Goal: Task Accomplishment & Management: Use online tool/utility

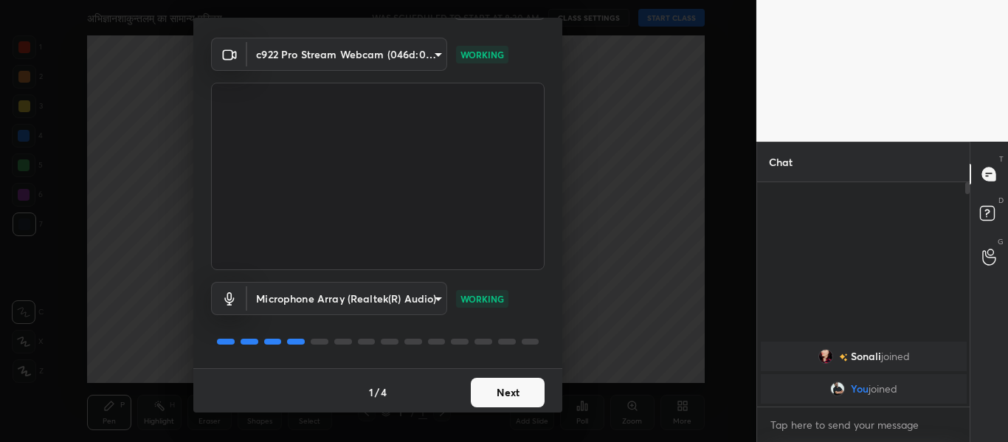
scroll to position [42, 0]
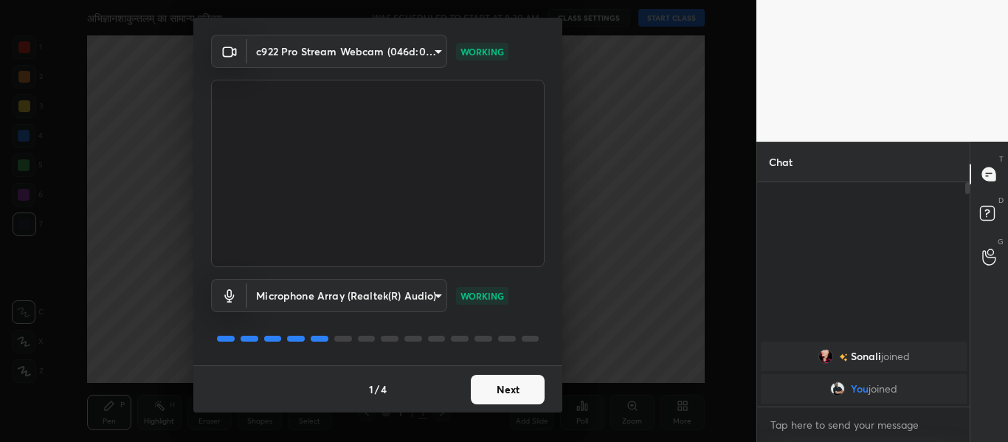
click at [511, 387] on button "Next" at bounding box center [508, 390] width 74 height 30
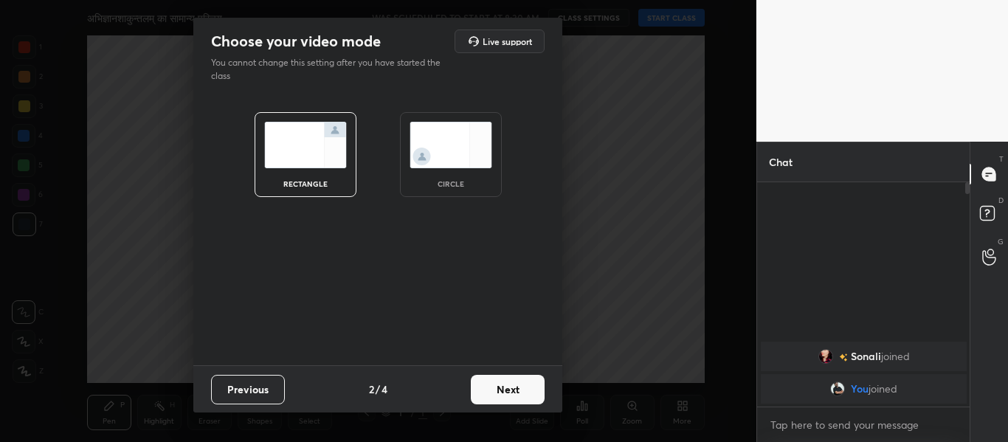
scroll to position [0, 0]
click at [461, 158] on img at bounding box center [451, 145] width 83 height 46
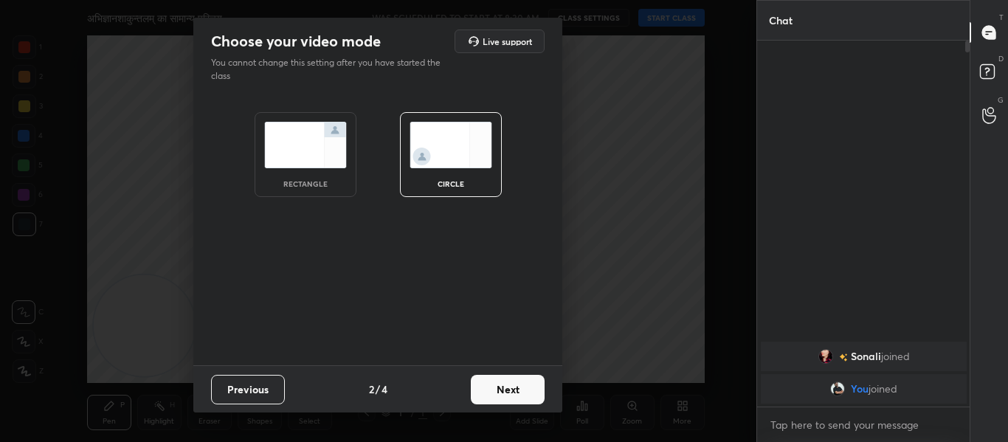
click at [501, 389] on button "Next" at bounding box center [508, 390] width 74 height 30
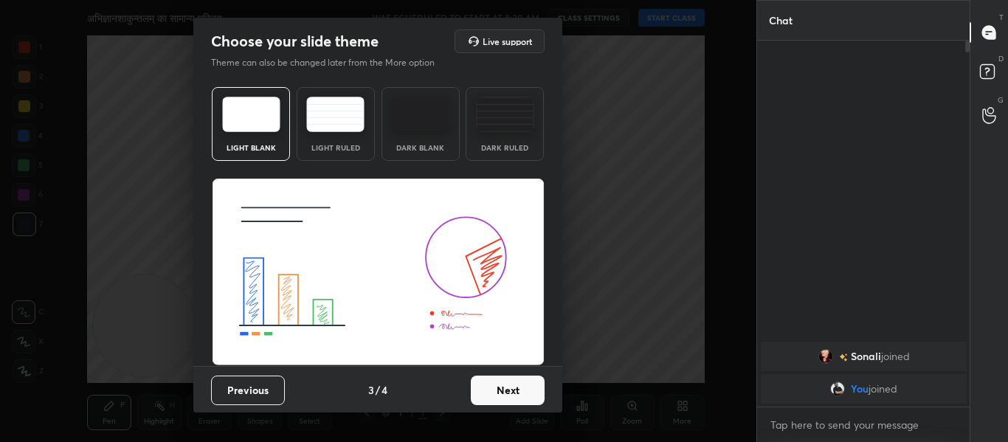
scroll to position [1, 0]
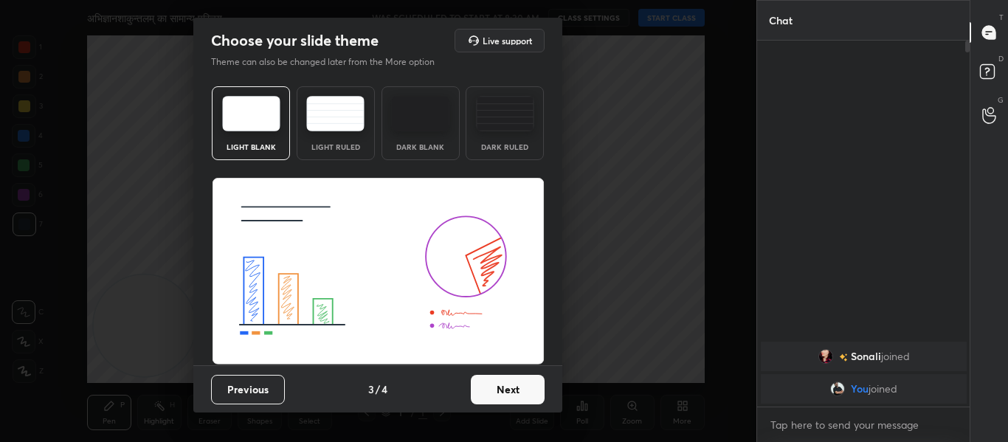
click at [506, 390] on button "Next" at bounding box center [508, 390] width 74 height 30
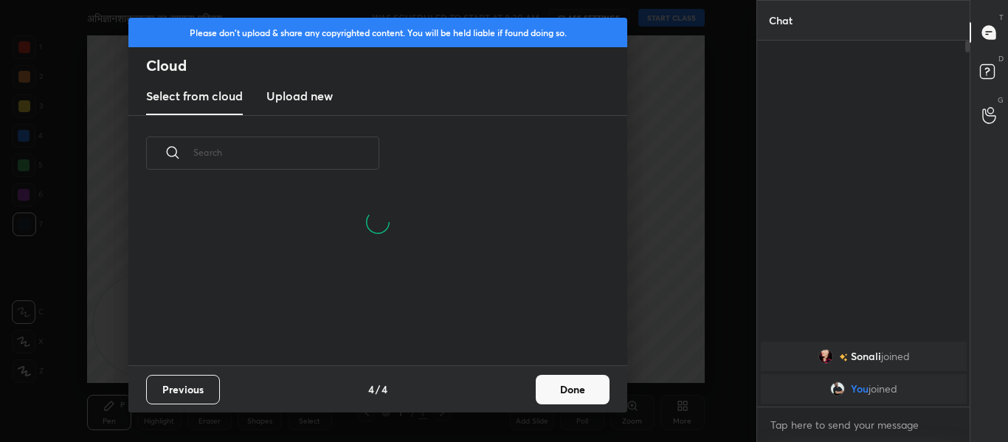
scroll to position [174, 474]
click at [290, 95] on h3 "Upload new" at bounding box center [299, 96] width 66 height 18
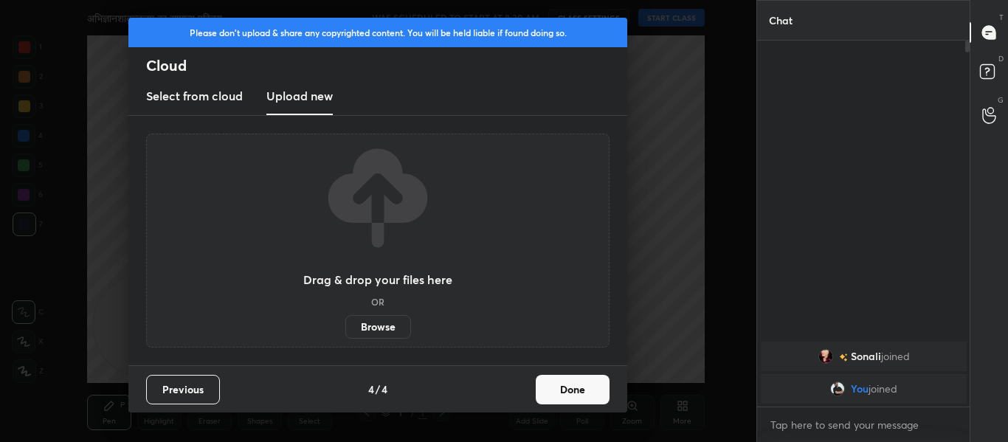
click at [370, 324] on label "Browse" at bounding box center [378, 327] width 66 height 24
click at [345, 324] on input "Browse" at bounding box center [345, 327] width 0 height 24
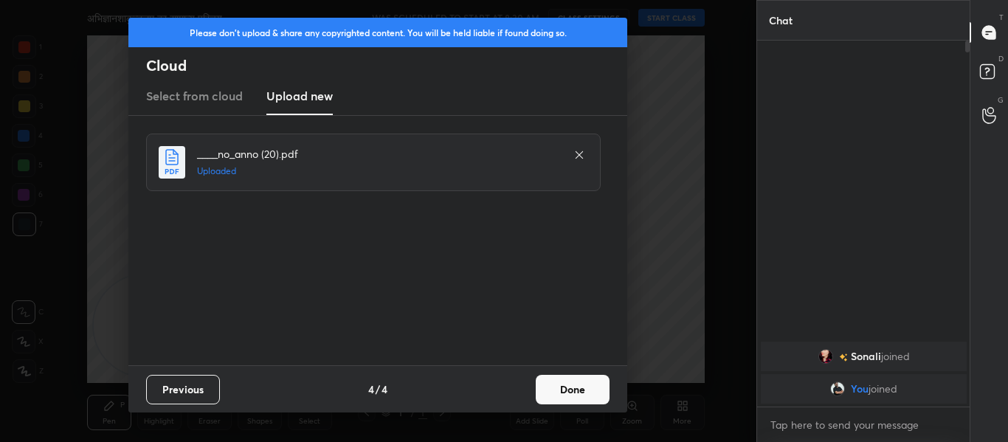
click at [571, 383] on button "Done" at bounding box center [573, 390] width 74 height 30
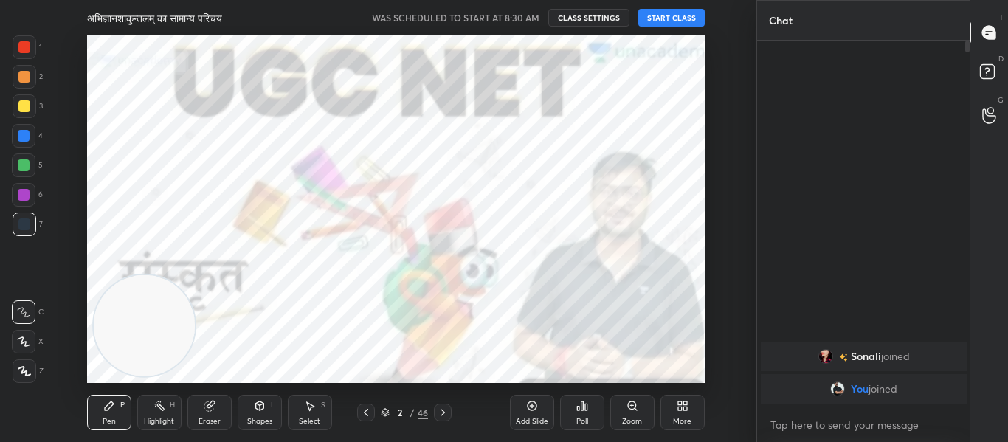
click at [444, 415] on icon at bounding box center [443, 413] width 12 height 12
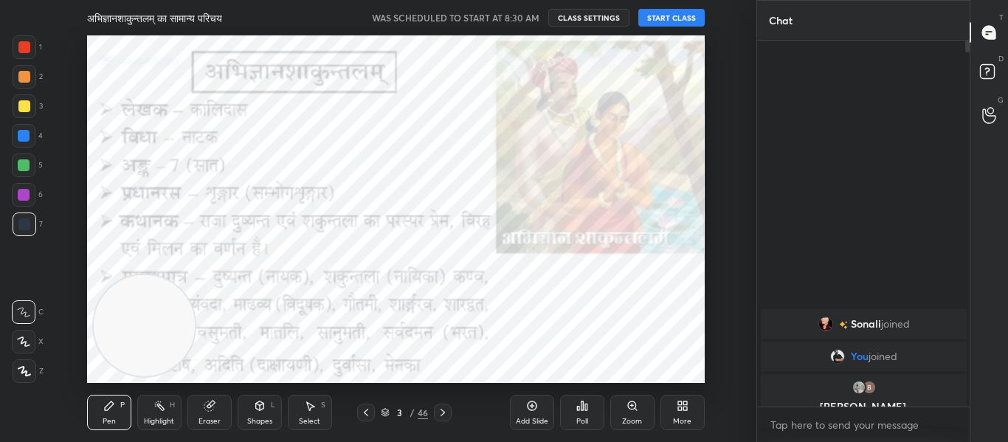
click at [373, 406] on div at bounding box center [366, 413] width 18 height 18
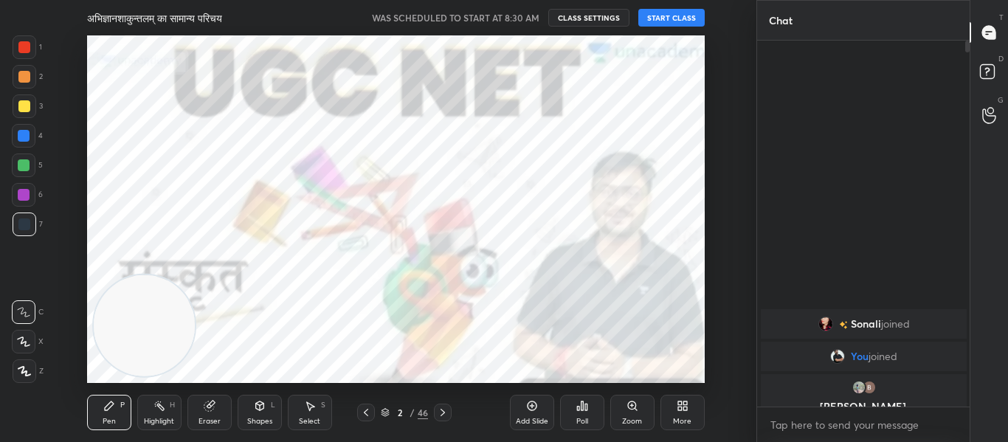
click at [660, 17] on button "START CLASS" at bounding box center [671, 18] width 66 height 18
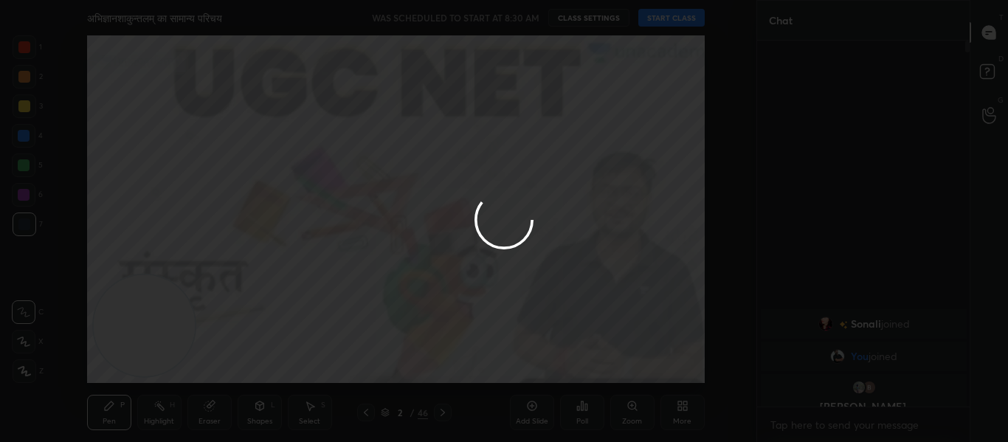
type textarea "x"
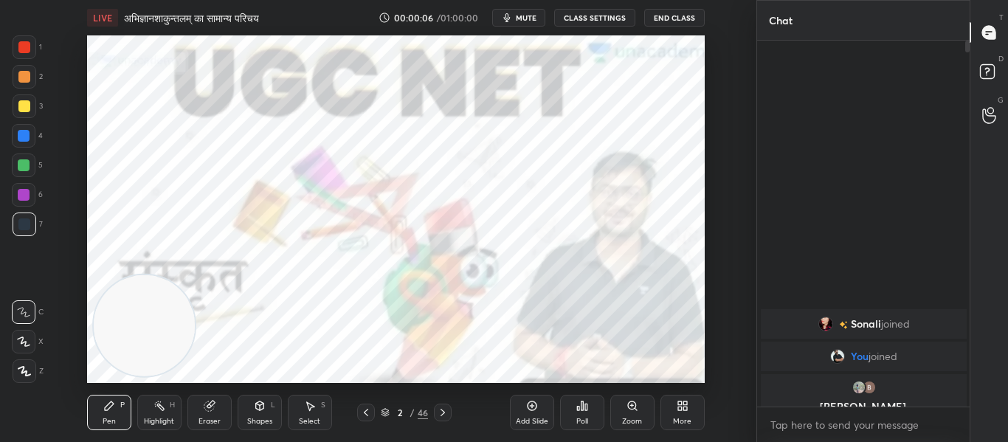
click at [517, 11] on button "mute" at bounding box center [518, 18] width 53 height 18
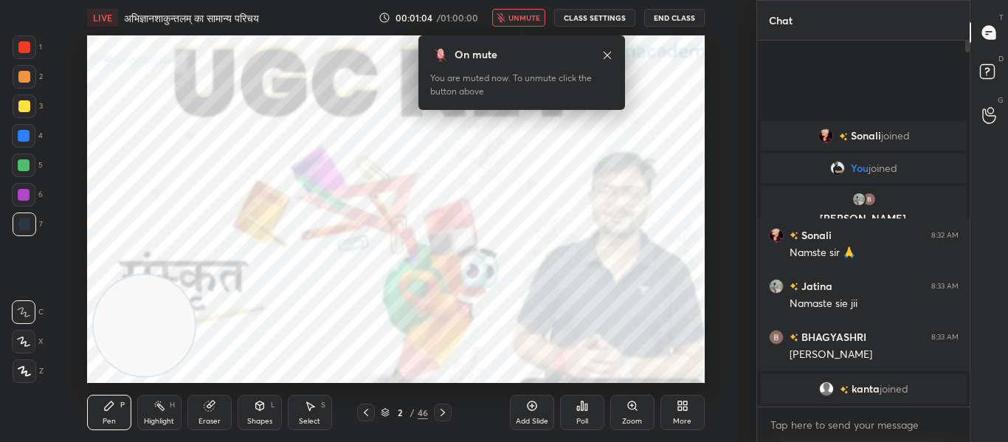
click at [529, 12] on button "unmute" at bounding box center [518, 18] width 53 height 18
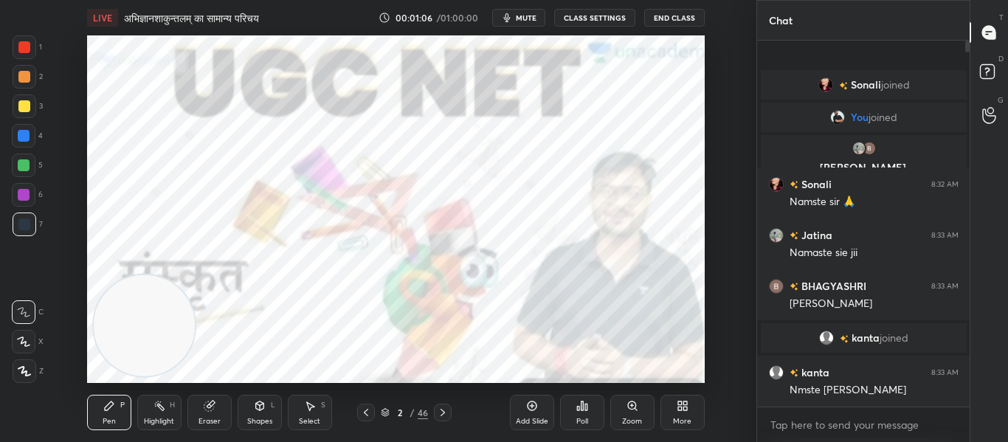
click at [529, 12] on button "mute" at bounding box center [518, 18] width 53 height 18
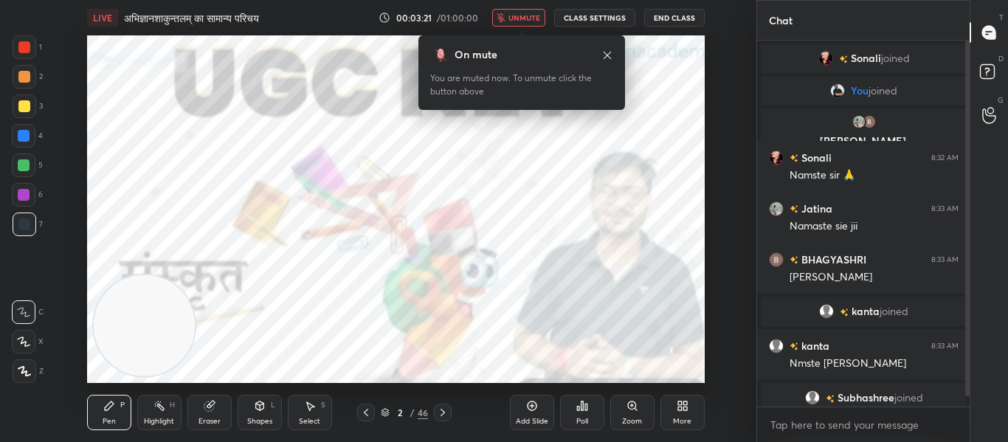
click at [524, 18] on span "unmute" at bounding box center [524, 18] width 32 height 10
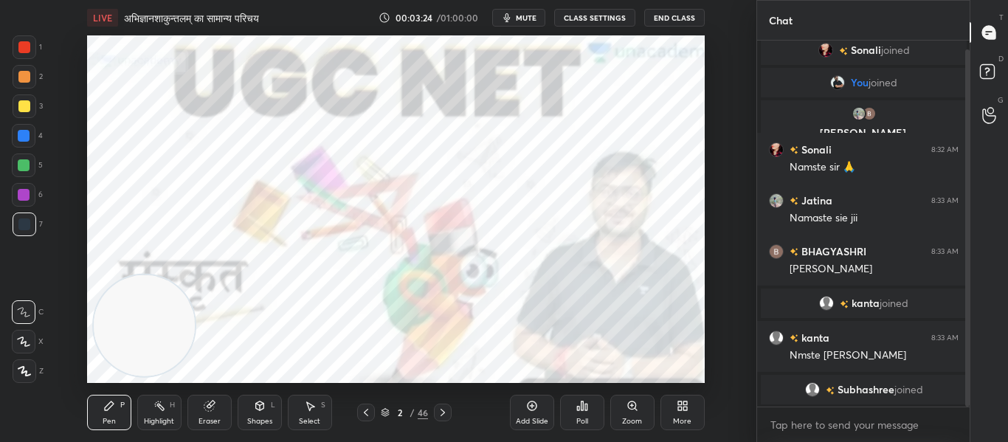
scroll to position [9, 0]
click at [528, 21] on span "mute" at bounding box center [526, 18] width 21 height 10
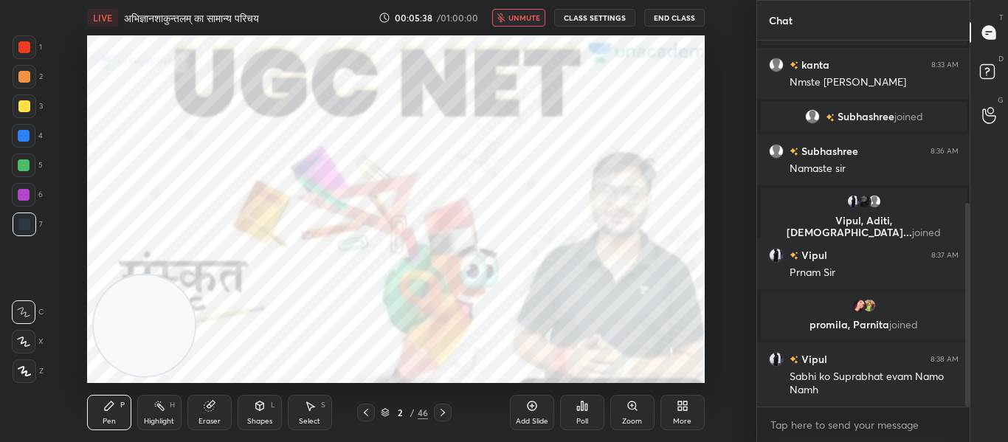
scroll to position [342, 0]
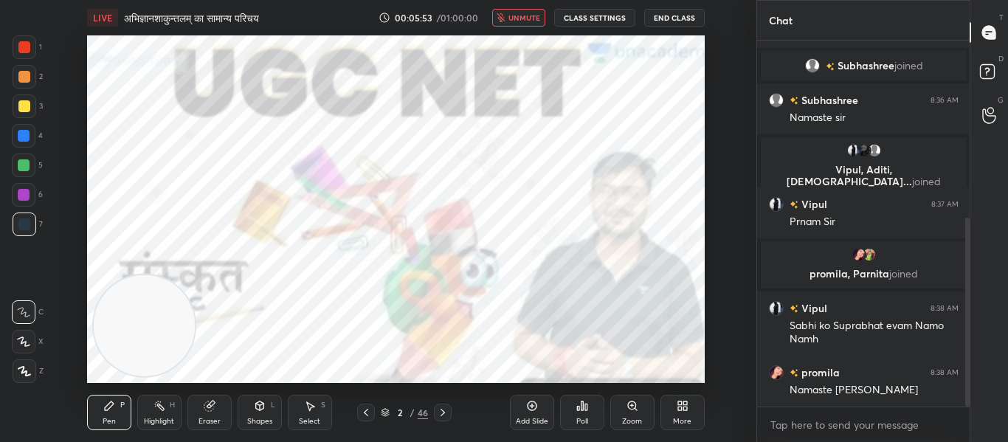
click at [538, 18] on span "unmute" at bounding box center [524, 18] width 32 height 10
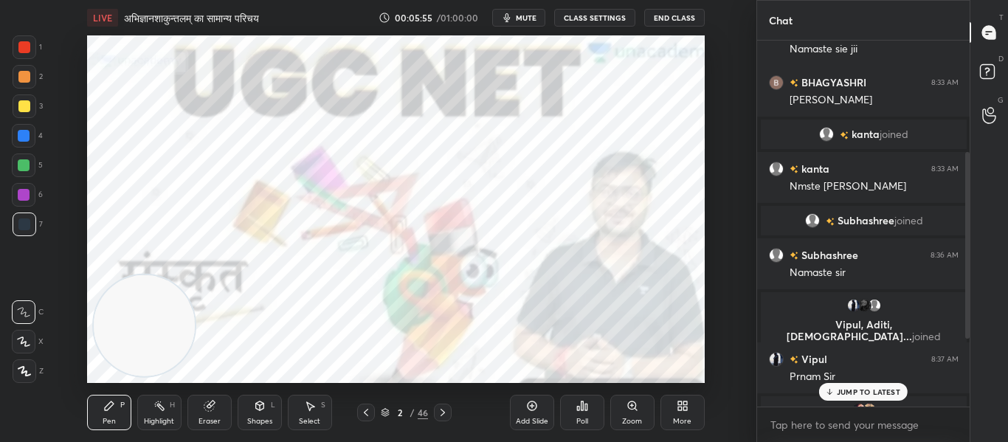
scroll to position [350, 0]
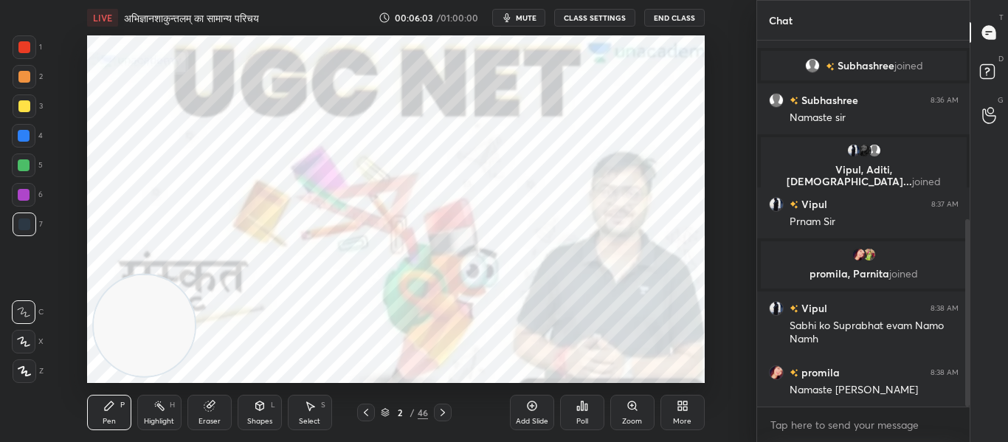
click at [22, 55] on div at bounding box center [25, 47] width 24 height 24
click at [26, 368] on icon at bounding box center [24, 371] width 13 height 10
click at [272, 413] on div "Shapes L" at bounding box center [260, 412] width 44 height 35
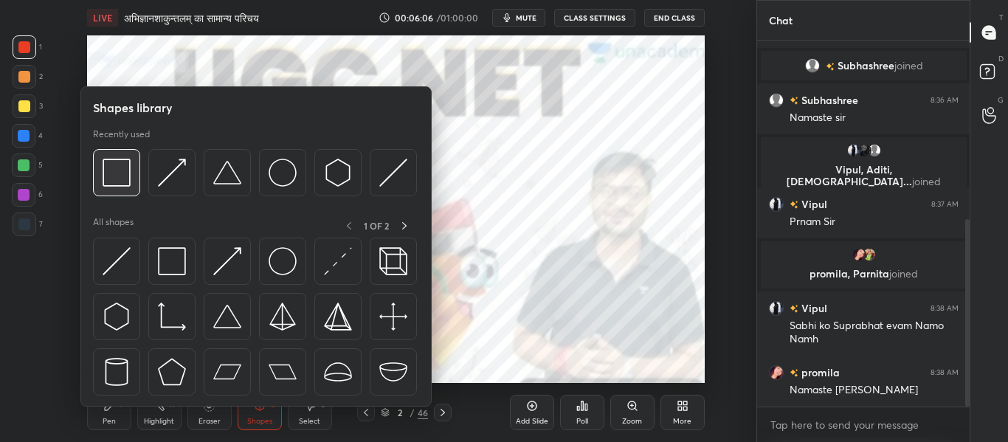
click at [120, 173] on img at bounding box center [117, 173] width 28 height 28
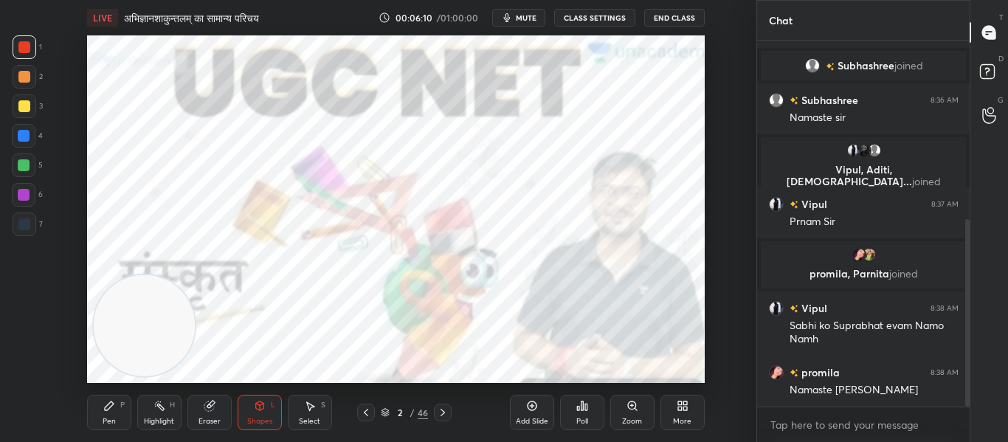
click at [444, 417] on icon at bounding box center [443, 413] width 12 height 12
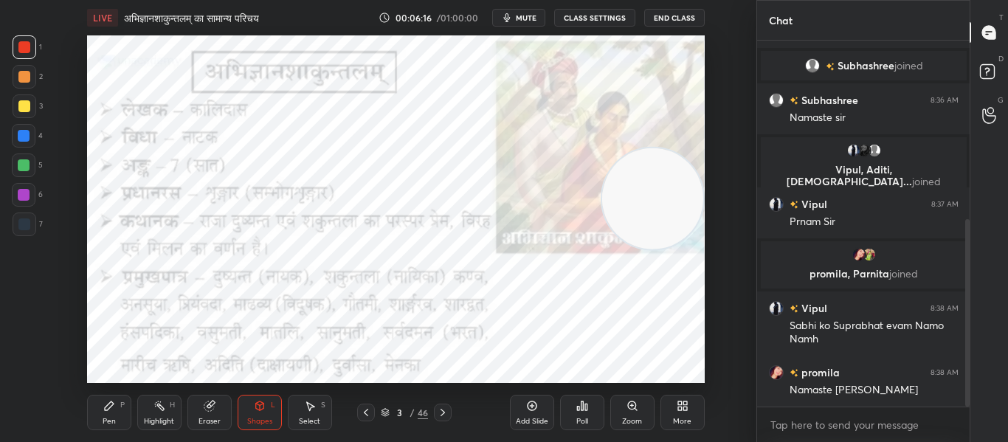
drag, startPoint x: 163, startPoint y: 324, endPoint x: 671, endPoint y: 151, distance: 536.6
click at [694, 197] on video at bounding box center [652, 198] width 101 height 101
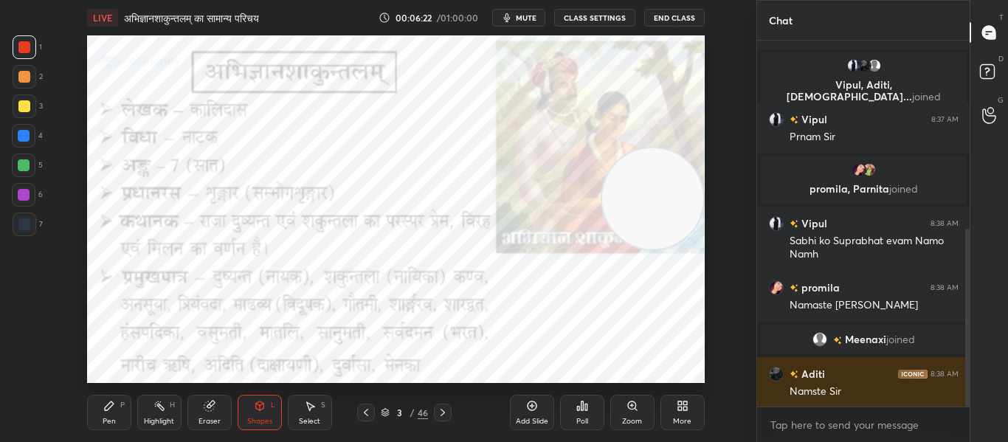
scroll to position [387, 0]
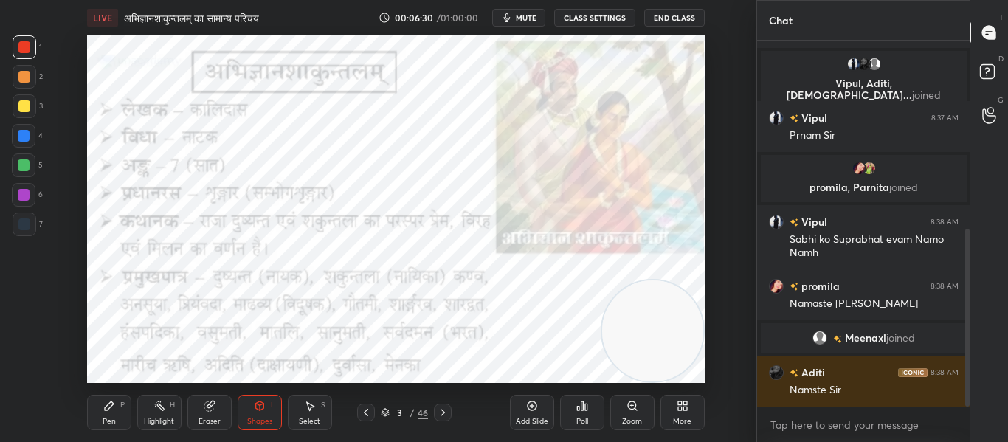
drag, startPoint x: 649, startPoint y: 203, endPoint x: 693, endPoint y: 310, distance: 115.8
click at [716, 347] on div "Setting up your live class Poll for secs No correct answer Start poll" at bounding box center [395, 209] width 697 height 348
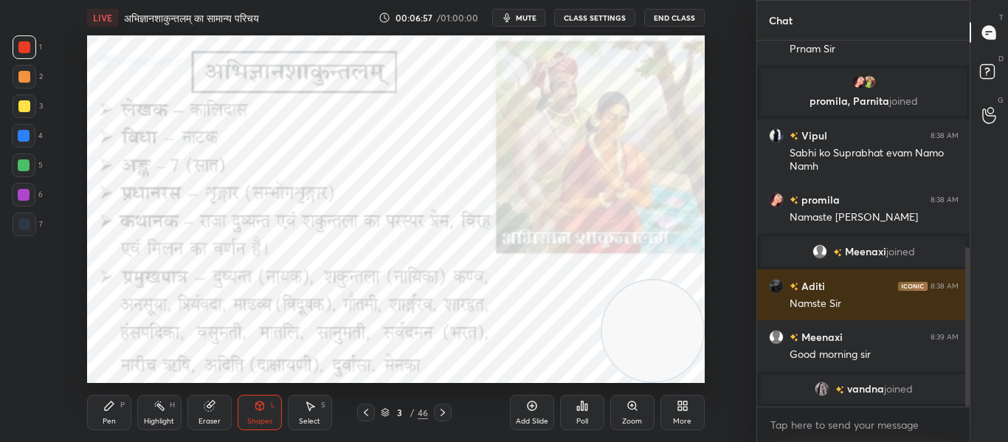
scroll to position [513, 0]
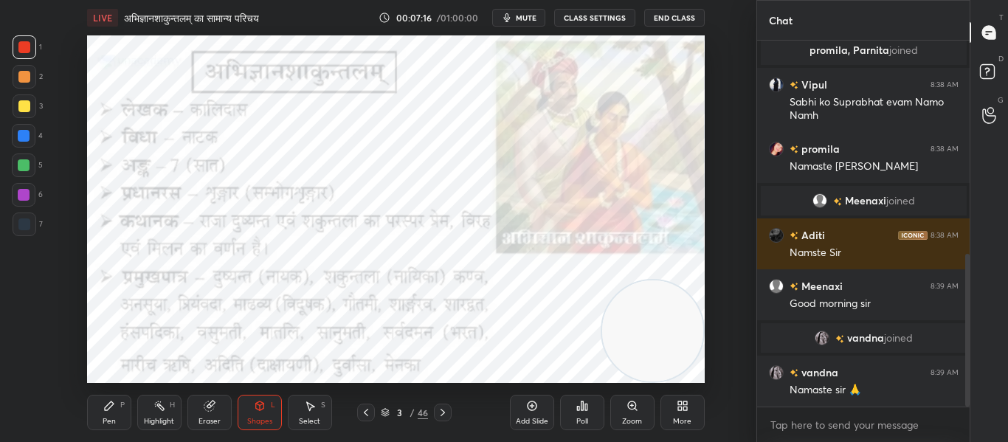
click at [445, 413] on icon at bounding box center [443, 413] width 12 height 12
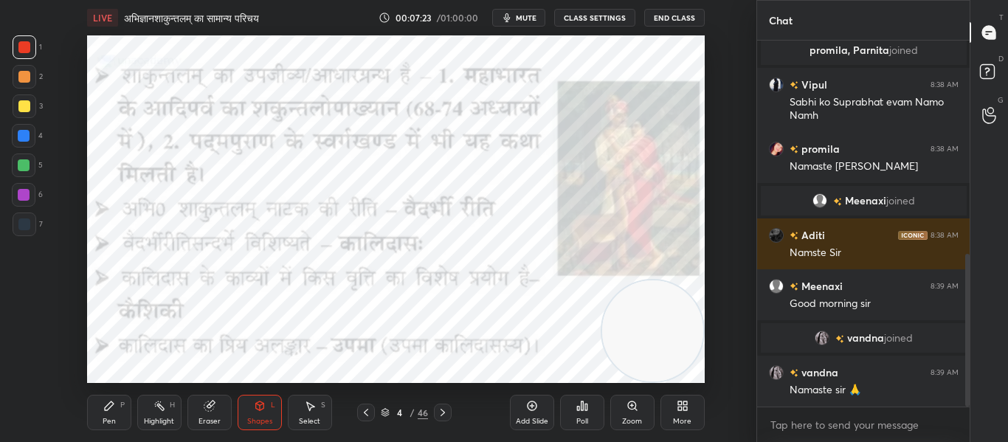
drag, startPoint x: 18, startPoint y: 231, endPoint x: 54, endPoint y: 216, distance: 39.3
click at [27, 230] on div at bounding box center [25, 225] width 24 height 24
click at [20, 44] on div at bounding box center [24, 47] width 12 height 12
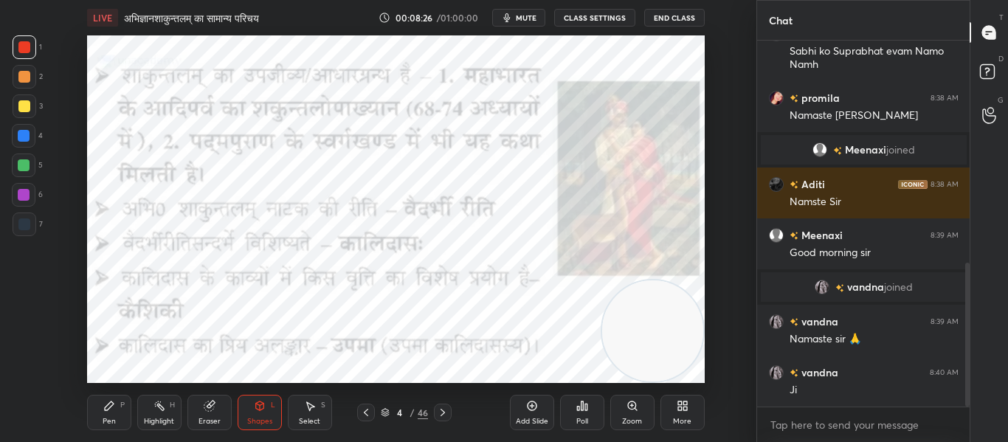
click at [531, 21] on span "mute" at bounding box center [526, 18] width 21 height 10
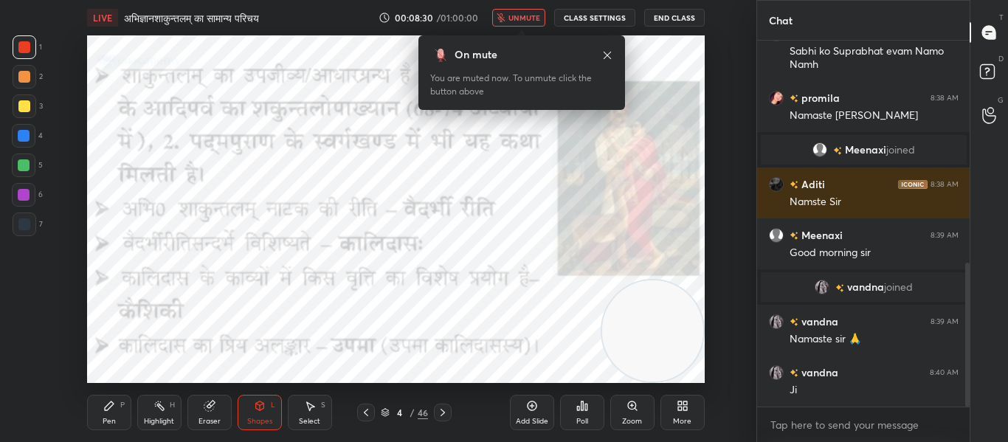
click at [535, 16] on span "unmute" at bounding box center [524, 18] width 32 height 10
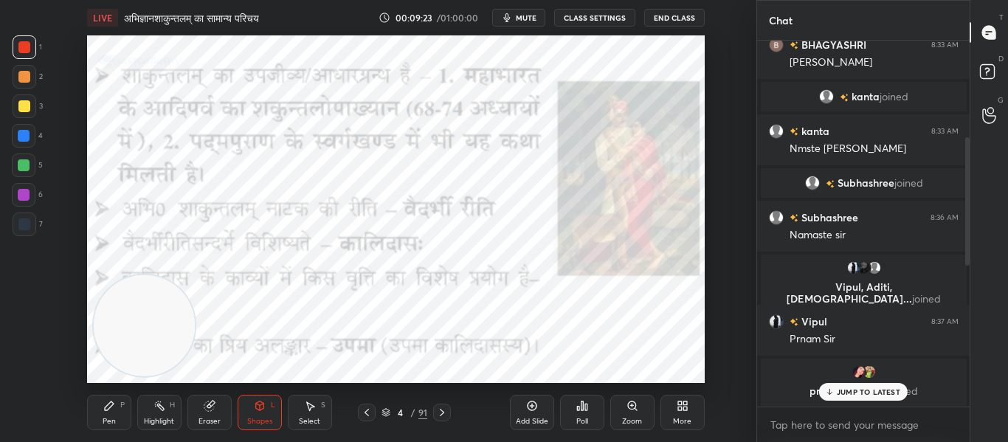
scroll to position [675, 0]
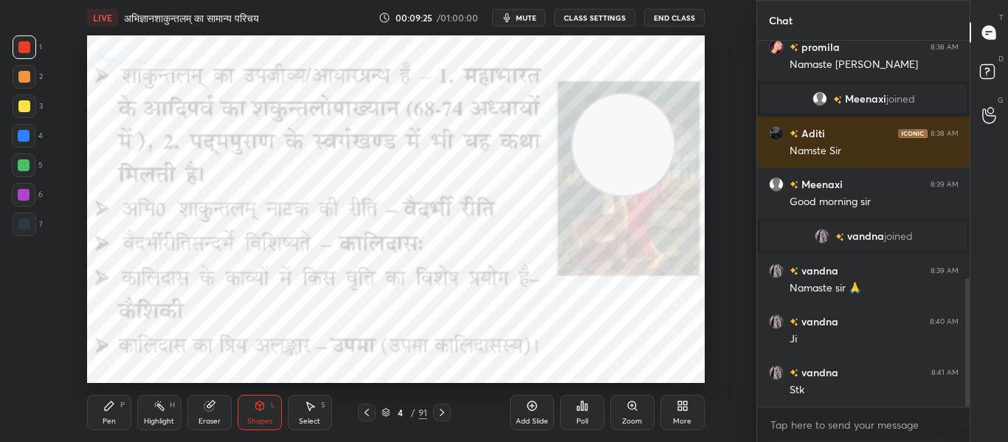
drag, startPoint x: 162, startPoint y: 328, endPoint x: 641, endPoint y: 147, distance: 512.0
click at [641, 147] on video at bounding box center [623, 144] width 101 height 101
click at [441, 413] on icon at bounding box center [442, 413] width 12 height 12
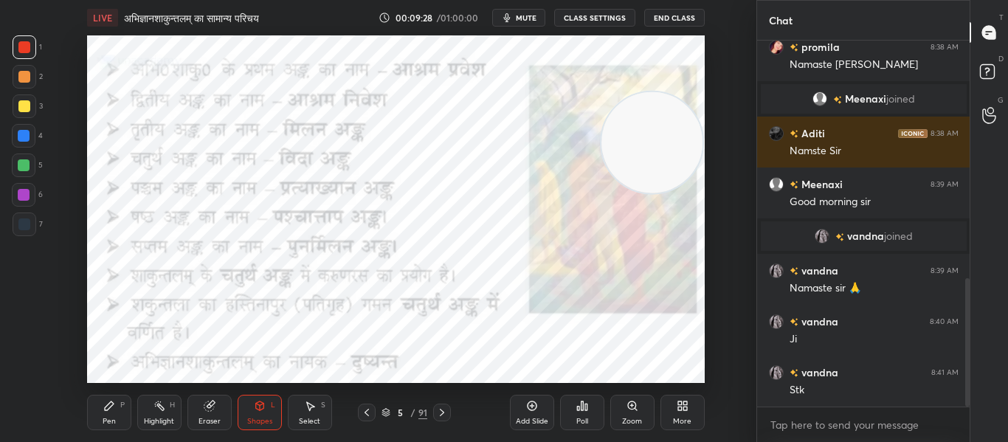
drag, startPoint x: 601, startPoint y: 148, endPoint x: 630, endPoint y: 145, distance: 28.9
click at [630, 145] on video at bounding box center [651, 142] width 101 height 101
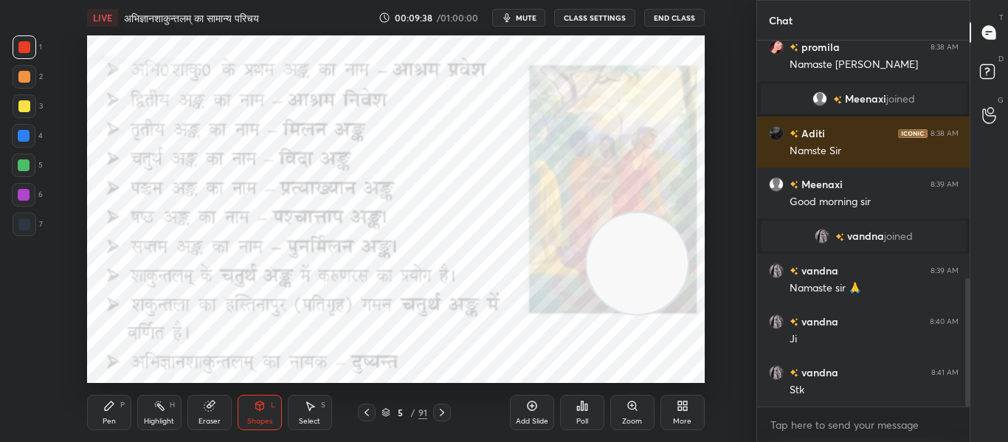
drag, startPoint x: 642, startPoint y: 158, endPoint x: 627, endPoint y: 279, distance: 121.9
click at [627, 279] on video at bounding box center [637, 263] width 101 height 101
click at [18, 224] on div at bounding box center [24, 224] width 12 height 12
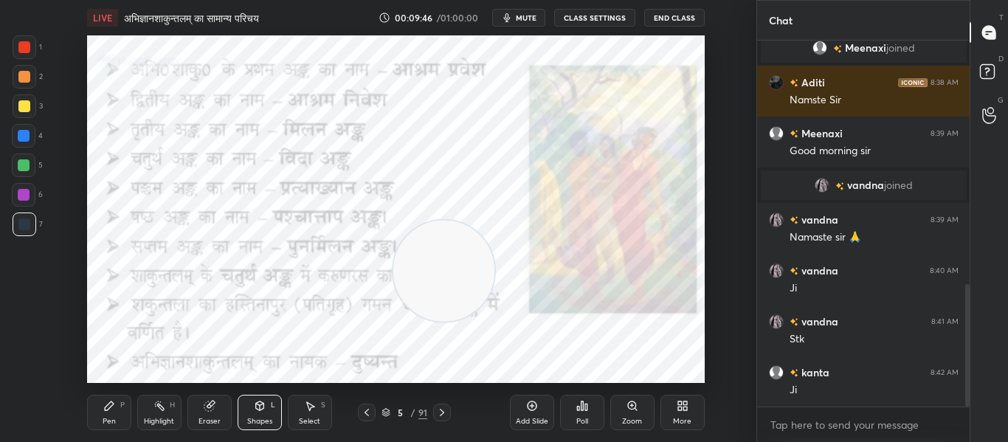
drag, startPoint x: 637, startPoint y: 276, endPoint x: 444, endPoint y: 283, distance: 193.5
click at [444, 283] on video at bounding box center [443, 271] width 101 height 101
click at [29, 45] on div at bounding box center [24, 47] width 12 height 12
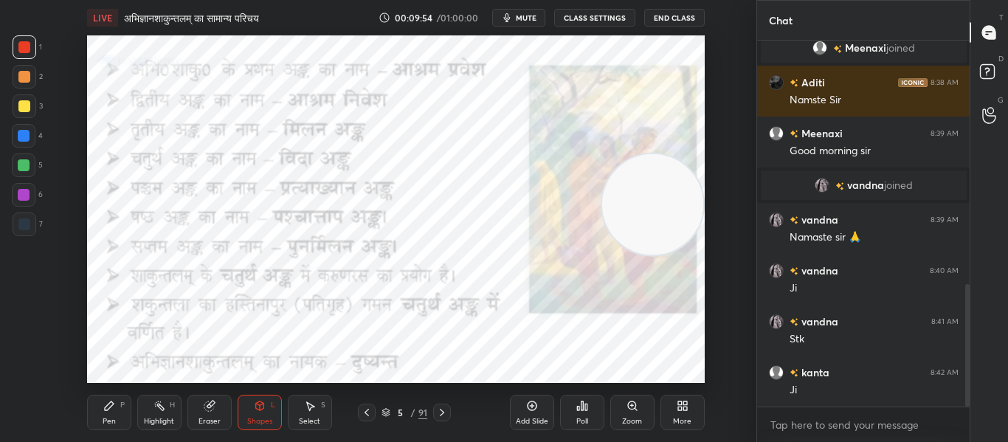
drag, startPoint x: 469, startPoint y: 264, endPoint x: 689, endPoint y: 206, distance: 226.8
click at [689, 206] on video at bounding box center [652, 204] width 101 height 101
click at [438, 407] on icon at bounding box center [442, 413] width 12 height 12
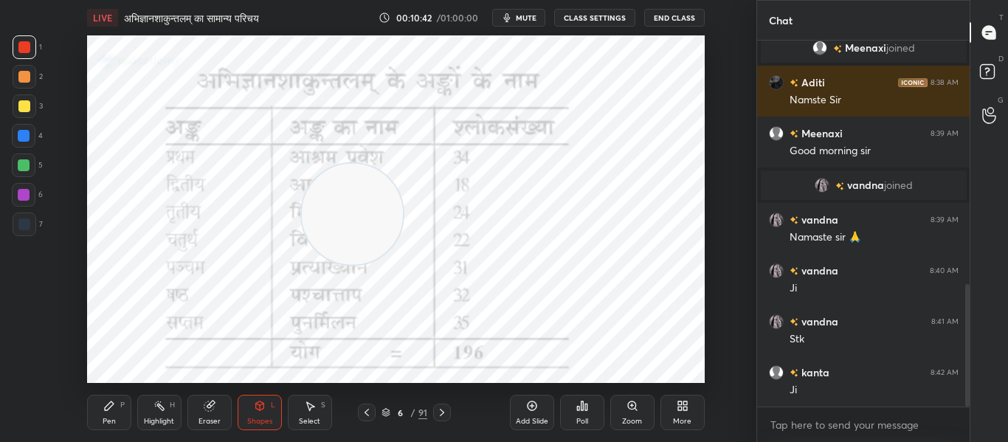
drag, startPoint x: 655, startPoint y: 201, endPoint x: 354, endPoint y: 210, distance: 300.5
click at [354, 210] on video at bounding box center [352, 214] width 101 height 101
click at [31, 223] on div at bounding box center [25, 225] width 24 height 24
drag, startPoint x: 342, startPoint y: 214, endPoint x: 489, endPoint y: 275, distance: 159.8
click at [489, 275] on video at bounding box center [499, 275] width 101 height 101
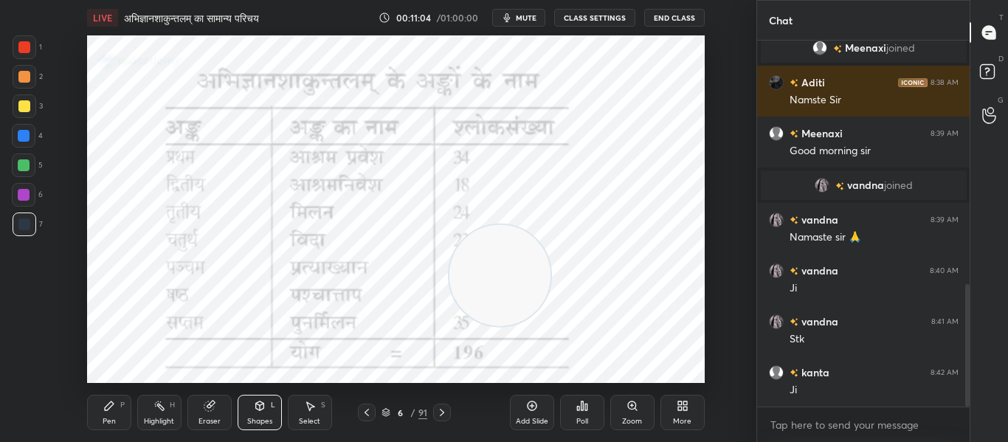
click at [34, 44] on div at bounding box center [25, 47] width 24 height 24
drag, startPoint x: 511, startPoint y: 282, endPoint x: 701, endPoint y: 149, distance: 231.6
click at [700, 145] on video at bounding box center [652, 133] width 101 height 101
click at [18, 52] on div at bounding box center [25, 47] width 24 height 24
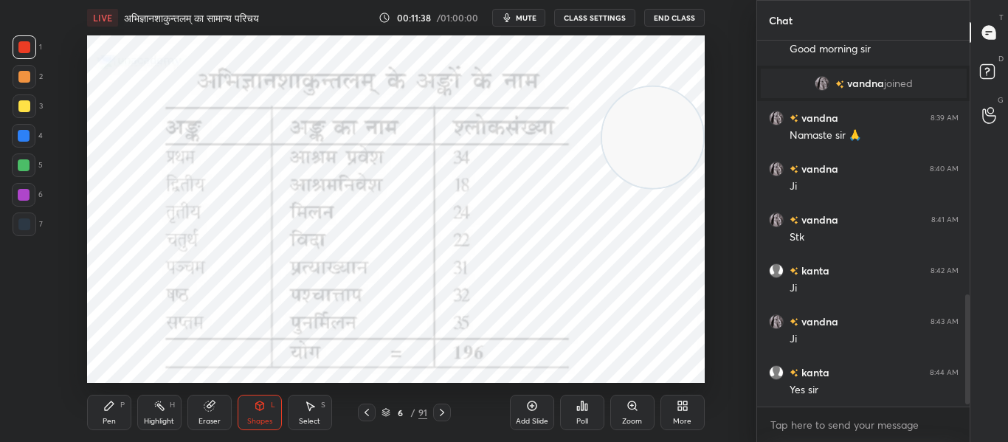
scroll to position [828, 0]
click at [436, 414] on icon at bounding box center [442, 413] width 12 height 12
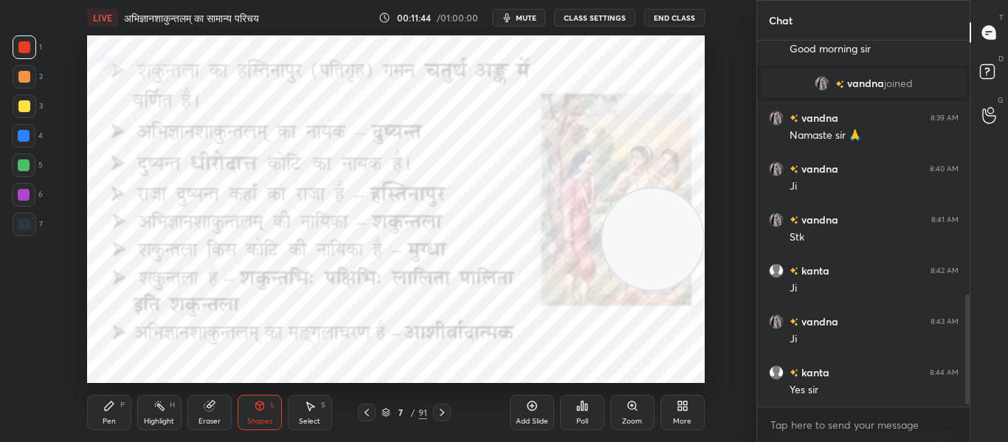
drag, startPoint x: 638, startPoint y: 140, endPoint x: 669, endPoint y: 242, distance: 106.7
click at [669, 242] on video at bounding box center [652, 239] width 101 height 101
drag, startPoint x: 641, startPoint y: 259, endPoint x: 644, endPoint y: 294, distance: 34.9
click at [644, 294] on video at bounding box center [652, 274] width 101 height 101
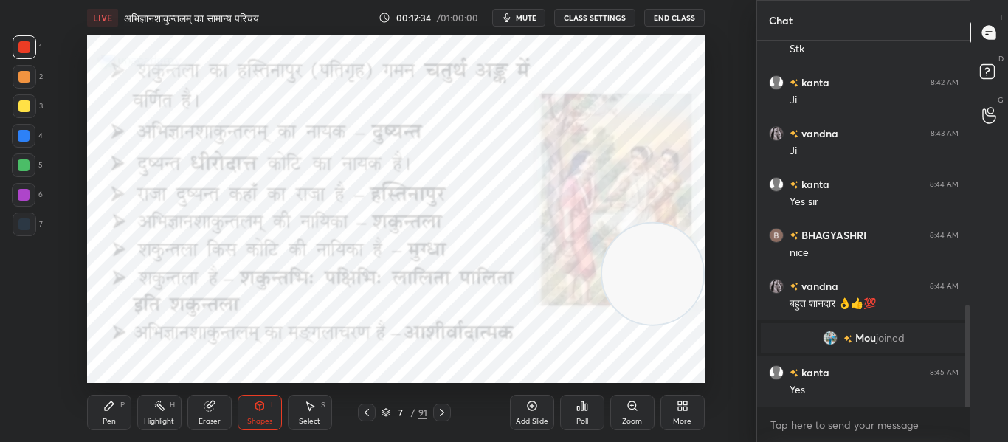
scroll to position [954, 0]
click at [445, 411] on icon at bounding box center [442, 413] width 12 height 12
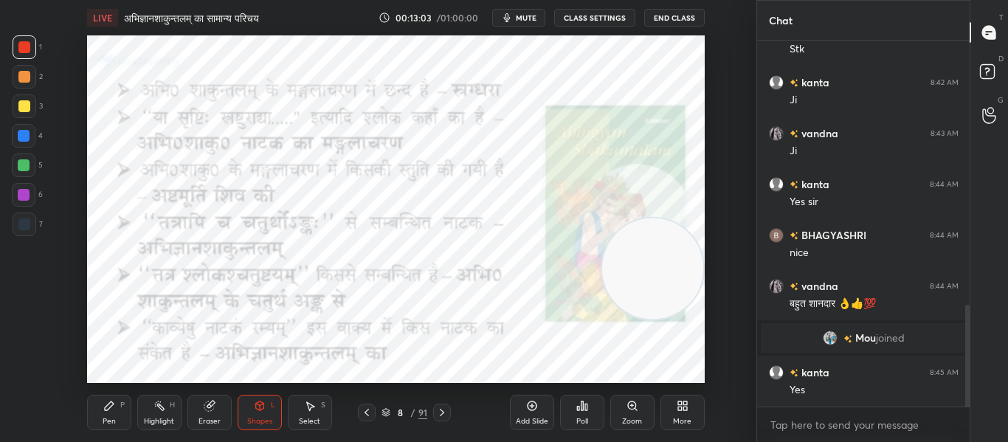
drag, startPoint x: 643, startPoint y: 288, endPoint x: 660, endPoint y: 283, distance: 17.7
click at [660, 283] on video at bounding box center [652, 268] width 101 height 101
drag, startPoint x: 21, startPoint y: 224, endPoint x: 36, endPoint y: 212, distance: 19.9
click at [24, 224] on div at bounding box center [24, 224] width 12 height 12
click at [441, 408] on icon at bounding box center [442, 413] width 12 height 12
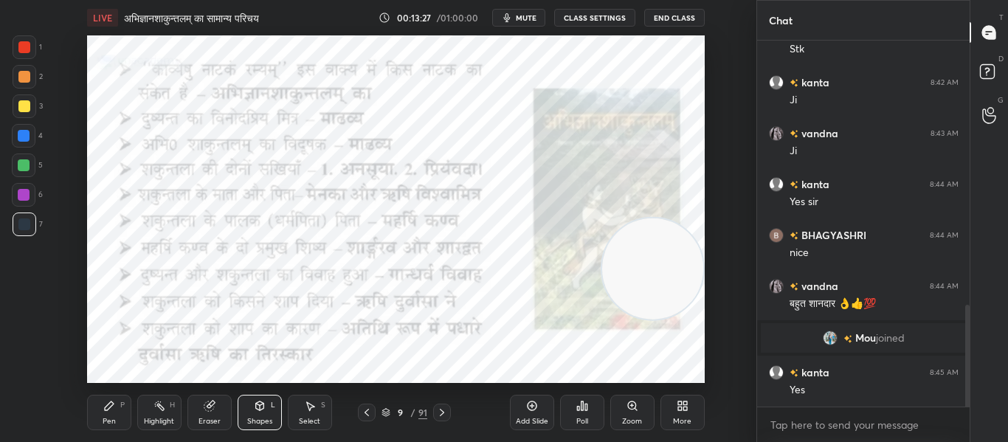
click at [24, 49] on div at bounding box center [24, 47] width 12 height 12
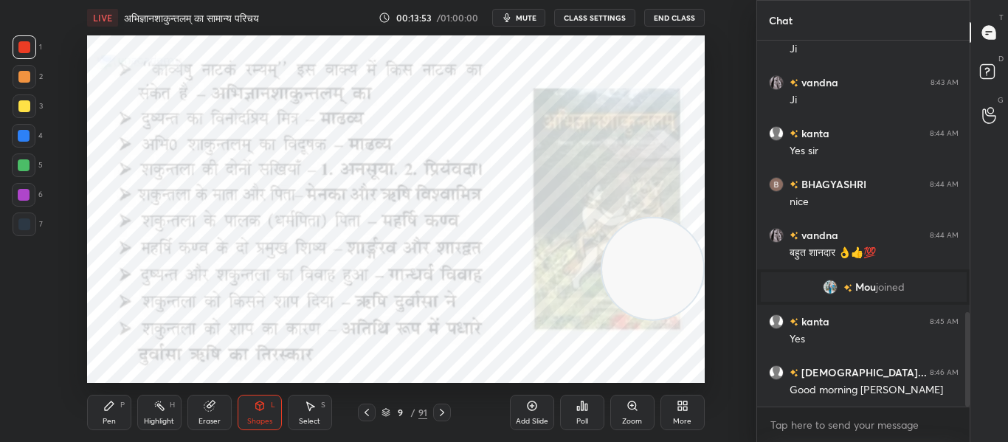
scroll to position [1056, 0]
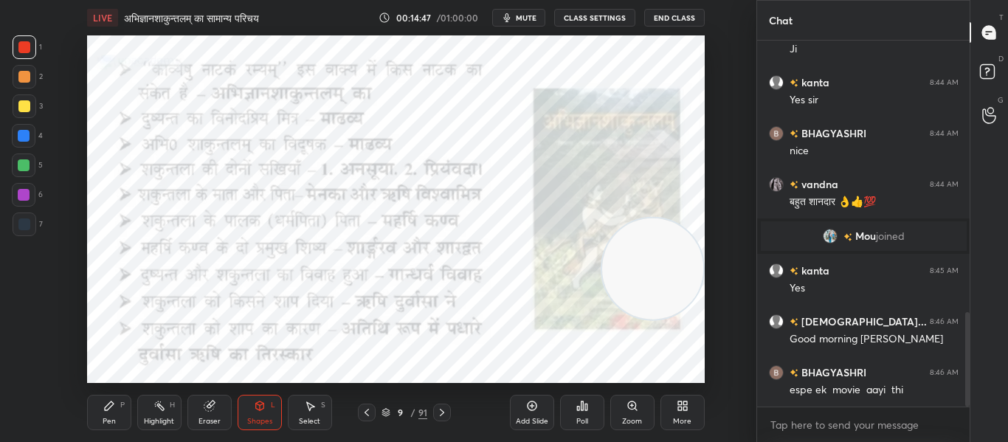
click at [442, 413] on icon at bounding box center [442, 413] width 12 height 12
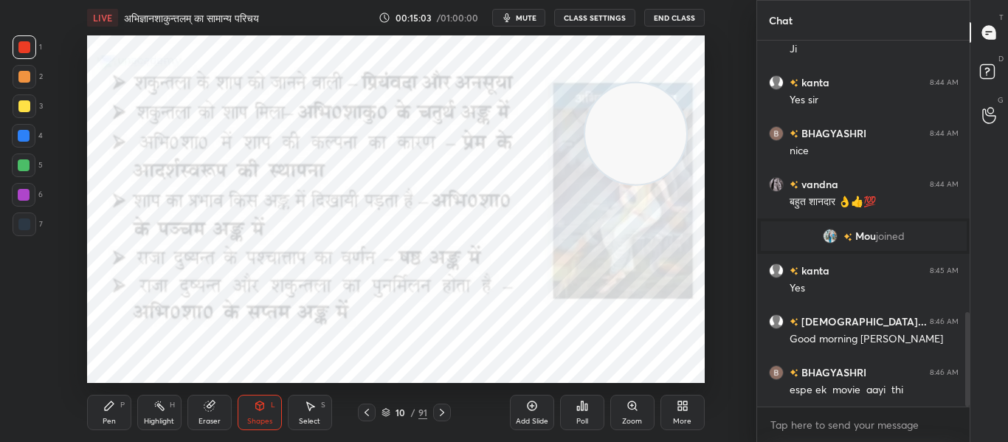
drag, startPoint x: 666, startPoint y: 266, endPoint x: 649, endPoint y: 131, distance: 136.1
click at [649, 131] on video at bounding box center [635, 133] width 101 height 101
drag, startPoint x: 647, startPoint y: 131, endPoint x: 635, endPoint y: 151, distance: 23.2
click at [635, 151] on video at bounding box center [623, 153] width 101 height 101
click at [442, 404] on div at bounding box center [442, 413] width 18 height 18
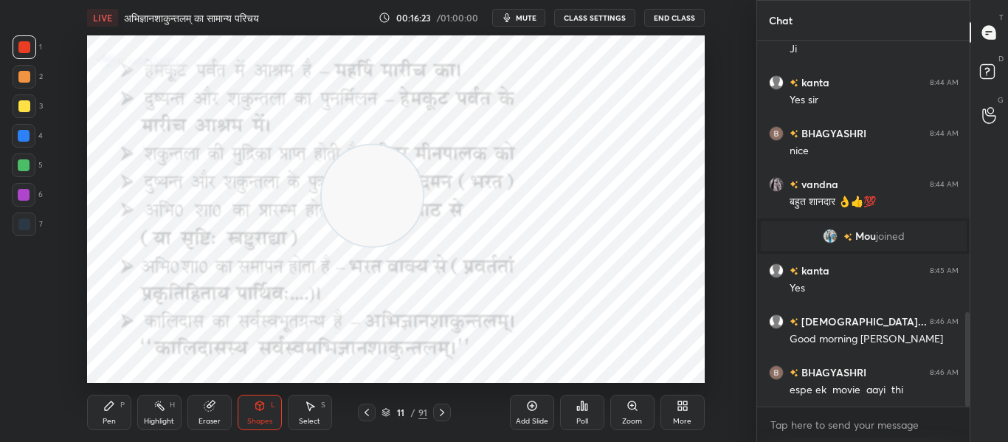
drag, startPoint x: 613, startPoint y: 157, endPoint x: 362, endPoint y: 199, distance: 255.2
click at [362, 199] on video at bounding box center [372, 195] width 101 height 101
drag, startPoint x: 373, startPoint y: 209, endPoint x: 645, endPoint y: 150, distance: 277.9
click at [645, 150] on video at bounding box center [643, 136] width 101 height 101
click at [447, 410] on icon at bounding box center [442, 413] width 12 height 12
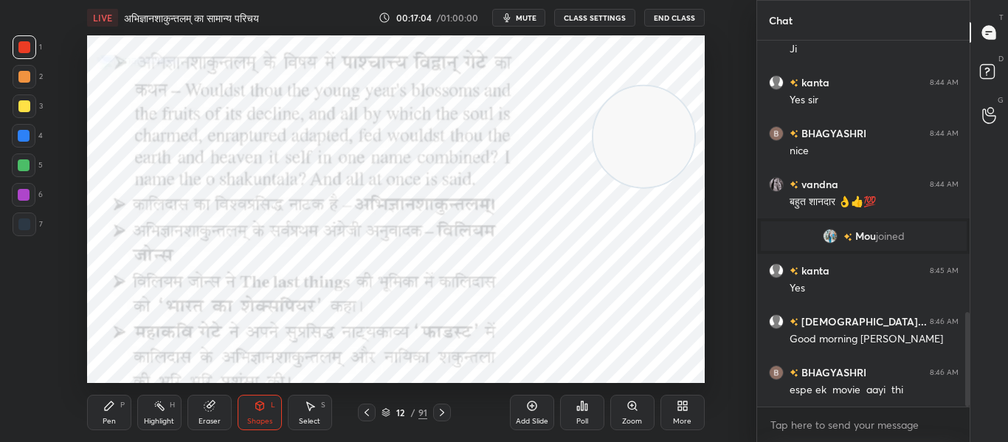
click at [523, 25] on button "mute" at bounding box center [518, 18] width 53 height 18
click at [516, 372] on div "LIVE अभिज्ञानशाकुन्तलम् का सामान्य परिचय 00:17:14 / 01:00:00 unmute CLASS SETTI…" at bounding box center [395, 221] width 697 height 442
click at [31, 227] on div at bounding box center [25, 225] width 24 height 24
click at [525, 12] on button "unmute" at bounding box center [518, 18] width 53 height 18
drag, startPoint x: 639, startPoint y: 130, endPoint x: 610, endPoint y: 70, distance: 66.7
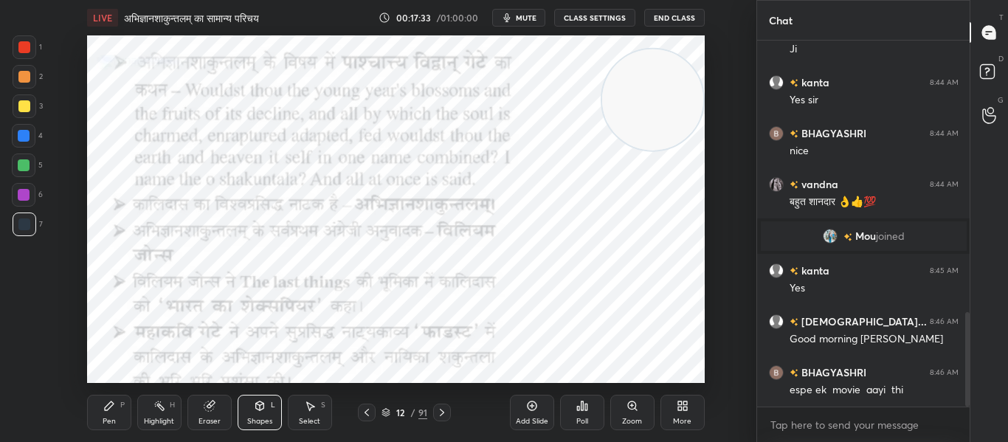
click at [705, 92] on div "Setting up your live class Poll for secs No correct answer Start poll" at bounding box center [395, 209] width 697 height 348
click at [32, 50] on div at bounding box center [25, 47] width 24 height 24
click at [441, 408] on icon at bounding box center [442, 413] width 12 height 12
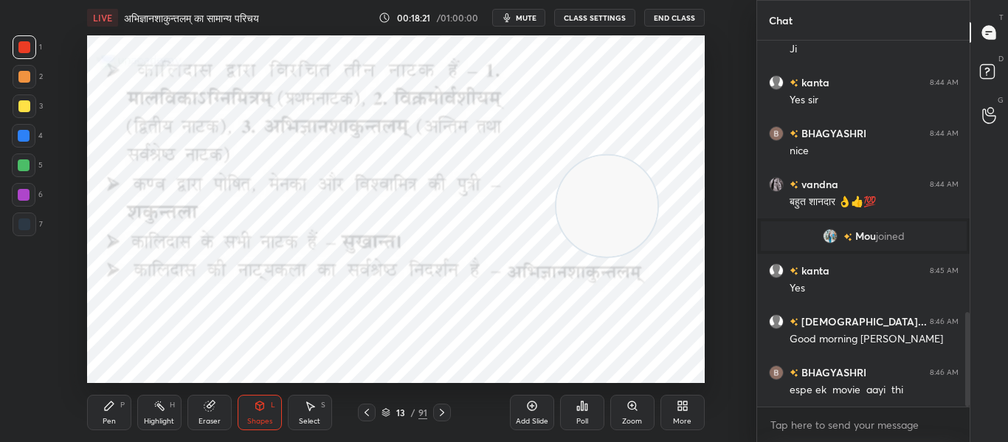
drag, startPoint x: 635, startPoint y: 89, endPoint x: 590, endPoint y: 196, distance: 116.4
click at [590, 196] on video at bounding box center [606, 206] width 101 height 101
click at [577, 404] on icon at bounding box center [582, 406] width 12 height 12
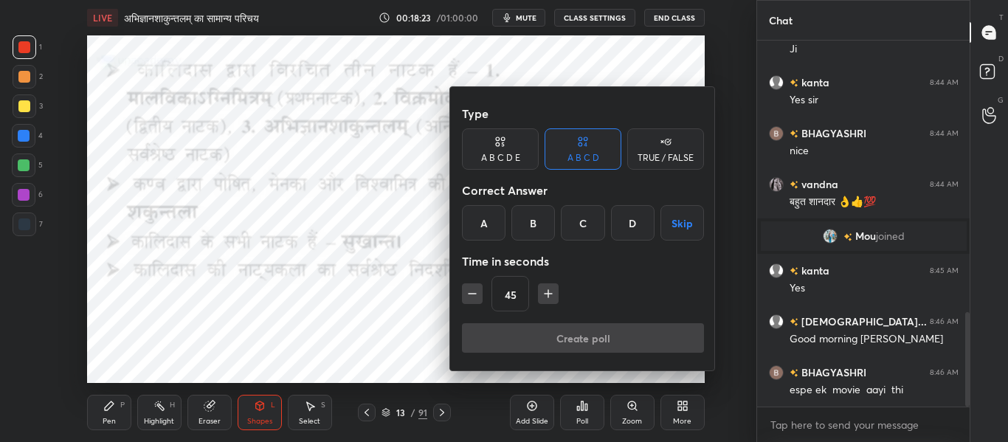
click at [505, 221] on div "A" at bounding box center [484, 222] width 44 height 35
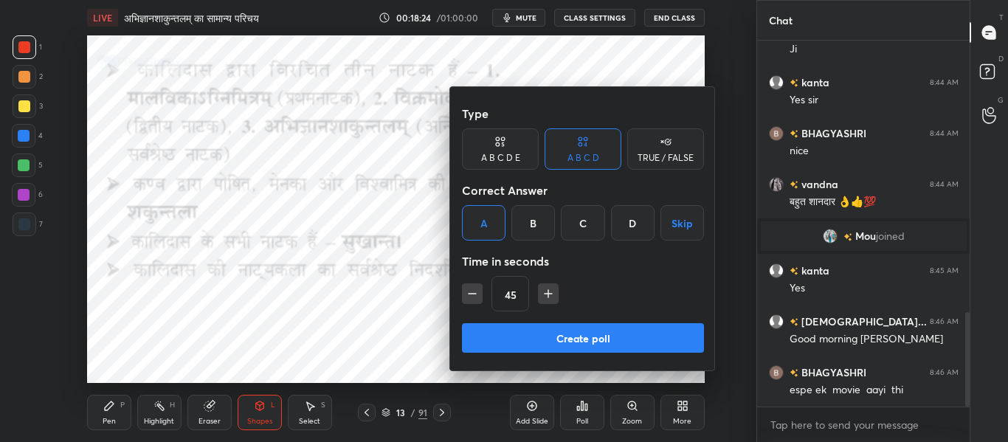
click at [568, 325] on button "Create poll" at bounding box center [583, 338] width 242 height 30
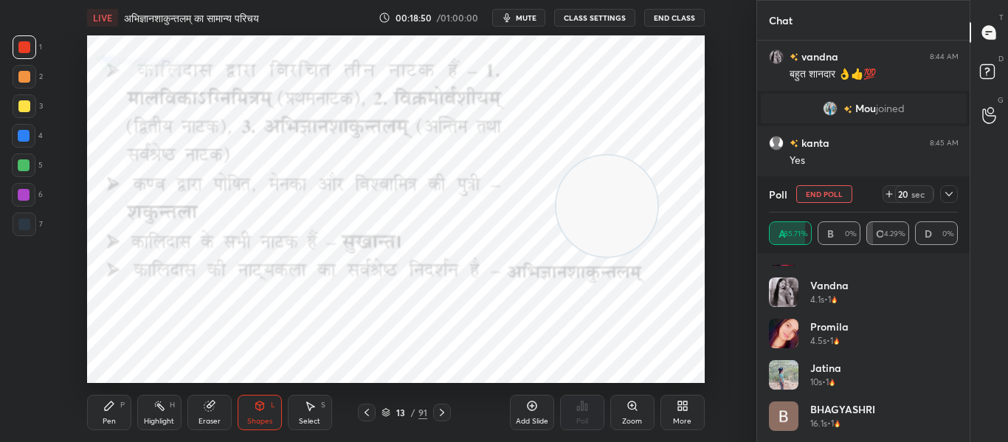
scroll to position [71, 0]
click at [955, 186] on div at bounding box center [949, 194] width 18 height 18
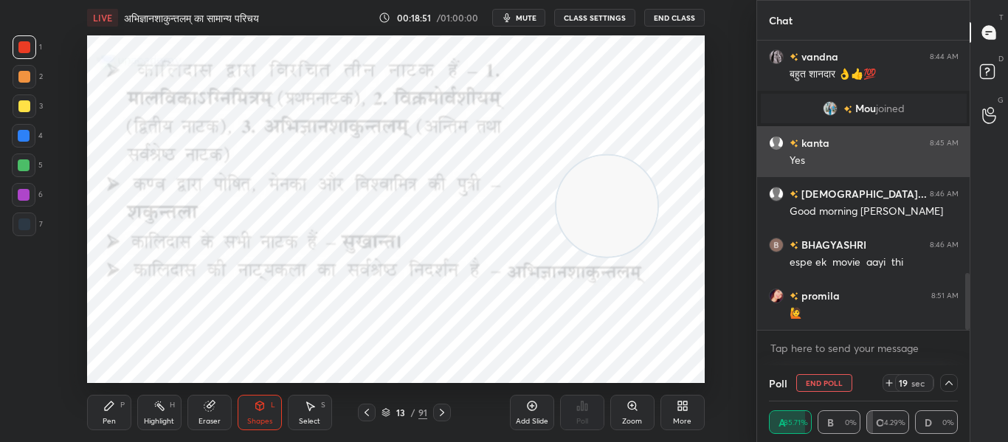
scroll to position [0, 0]
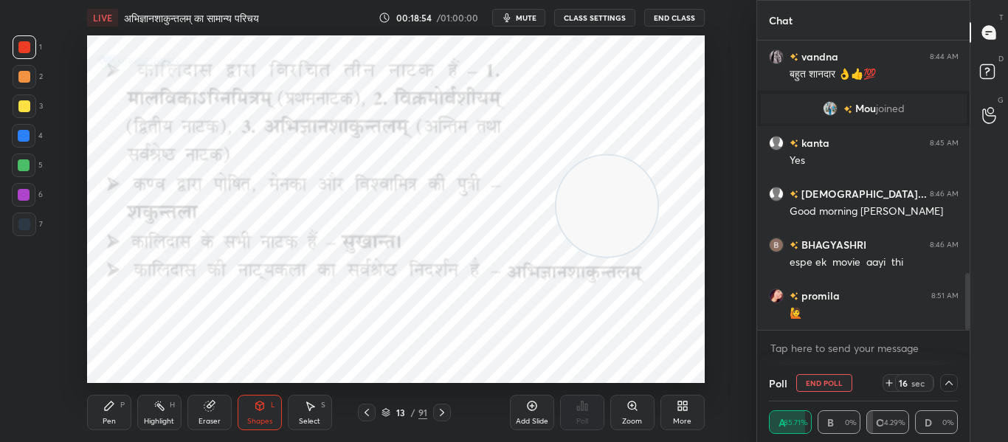
click at [446, 413] on icon at bounding box center [442, 413] width 12 height 12
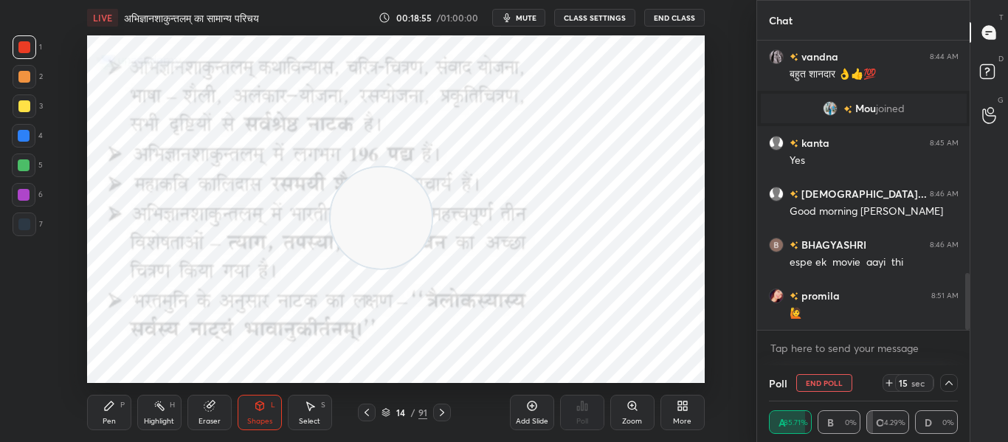
drag, startPoint x: 596, startPoint y: 215, endPoint x: 370, endPoint y: 227, distance: 226.1
click at [370, 227] on video at bounding box center [381, 218] width 101 height 101
drag, startPoint x: 390, startPoint y: 230, endPoint x: 668, endPoint y: 210, distance: 278.9
click at [668, 210] on video at bounding box center [652, 198] width 101 height 101
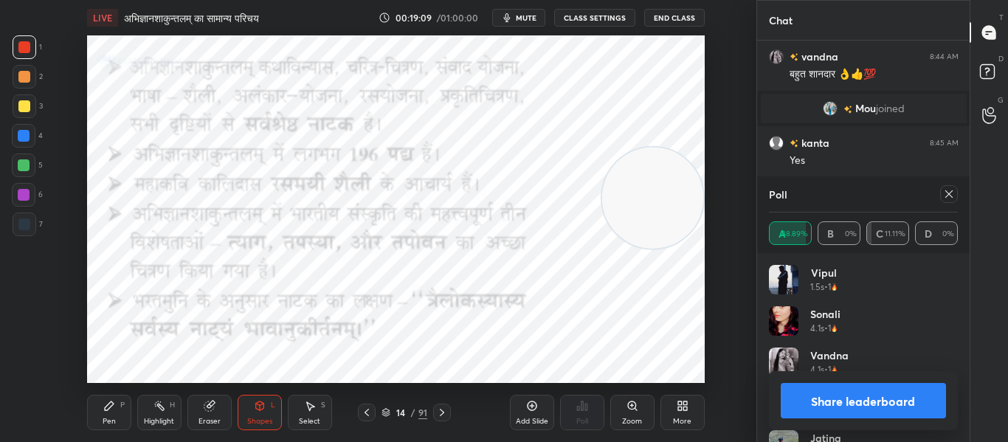
scroll to position [173, 185]
click at [949, 193] on icon at bounding box center [949, 194] width 12 height 12
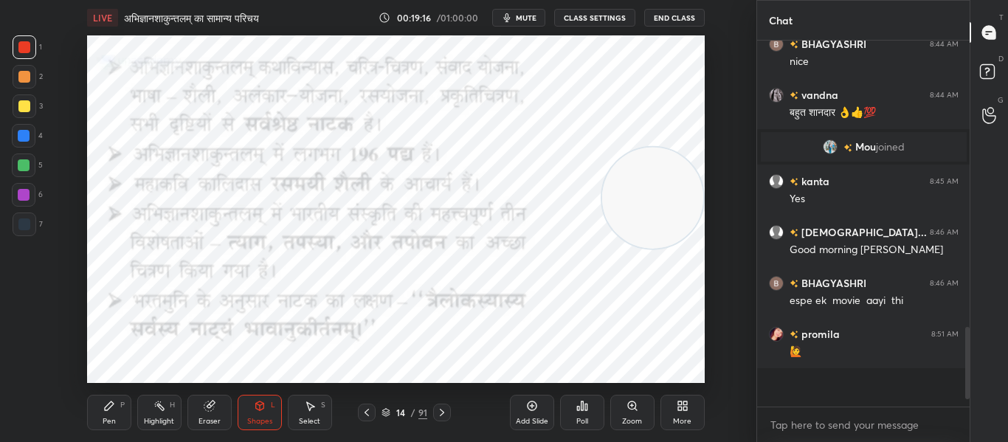
scroll to position [0, 0]
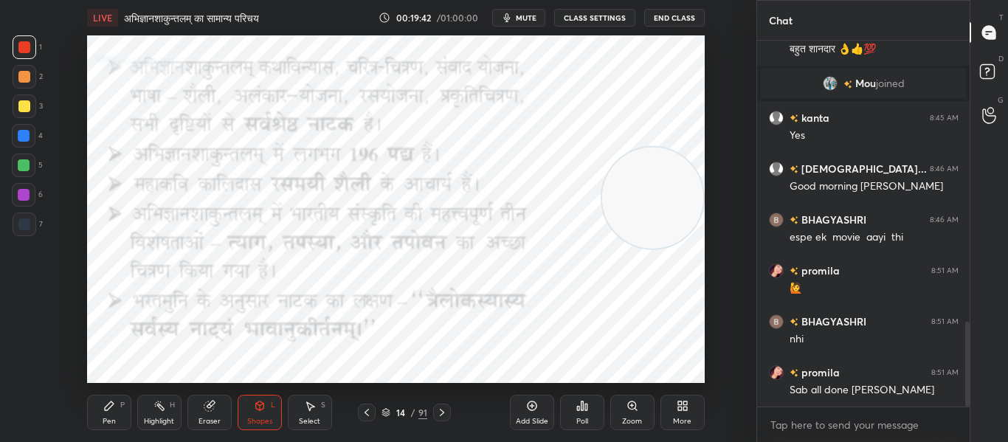
click at [438, 413] on icon at bounding box center [442, 413] width 12 height 12
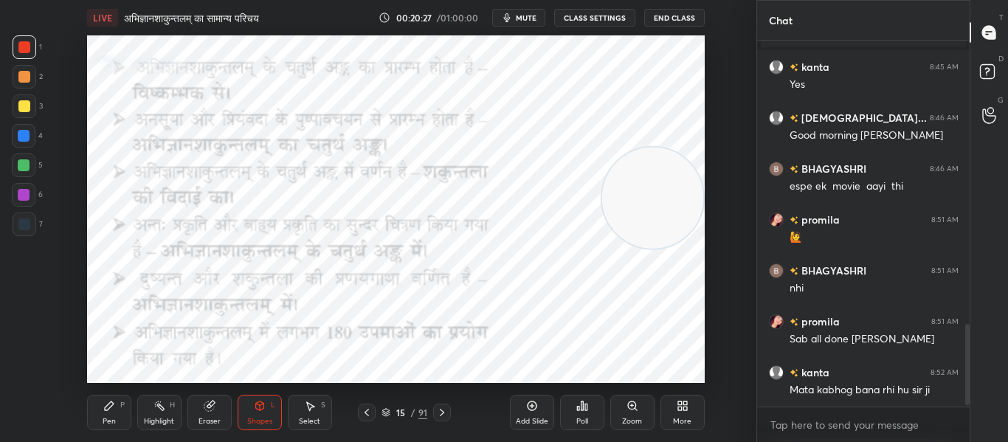
scroll to position [1311, 0]
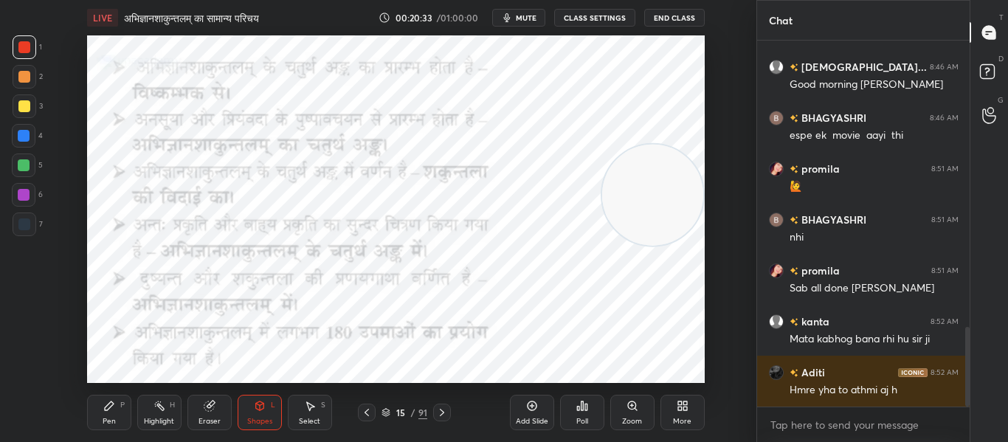
drag, startPoint x: 679, startPoint y: 218, endPoint x: 699, endPoint y: 215, distance: 20.1
click at [699, 215] on video at bounding box center [652, 195] width 101 height 101
click at [23, 55] on div at bounding box center [25, 47] width 24 height 24
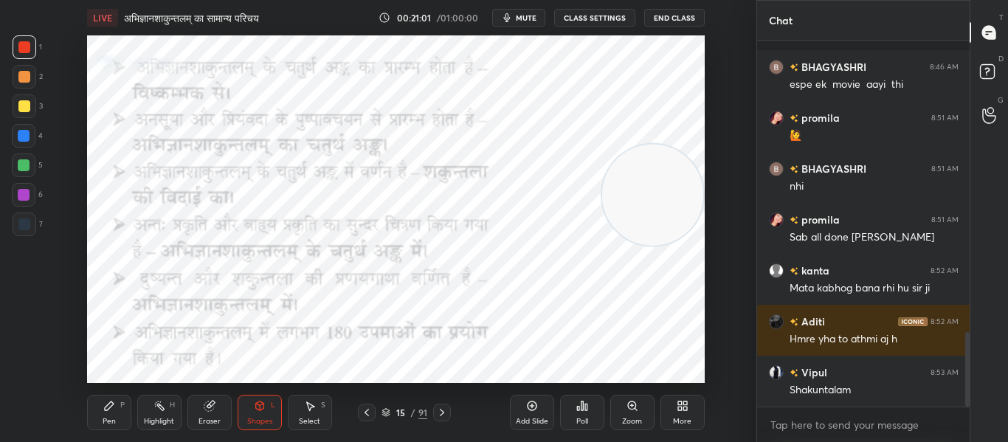
scroll to position [1439, 0]
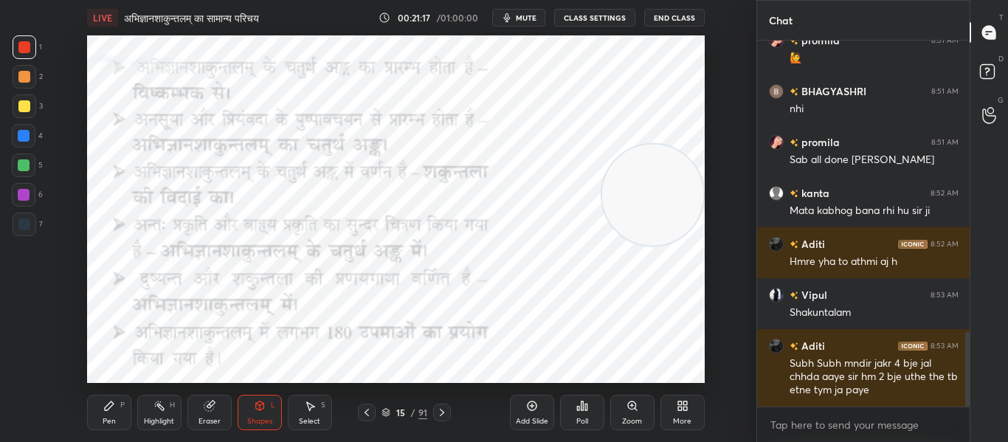
click at [445, 414] on icon at bounding box center [442, 413] width 12 height 12
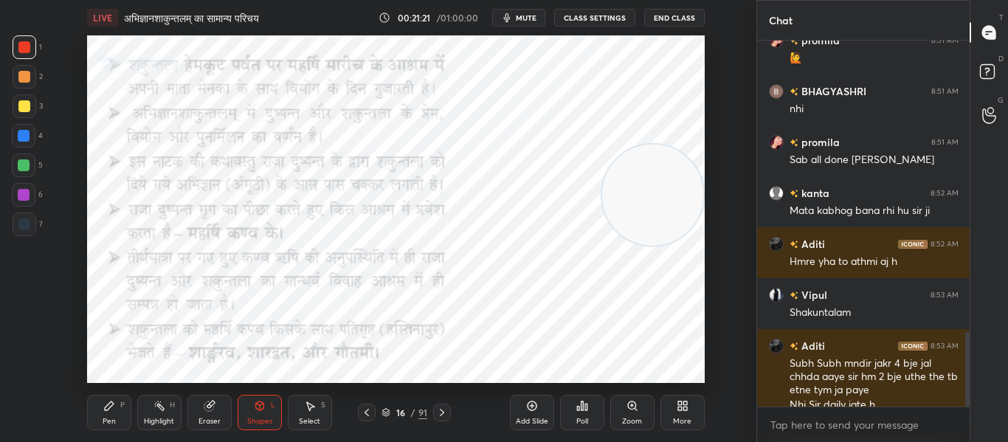
scroll to position [1454, 0]
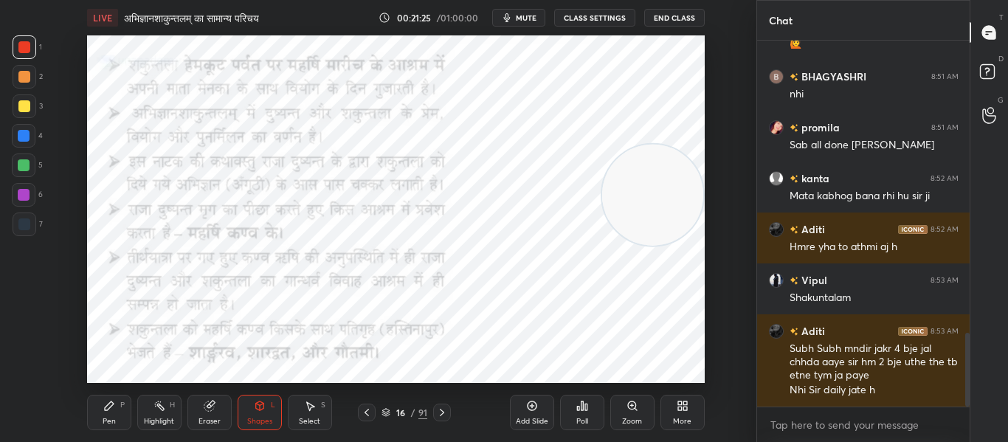
drag, startPoint x: 24, startPoint y: 225, endPoint x: 85, endPoint y: 139, distance: 104.8
click at [27, 226] on div at bounding box center [24, 224] width 12 height 12
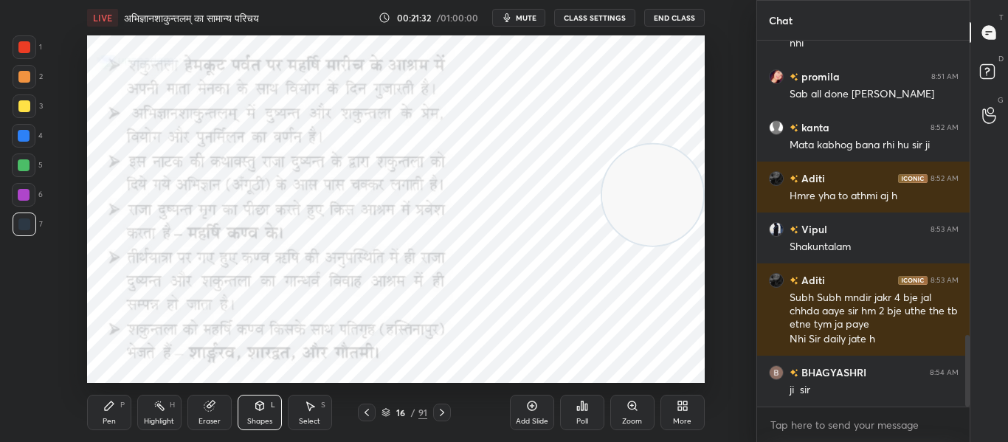
click at [24, 52] on div at bounding box center [24, 47] width 12 height 12
drag, startPoint x: 639, startPoint y: 197, endPoint x: 686, endPoint y: 80, distance: 125.8
click at [686, 80] on video at bounding box center [652, 87] width 101 height 101
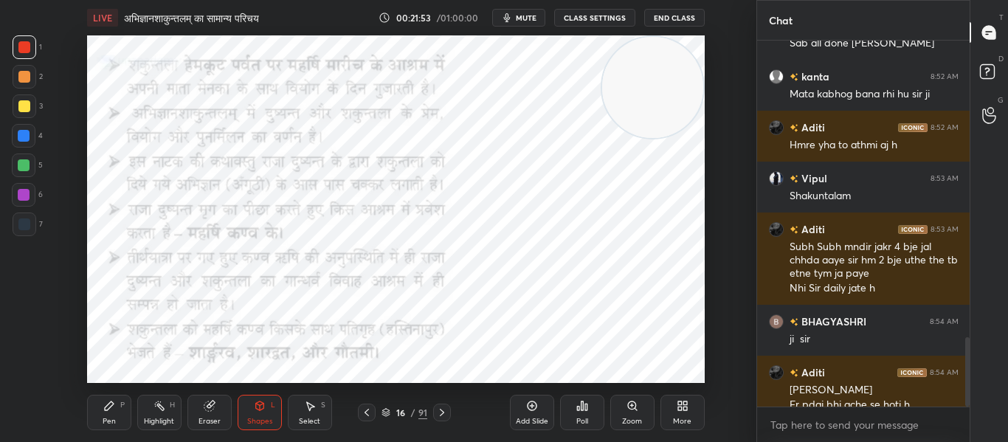
scroll to position [1571, 0]
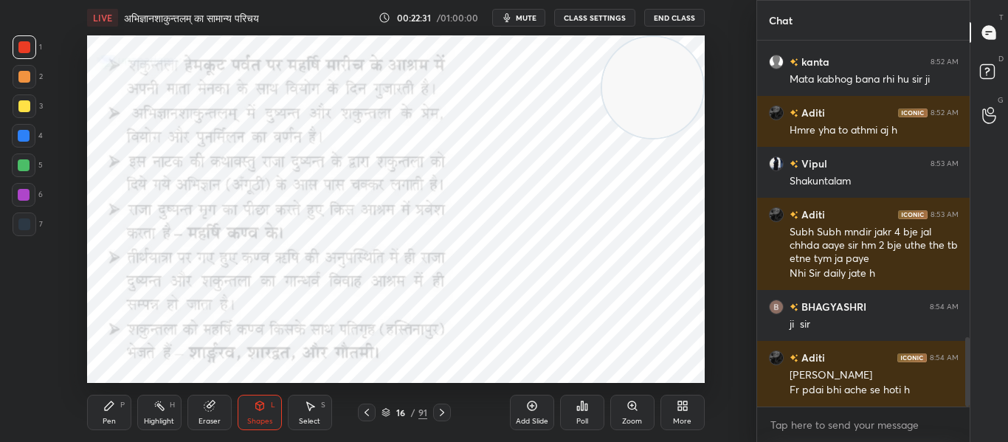
click at [447, 409] on icon at bounding box center [442, 413] width 12 height 12
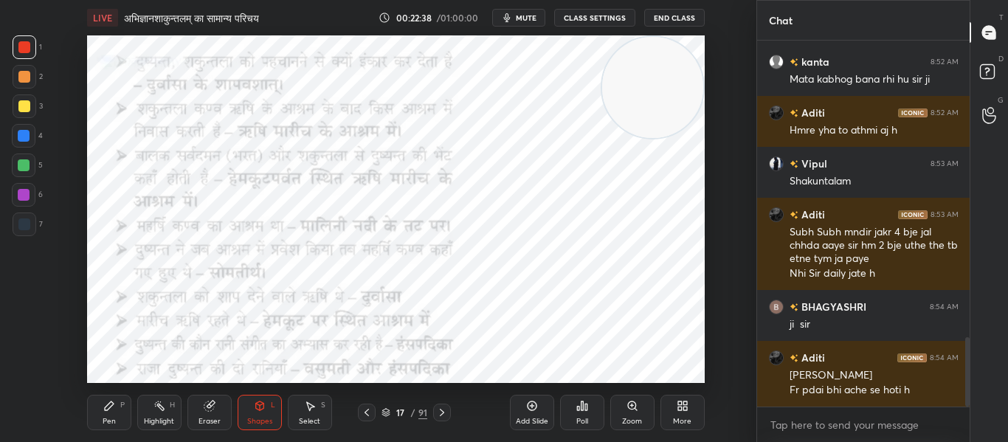
click at [29, 52] on div at bounding box center [24, 47] width 12 height 12
drag, startPoint x: 263, startPoint y: 421, endPoint x: 262, endPoint y: 408, distance: 13.3
click at [263, 421] on div "Shapes" at bounding box center [259, 421] width 25 height 7
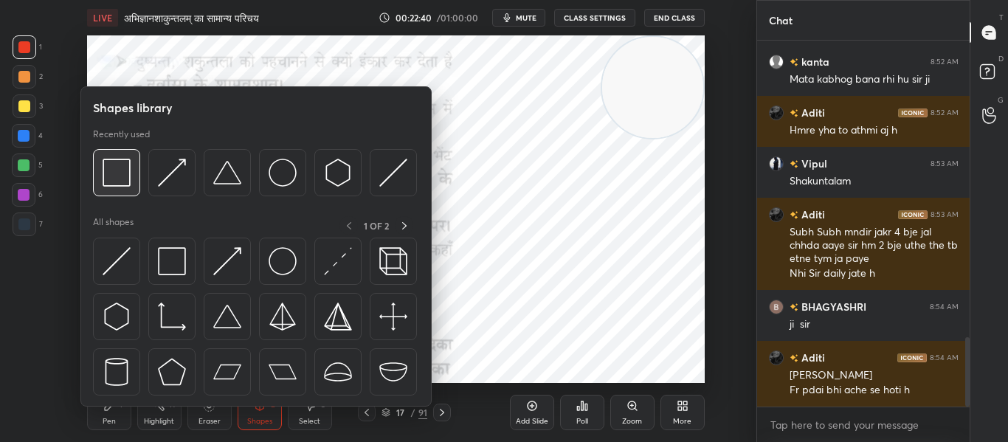
click at [103, 171] on img at bounding box center [117, 173] width 28 height 28
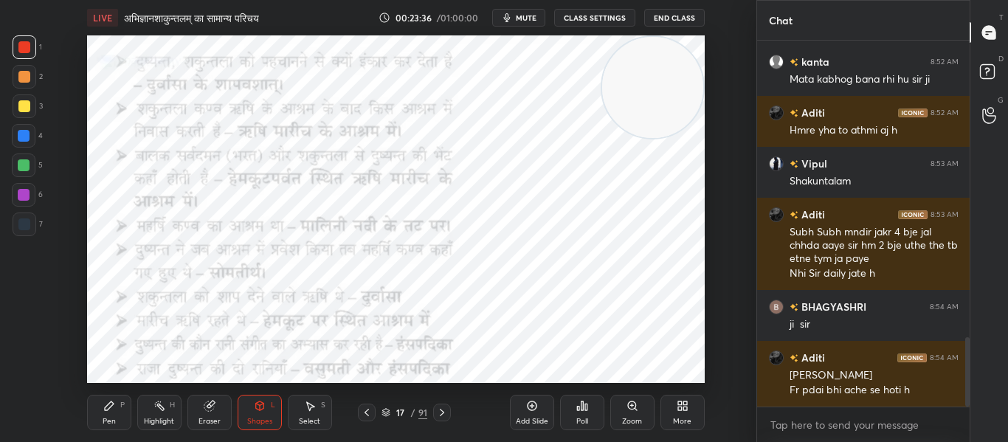
click at [440, 415] on icon at bounding box center [442, 413] width 12 height 12
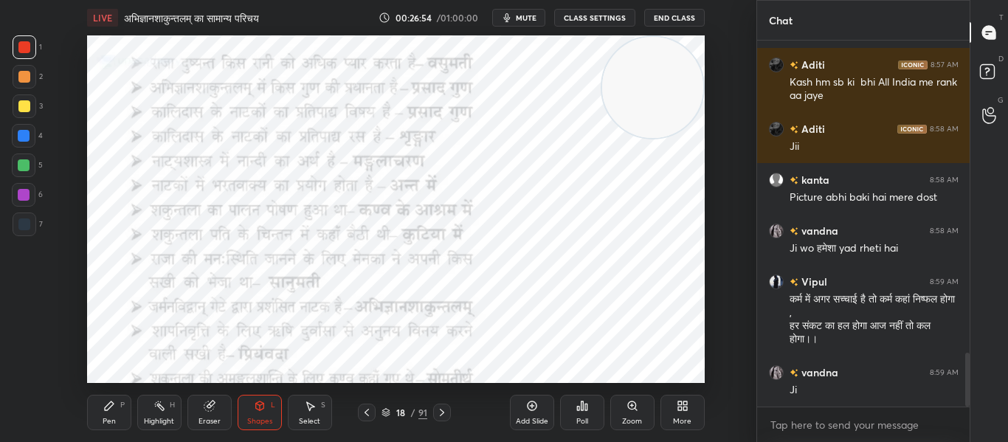
scroll to position [2184, 0]
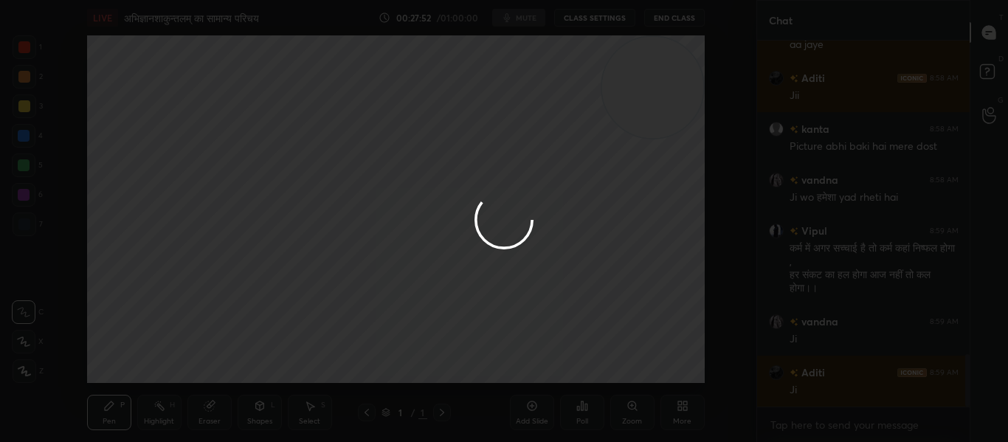
click at [731, 93] on div at bounding box center [504, 221] width 1008 height 442
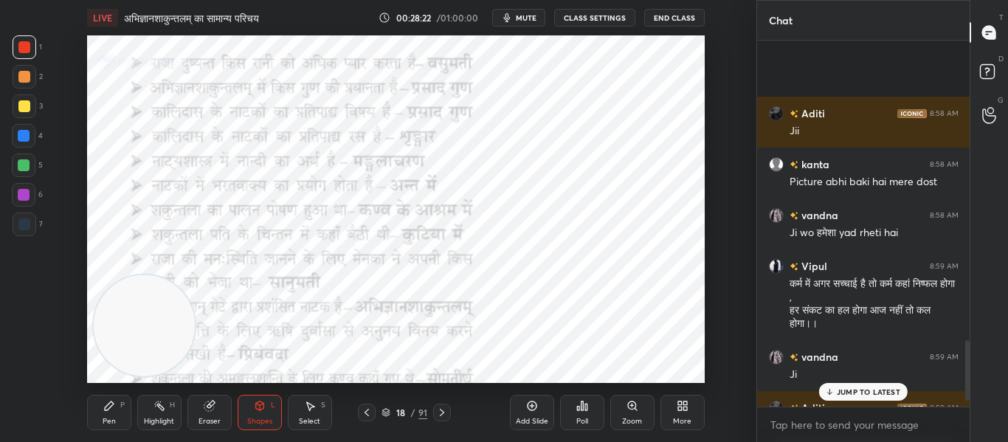
scroll to position [1824, 0]
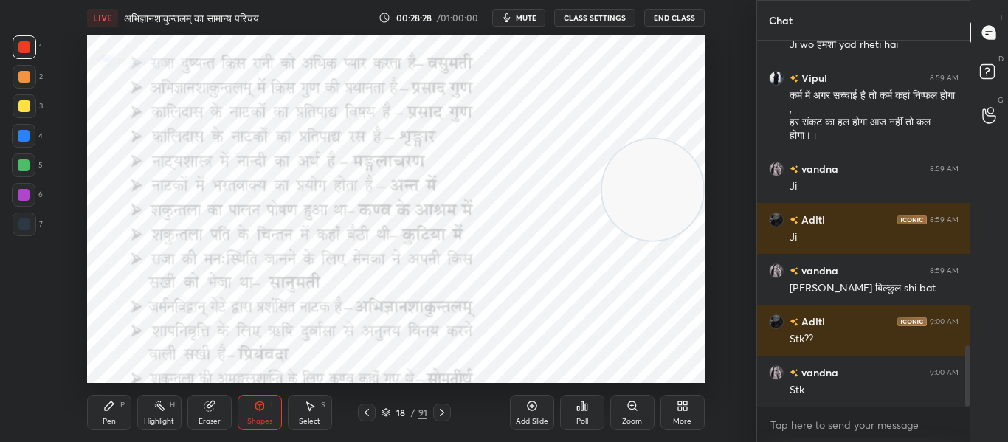
drag, startPoint x: 138, startPoint y: 335, endPoint x: 667, endPoint y: 175, distance: 552.9
click at [650, 194] on video at bounding box center [652, 189] width 101 height 101
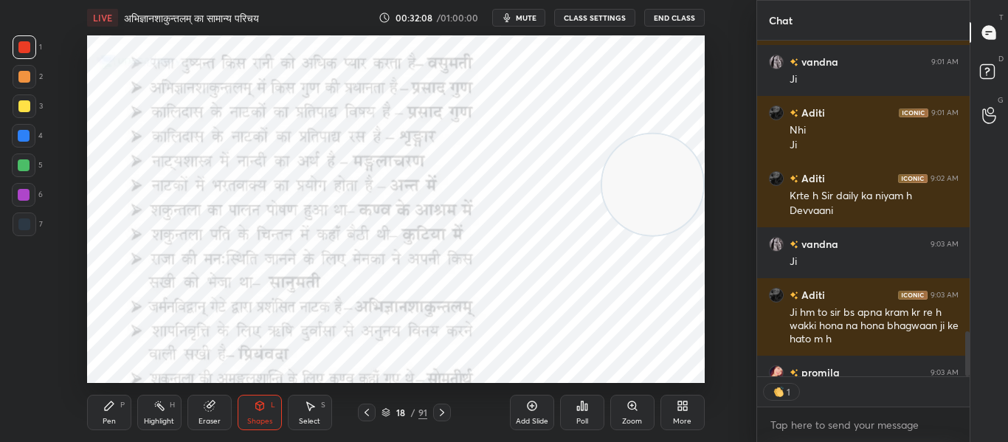
scroll to position [331, 208]
click at [24, 231] on div at bounding box center [25, 225] width 24 height 24
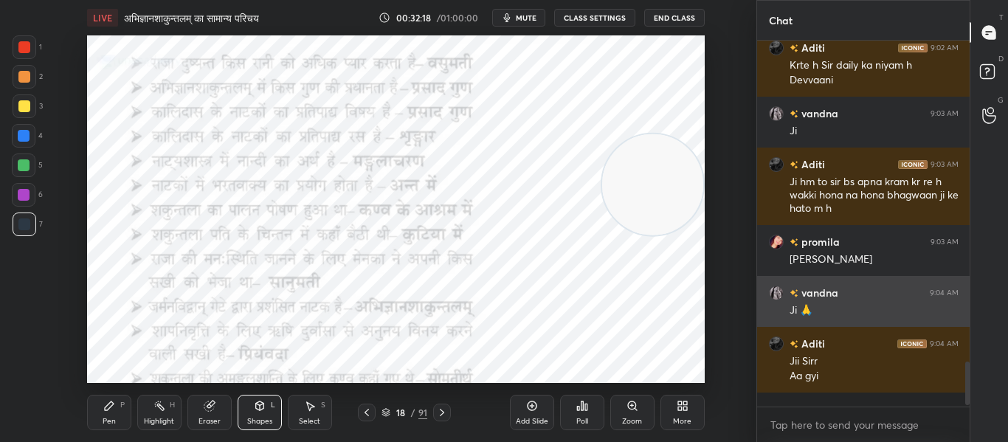
scroll to position [2468, 0]
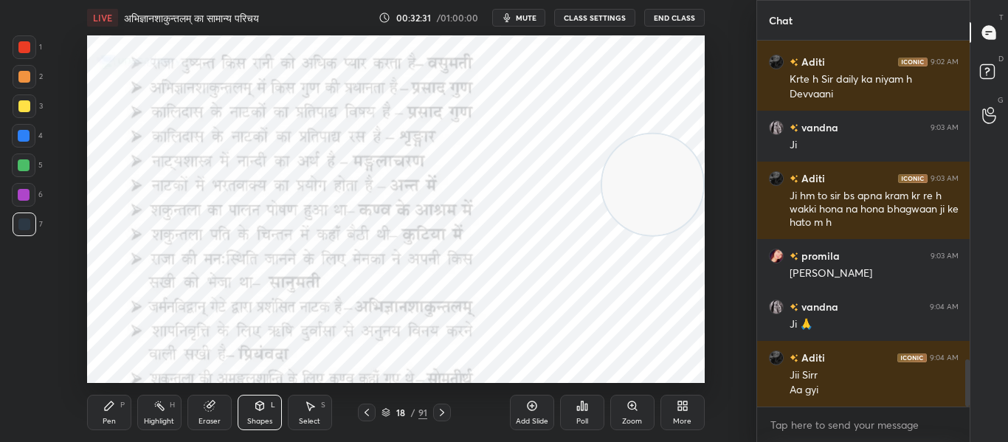
click at [447, 413] on icon at bounding box center [442, 413] width 12 height 12
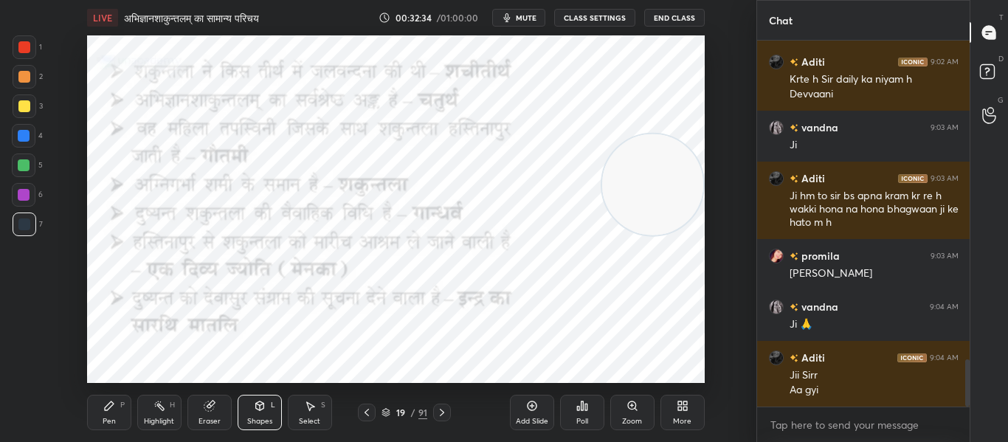
scroll to position [2519, 0]
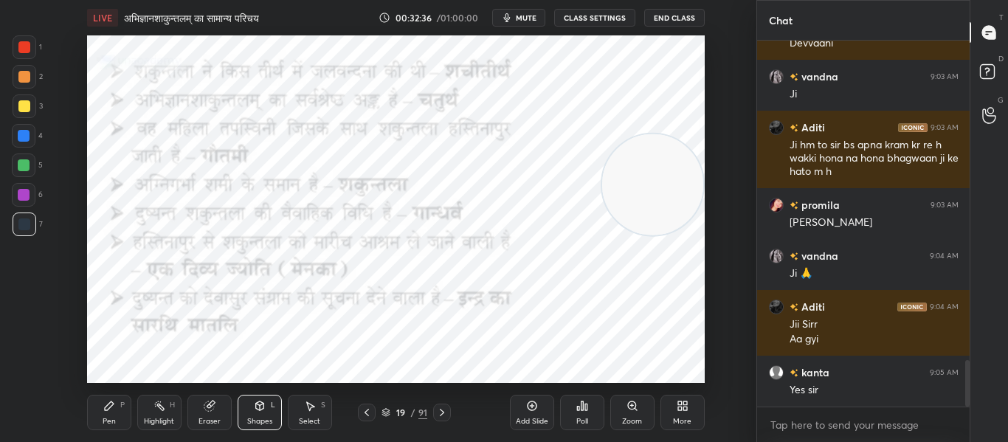
click at [23, 49] on div at bounding box center [24, 47] width 12 height 12
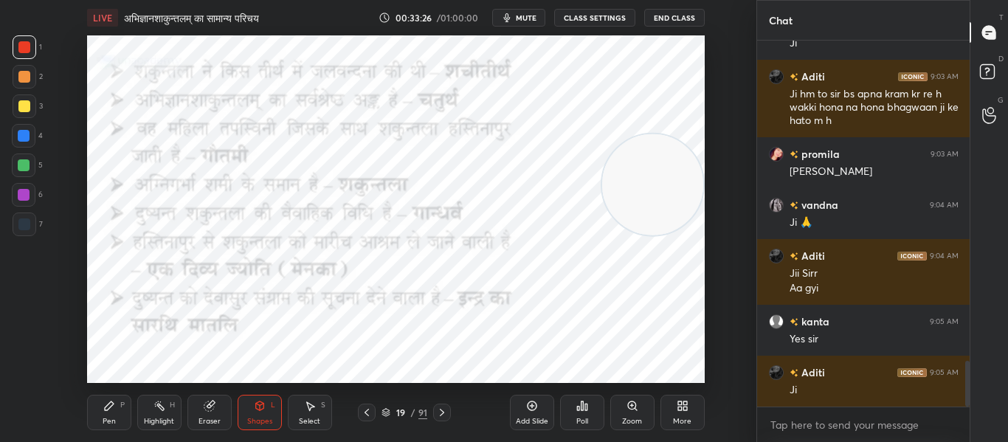
click at [580, 395] on div "Poll" at bounding box center [582, 412] width 44 height 35
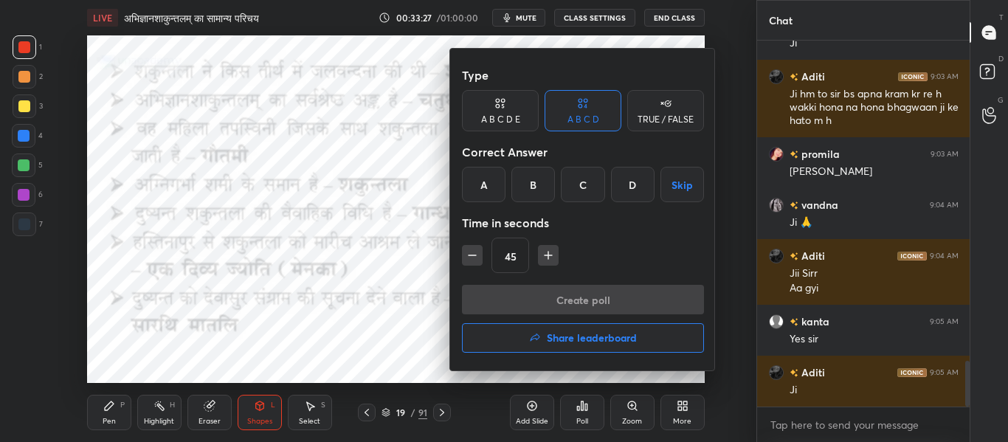
click at [482, 196] on div "A" at bounding box center [484, 184] width 44 height 35
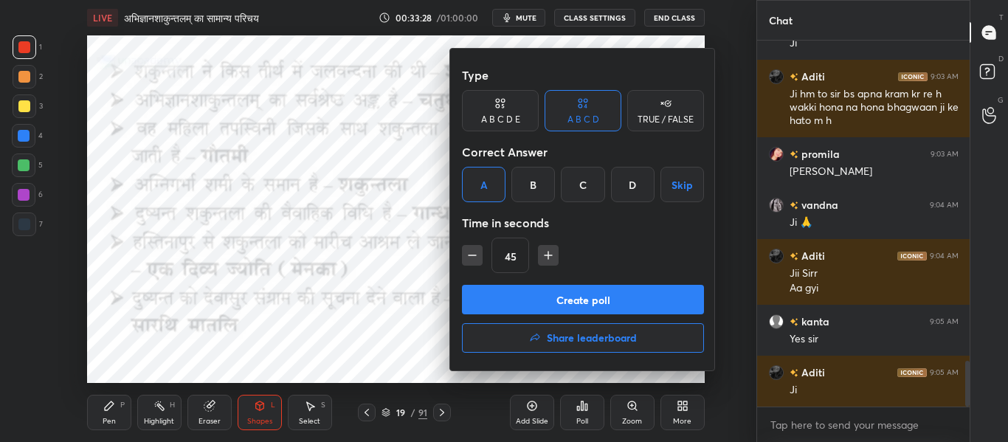
click at [683, 115] on div "TRUE / FALSE" at bounding box center [666, 119] width 56 height 9
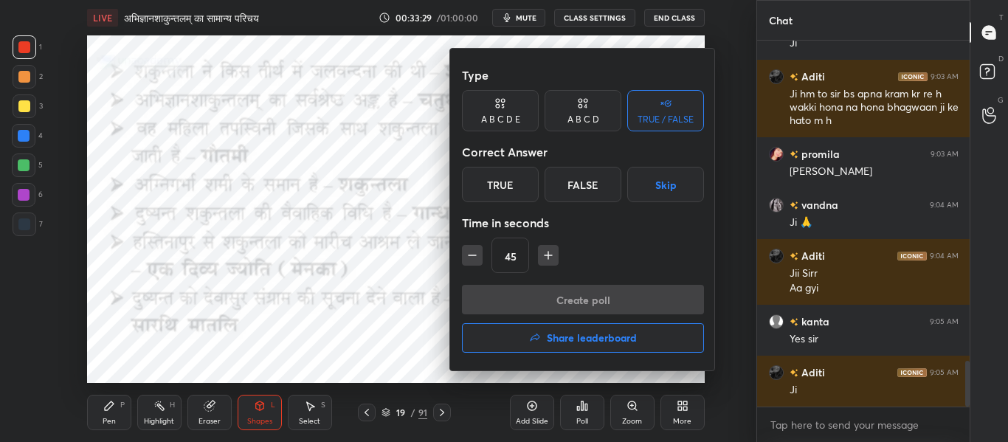
click at [520, 181] on div "True" at bounding box center [500, 184] width 77 height 35
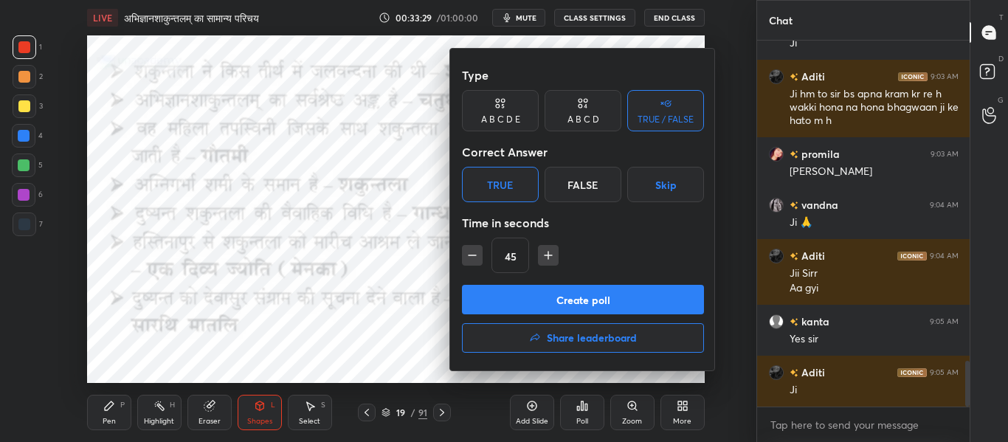
click at [541, 297] on button "Create poll" at bounding box center [583, 300] width 242 height 30
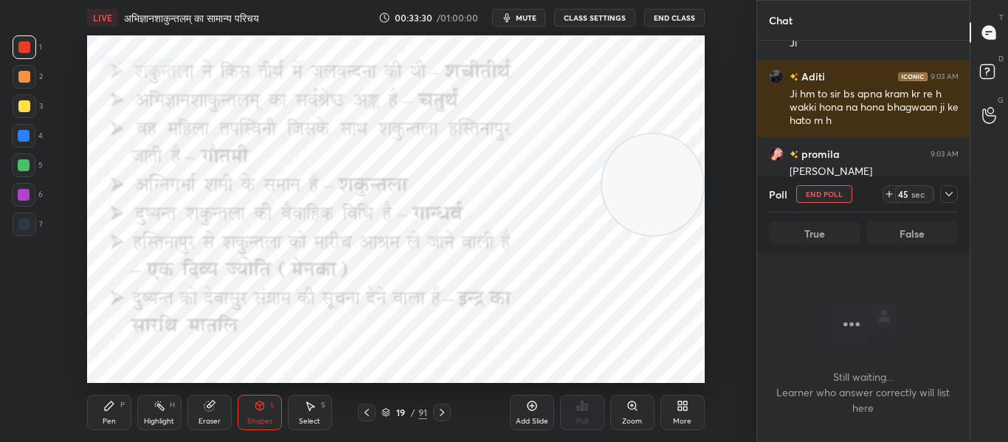
scroll to position [162, 208]
click at [449, 409] on div at bounding box center [442, 413] width 18 height 18
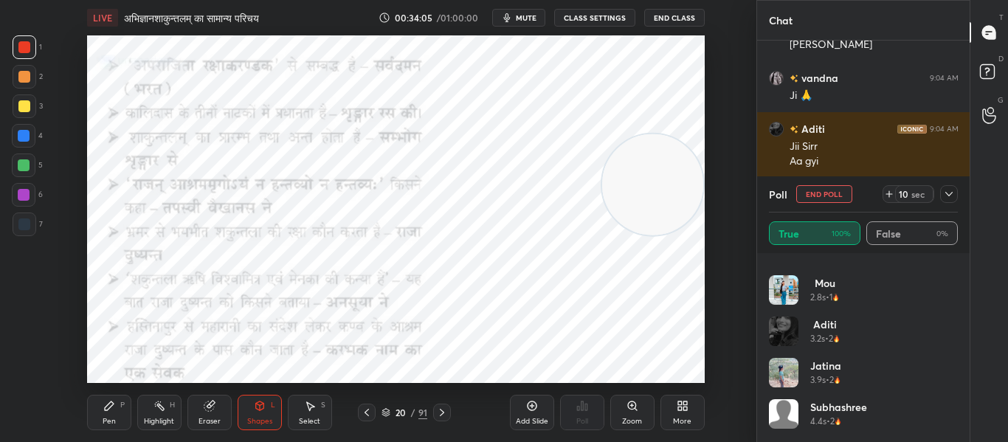
scroll to position [0, 0]
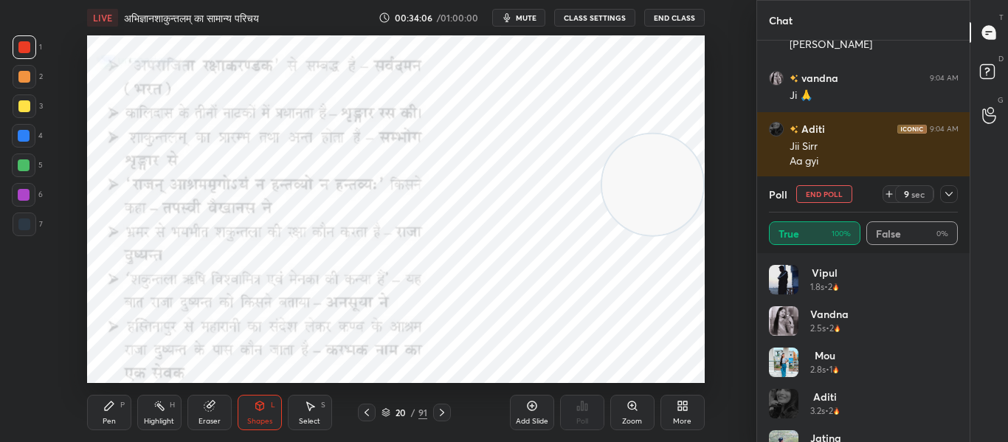
click at [951, 193] on icon at bounding box center [949, 194] width 12 height 12
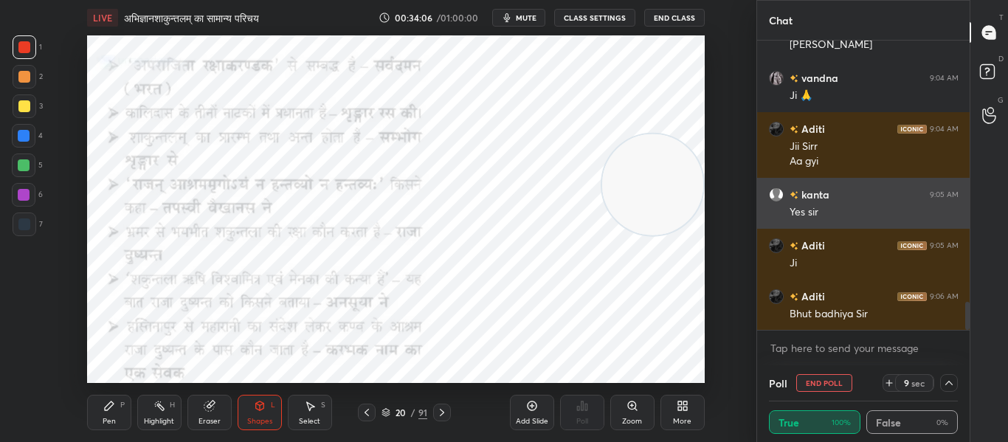
scroll to position [1, 5]
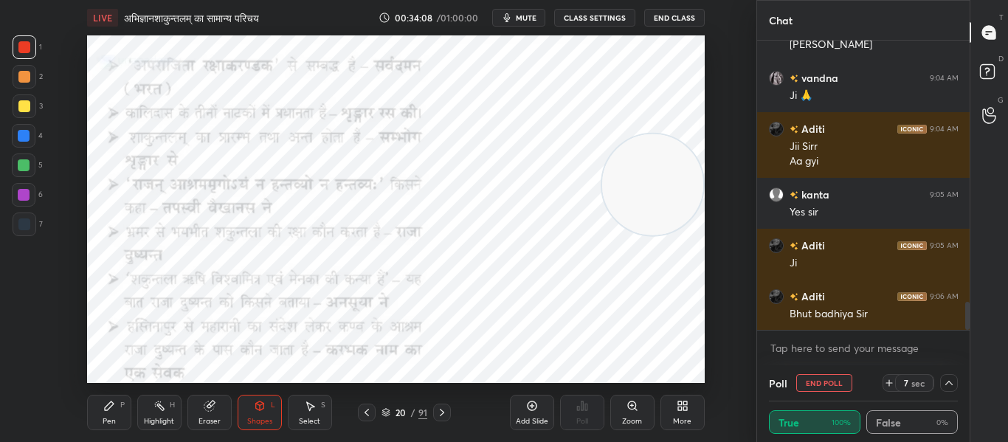
click at [449, 415] on div at bounding box center [442, 413] width 18 height 18
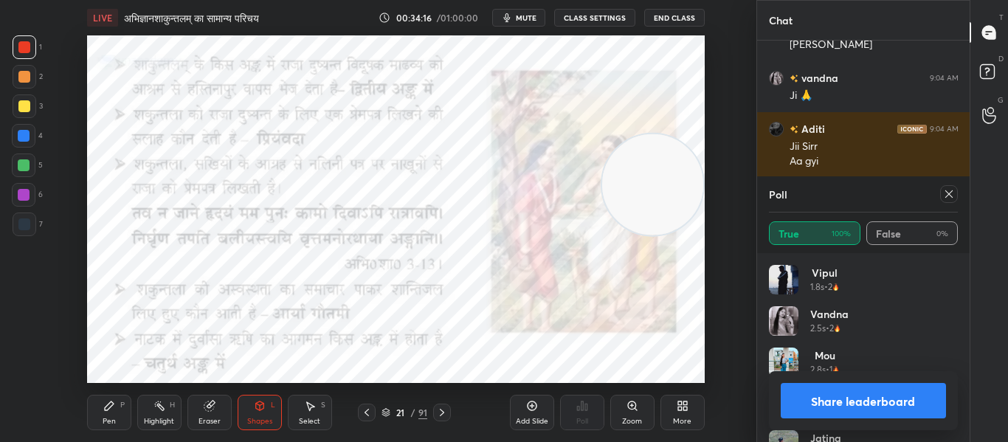
scroll to position [2725, 0]
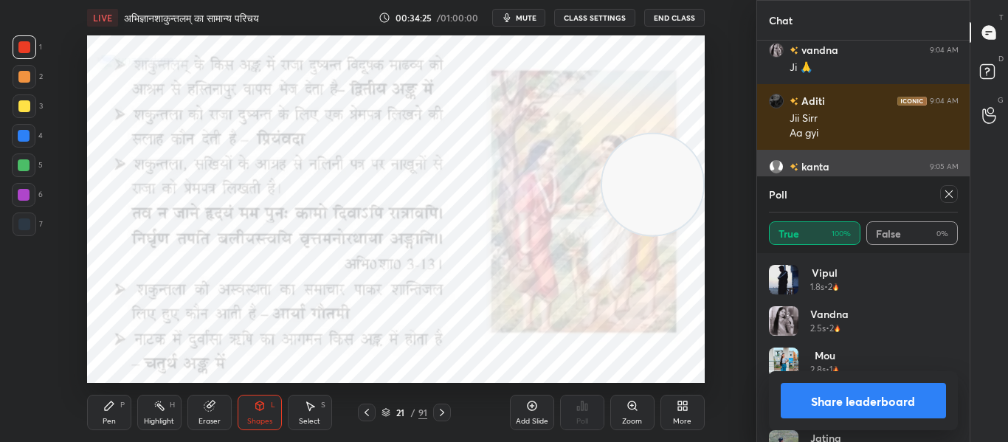
click at [951, 189] on icon at bounding box center [949, 194] width 12 height 12
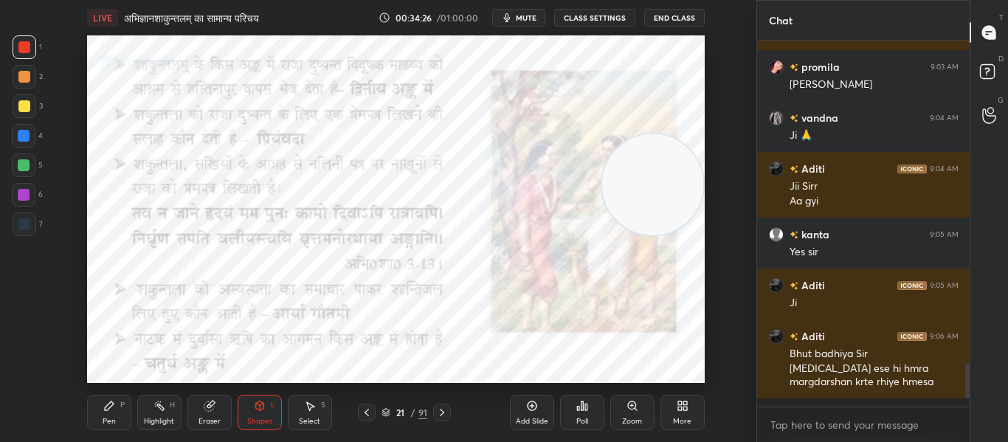
scroll to position [2649, 0]
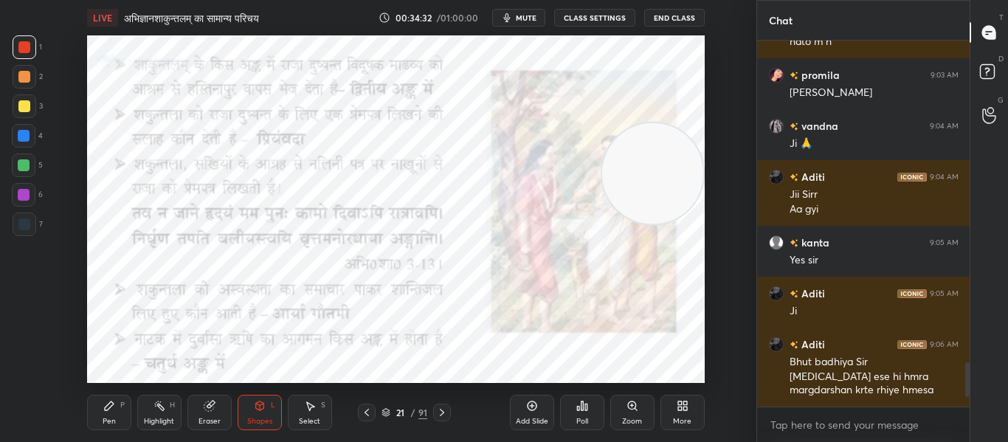
drag, startPoint x: 650, startPoint y: 192, endPoint x: 683, endPoint y: 181, distance: 34.3
click at [683, 181] on video at bounding box center [652, 173] width 101 height 101
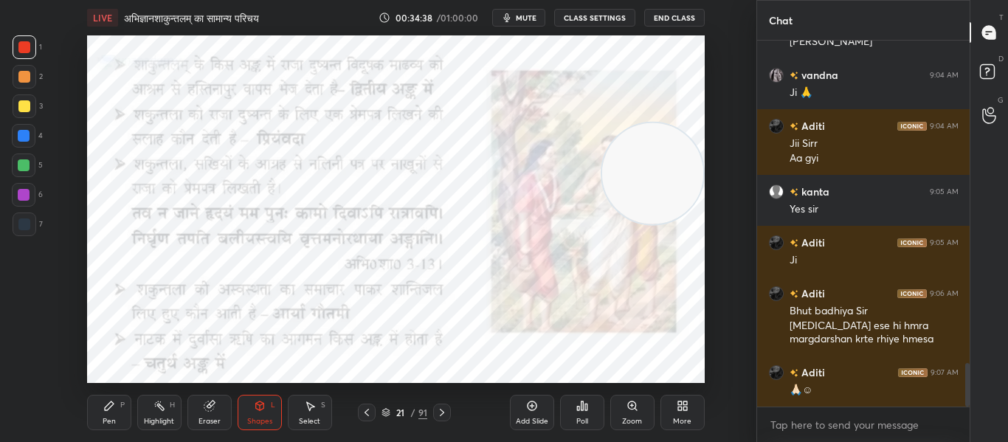
scroll to position [2751, 0]
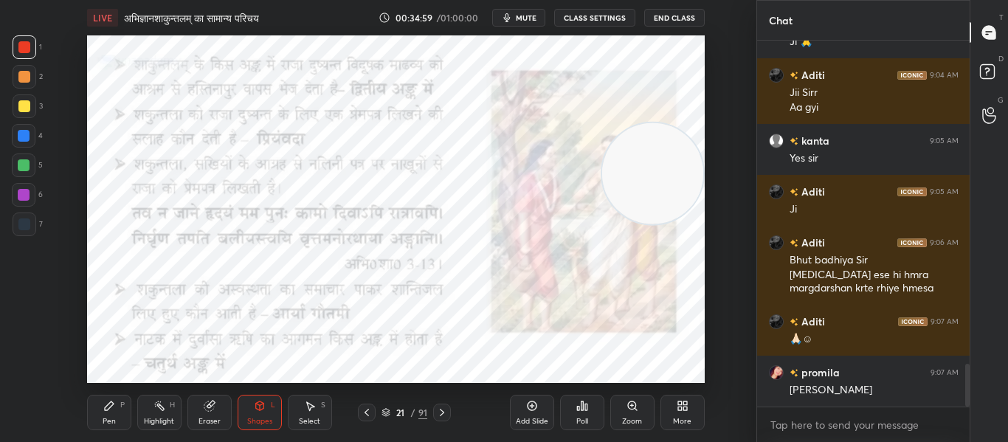
drag, startPoint x: 439, startPoint y: 409, endPoint x: 441, endPoint y: 397, distance: 11.9
click at [441, 409] on icon at bounding box center [442, 413] width 12 height 12
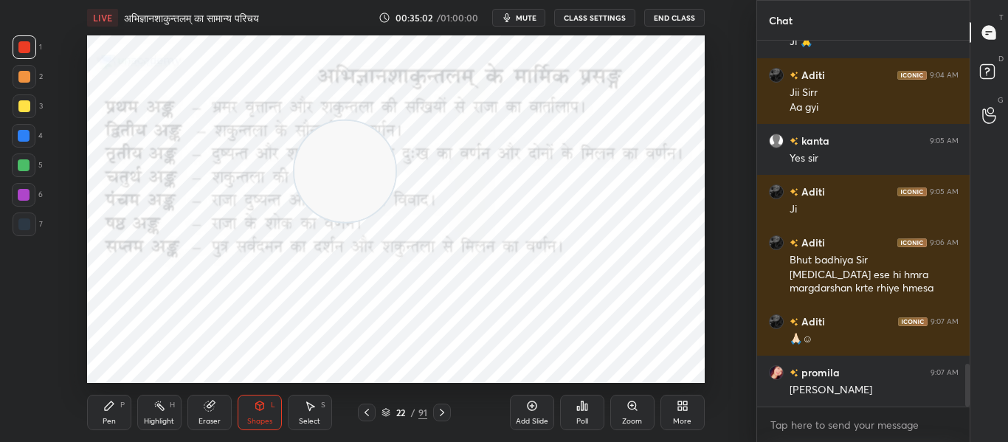
drag, startPoint x: 656, startPoint y: 187, endPoint x: 348, endPoint y: 186, distance: 308.5
click at [348, 186] on video at bounding box center [344, 171] width 101 height 101
drag, startPoint x: 452, startPoint y: 249, endPoint x: 617, endPoint y: 303, distance: 174.1
click at [613, 306] on video at bounding box center [608, 298] width 101 height 101
click at [531, 20] on span "mute" at bounding box center [526, 18] width 21 height 10
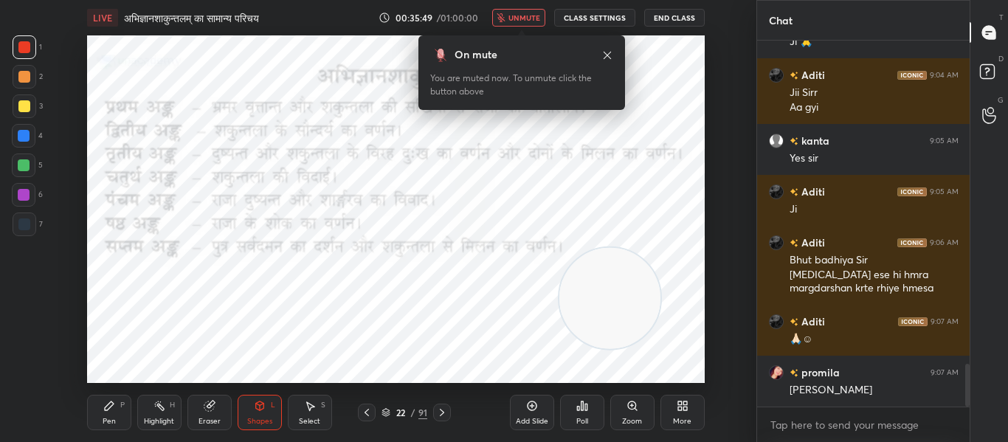
click at [534, 7] on div "LIVE अभिज्ञानशाकुन्तलम् का सामान्य परिचय 00:35:49 / 01:00:00 unmute CLASS SETTI…" at bounding box center [396, 17] width 618 height 35
click at [534, 24] on button "unmute" at bounding box center [518, 18] width 53 height 18
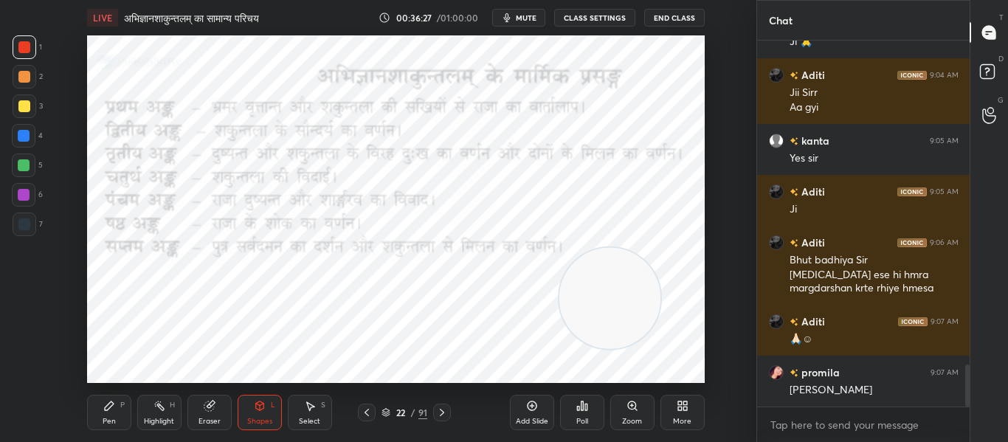
scroll to position [2802, 0]
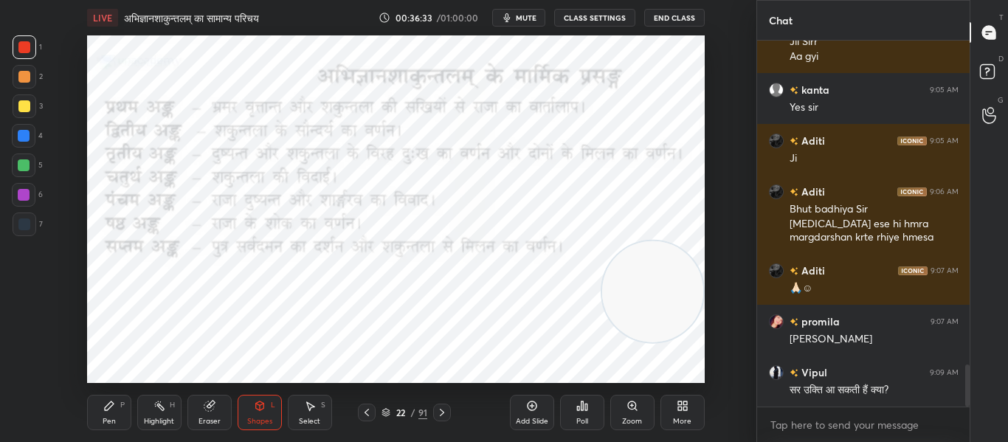
drag, startPoint x: 613, startPoint y: 311, endPoint x: 664, endPoint y: 304, distance: 52.2
click at [664, 304] on video at bounding box center [652, 291] width 101 height 101
click at [444, 410] on icon at bounding box center [442, 413] width 12 height 12
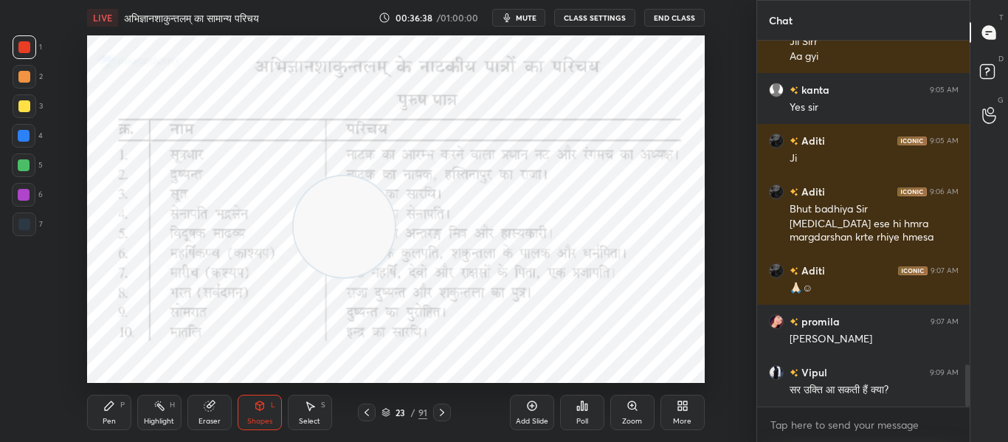
drag, startPoint x: 638, startPoint y: 295, endPoint x: 330, endPoint y: 231, distance: 315.1
click at [330, 231] on video at bounding box center [344, 226] width 101 height 101
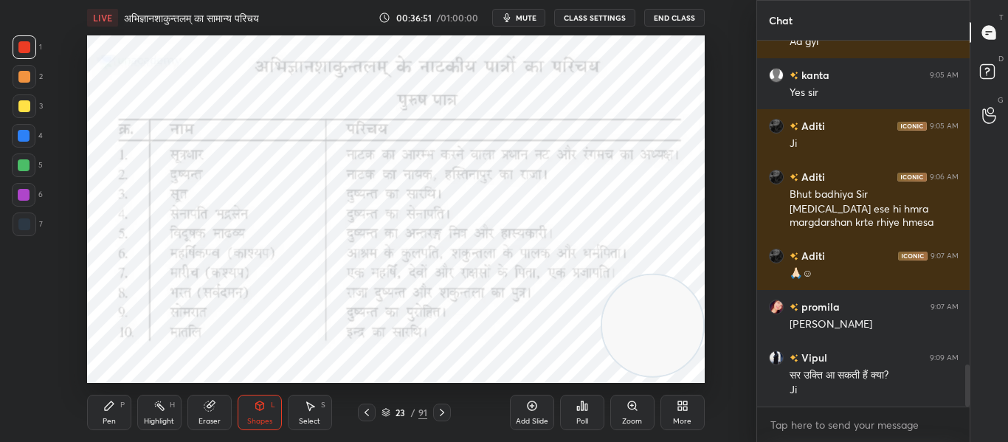
drag, startPoint x: 331, startPoint y: 224, endPoint x: 656, endPoint y: 323, distance: 340.2
click at [656, 323] on video at bounding box center [652, 325] width 101 height 101
drag, startPoint x: 443, startPoint y: 408, endPoint x: 461, endPoint y: 390, distance: 25.6
click at [444, 408] on icon at bounding box center [442, 413] width 12 height 12
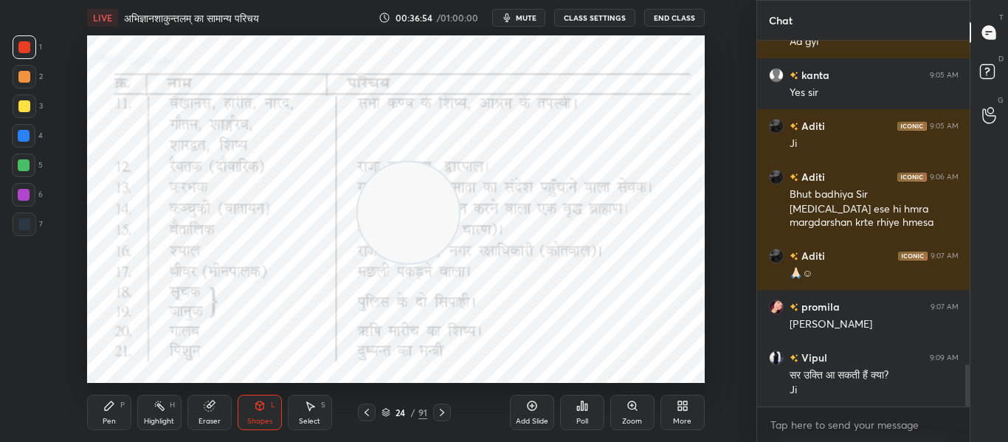
drag, startPoint x: 593, startPoint y: 296, endPoint x: 415, endPoint y: 218, distance: 194.0
click at [415, 218] on video at bounding box center [408, 212] width 101 height 101
click at [442, 413] on icon at bounding box center [442, 413] width 12 height 12
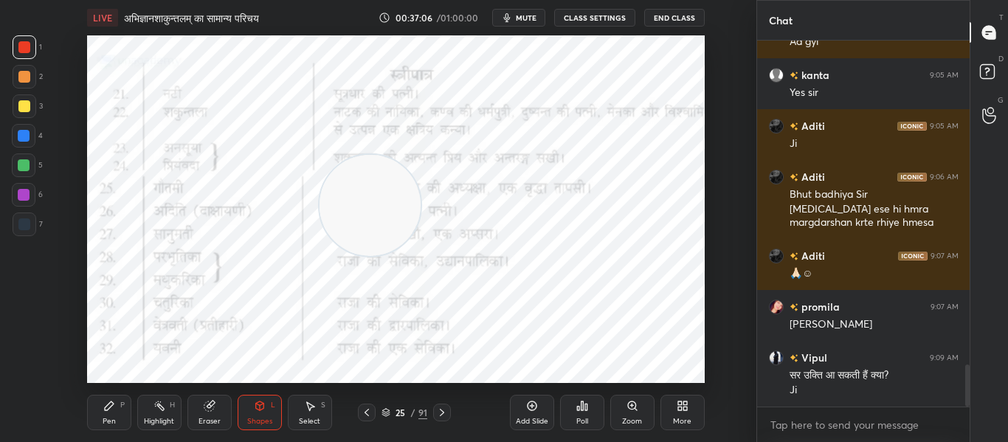
drag, startPoint x: 399, startPoint y: 224, endPoint x: 361, endPoint y: 217, distance: 39.1
click at [361, 217] on video at bounding box center [370, 205] width 101 height 101
click at [442, 406] on div at bounding box center [442, 413] width 18 height 18
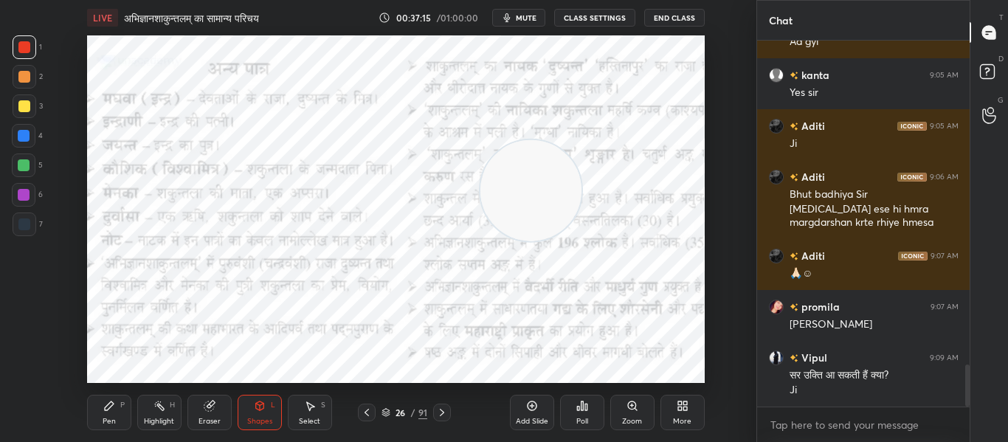
drag, startPoint x: 355, startPoint y: 210, endPoint x: 516, endPoint y: 196, distance: 161.6
click at [516, 196] on video at bounding box center [530, 190] width 101 height 101
drag, startPoint x: 528, startPoint y: 205, endPoint x: 269, endPoint y: 197, distance: 258.4
click at [269, 197] on video at bounding box center [272, 182] width 101 height 101
drag, startPoint x: 266, startPoint y: 191, endPoint x: 537, endPoint y: 207, distance: 272.0
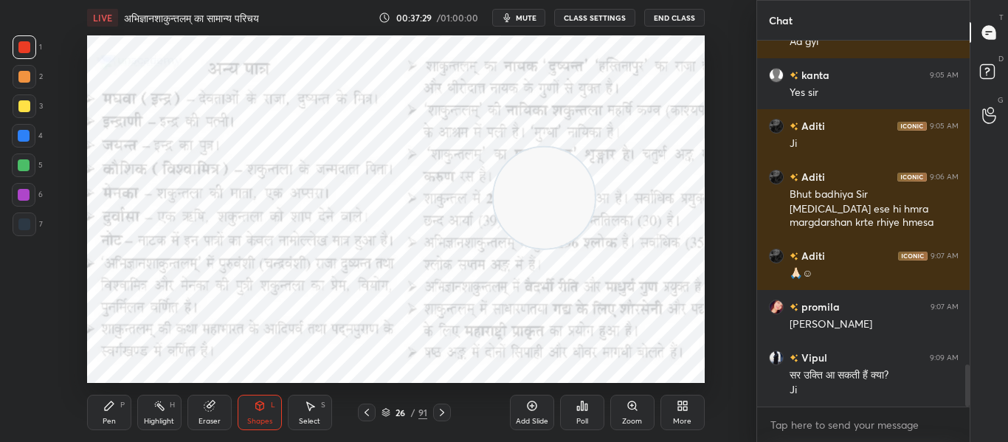
click at [537, 207] on video at bounding box center [544, 198] width 101 height 101
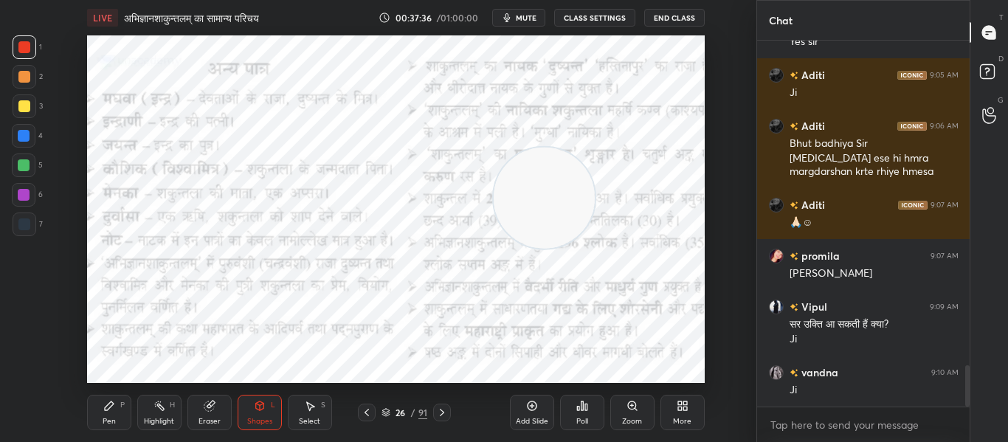
click at [441, 413] on icon at bounding box center [442, 413] width 12 height 12
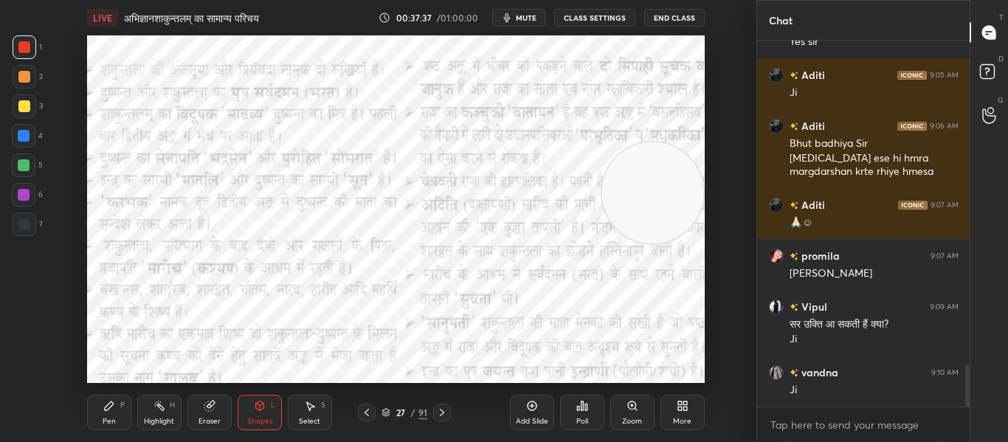
drag, startPoint x: 548, startPoint y: 205, endPoint x: 673, endPoint y: 199, distance: 124.9
click at [673, 199] on video at bounding box center [652, 192] width 101 height 101
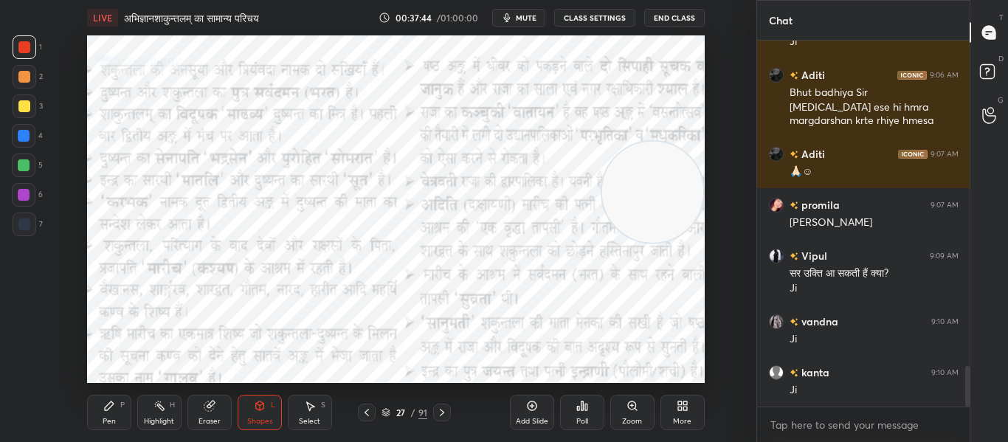
scroll to position [2969, 0]
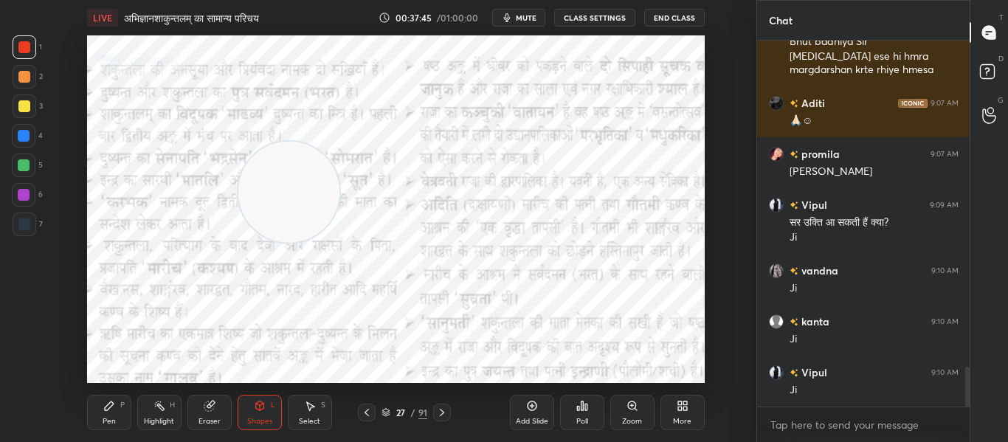
drag, startPoint x: 632, startPoint y: 193, endPoint x: 268, endPoint y: 193, distance: 363.8
click at [268, 193] on video at bounding box center [288, 192] width 101 height 101
click at [446, 418] on div at bounding box center [442, 413] width 18 height 18
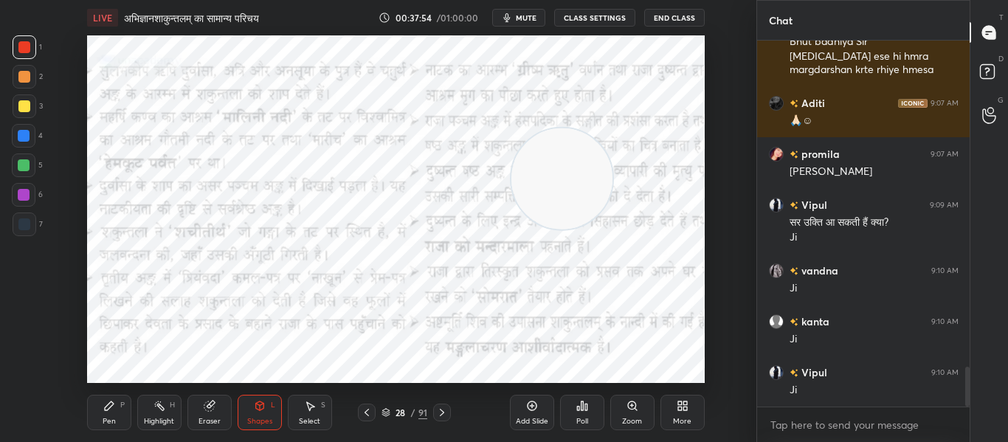
drag, startPoint x: 314, startPoint y: 196, endPoint x: 587, endPoint y: 176, distance: 274.6
click at [587, 182] on video at bounding box center [561, 178] width 101 height 101
drag, startPoint x: 584, startPoint y: 186, endPoint x: 248, endPoint y: 222, distance: 337.7
click at [248, 222] on video at bounding box center [226, 213] width 101 height 101
click at [447, 414] on icon at bounding box center [442, 413] width 12 height 12
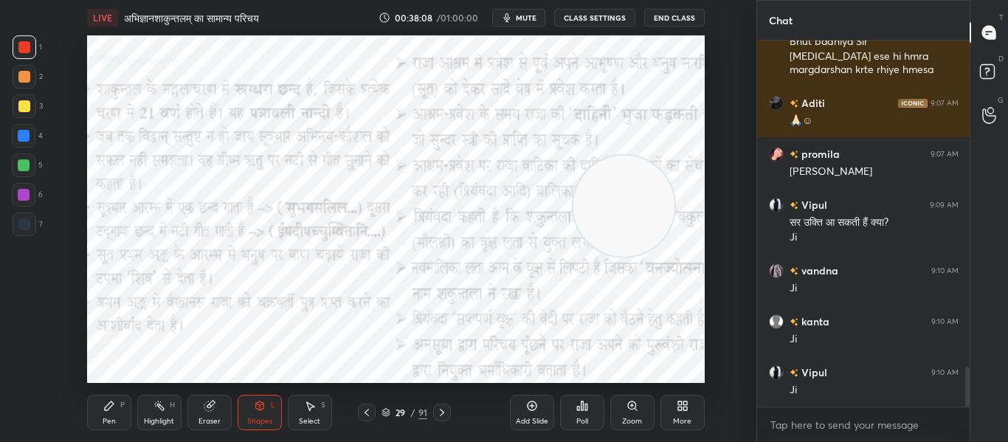
drag, startPoint x: 231, startPoint y: 201, endPoint x: 642, endPoint y: 193, distance: 411.1
click at [642, 193] on video at bounding box center [623, 206] width 101 height 101
drag, startPoint x: 630, startPoint y: 218, endPoint x: 298, endPoint y: 216, distance: 332.1
click at [298, 216] on video at bounding box center [307, 204] width 101 height 101
click at [444, 413] on icon at bounding box center [442, 412] width 4 height 7
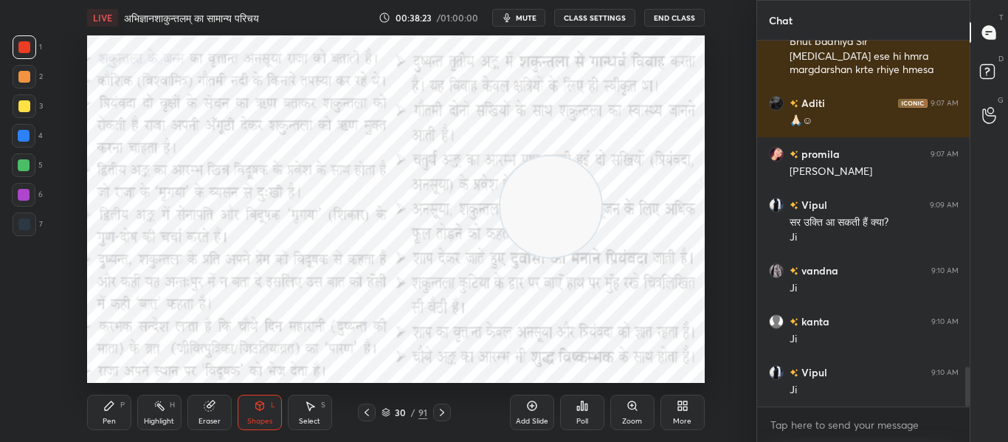
drag, startPoint x: 319, startPoint y: 228, endPoint x: 564, endPoint y: 230, distance: 245.0
click at [564, 230] on video at bounding box center [550, 206] width 101 height 101
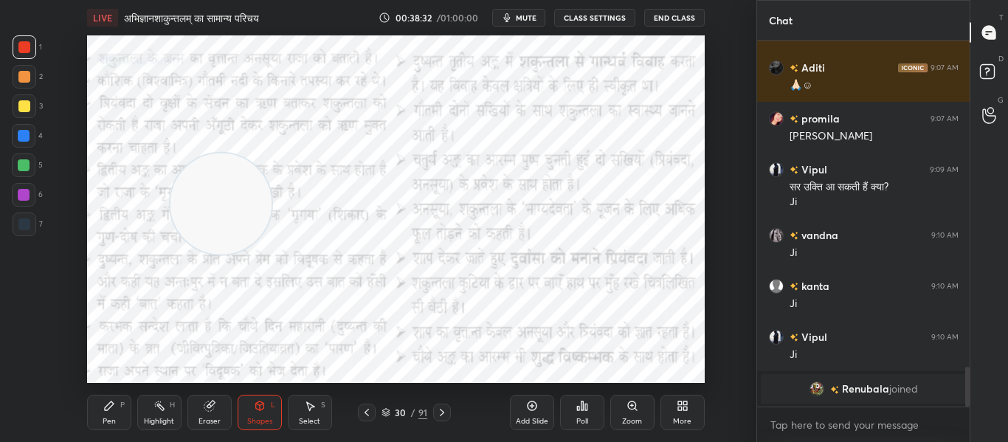
drag, startPoint x: 554, startPoint y: 224, endPoint x: 235, endPoint y: 217, distance: 318.2
click at [215, 218] on video at bounding box center [220, 204] width 101 height 101
click at [450, 416] on div at bounding box center [442, 413] width 18 height 18
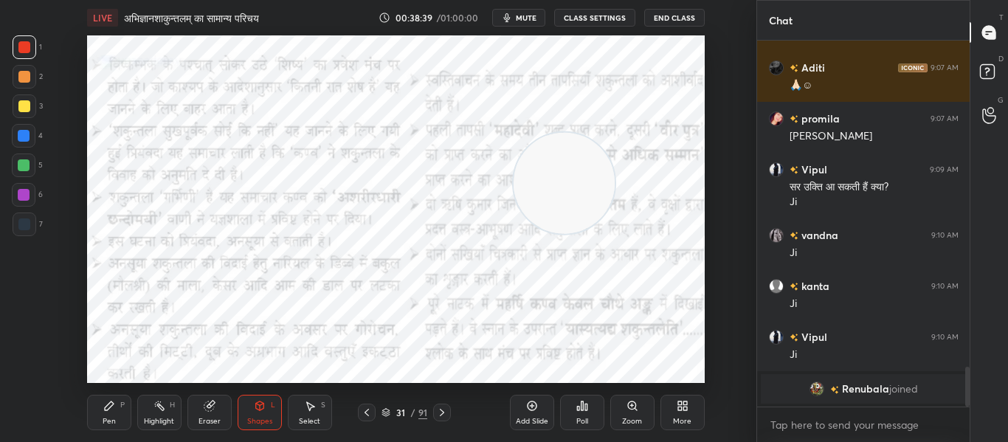
drag, startPoint x: 216, startPoint y: 201, endPoint x: 593, endPoint y: 182, distance: 376.9
click at [593, 182] on video at bounding box center [564, 183] width 101 height 101
drag, startPoint x: 591, startPoint y: 220, endPoint x: 302, endPoint y: 241, distance: 290.1
click at [302, 241] on video at bounding box center [299, 204] width 101 height 101
click at [443, 416] on icon at bounding box center [442, 413] width 12 height 12
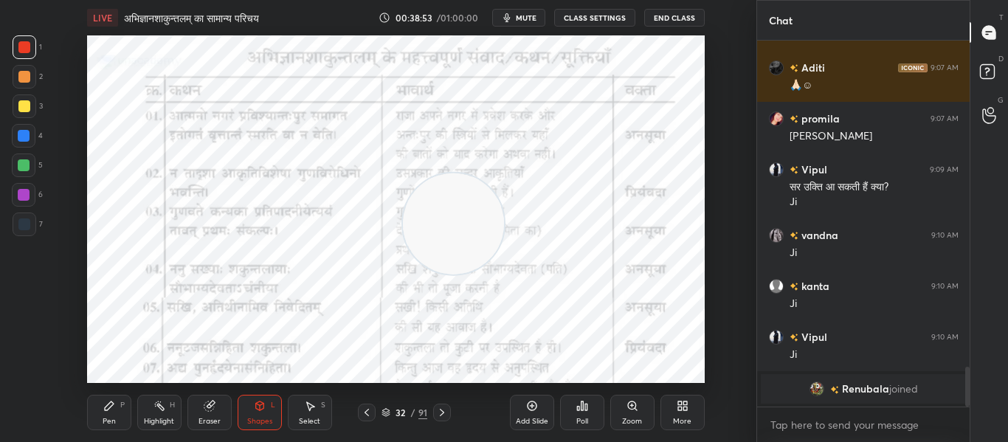
drag, startPoint x: 325, startPoint y: 218, endPoint x: 479, endPoint y: 238, distance: 155.5
click at [479, 238] on video at bounding box center [453, 223] width 101 height 101
click at [449, 410] on div at bounding box center [442, 413] width 18 height 18
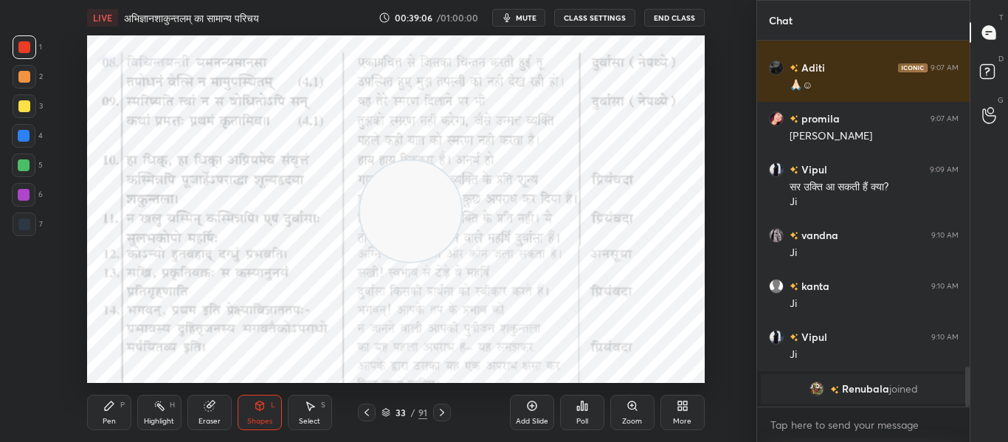
drag, startPoint x: 455, startPoint y: 254, endPoint x: 412, endPoint y: 241, distance: 44.6
click at [412, 241] on video at bounding box center [410, 211] width 101 height 101
click at [439, 410] on icon at bounding box center [442, 413] width 12 height 12
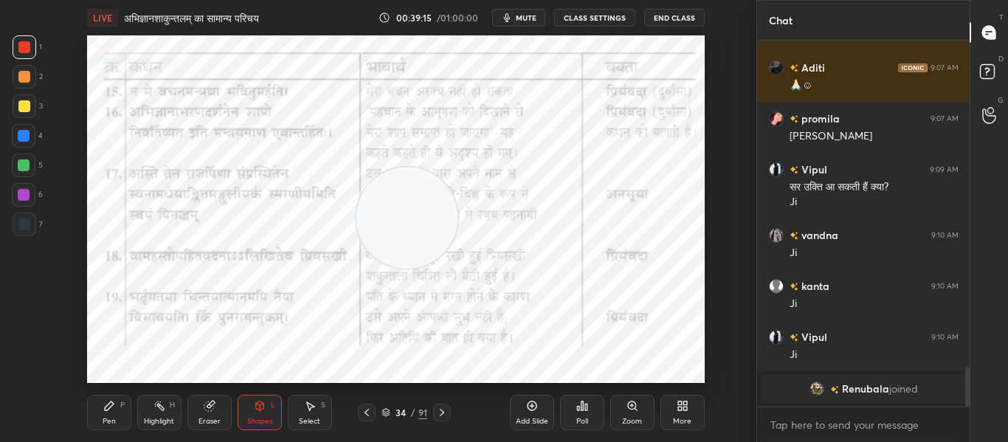
drag, startPoint x: 409, startPoint y: 224, endPoint x: 405, endPoint y: 232, distance: 8.9
click at [405, 232] on video at bounding box center [406, 218] width 101 height 101
drag, startPoint x: 381, startPoint y: 414, endPoint x: 391, endPoint y: 407, distance: 12.3
click at [384, 412] on icon at bounding box center [386, 412] width 9 height 9
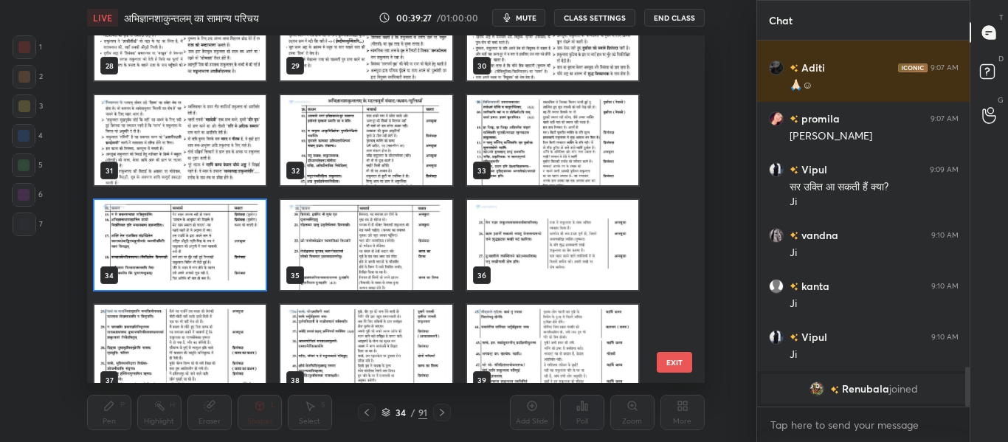
scroll to position [983, 0]
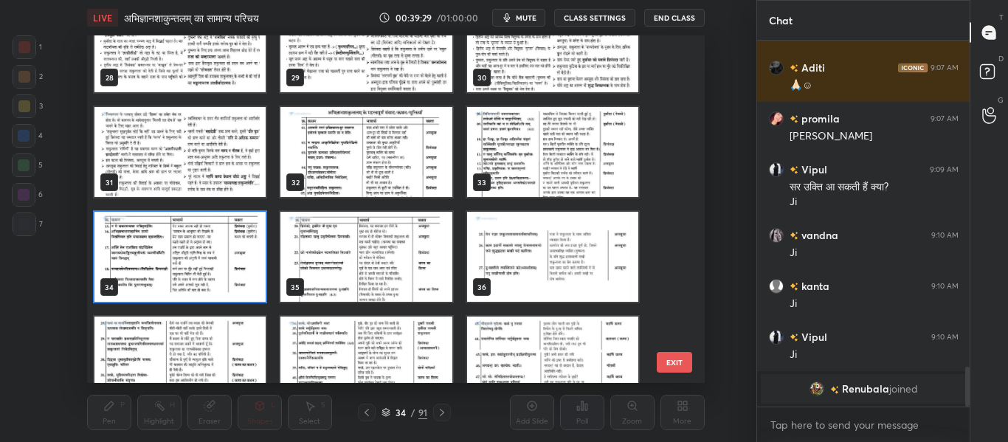
click at [669, 359] on button "EXIT" at bounding box center [674, 362] width 35 height 21
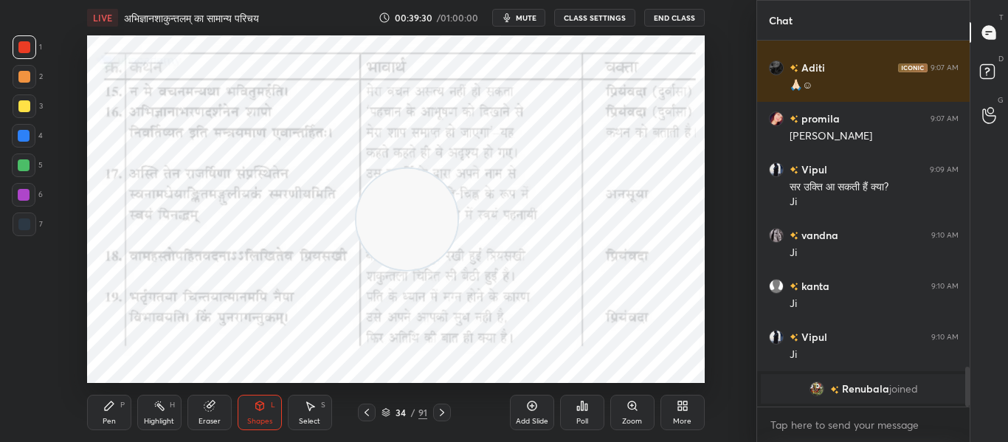
click at [444, 416] on icon at bounding box center [442, 413] width 12 height 12
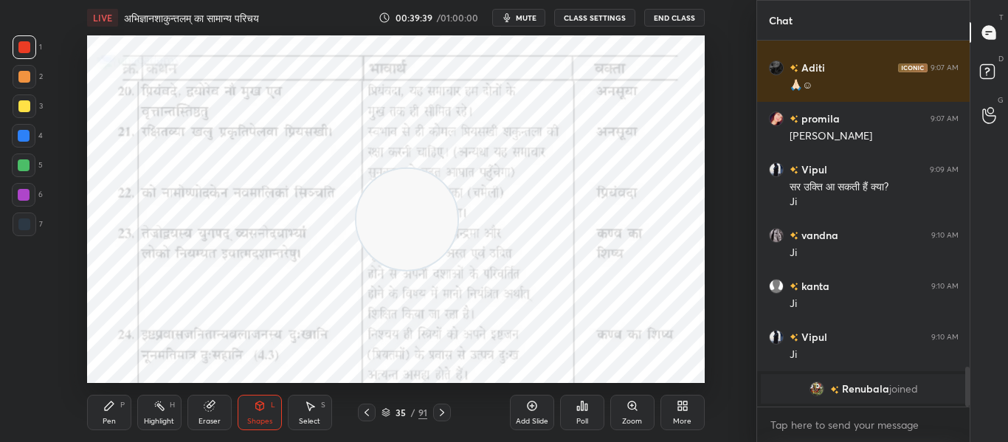
click at [440, 411] on icon at bounding box center [442, 413] width 12 height 12
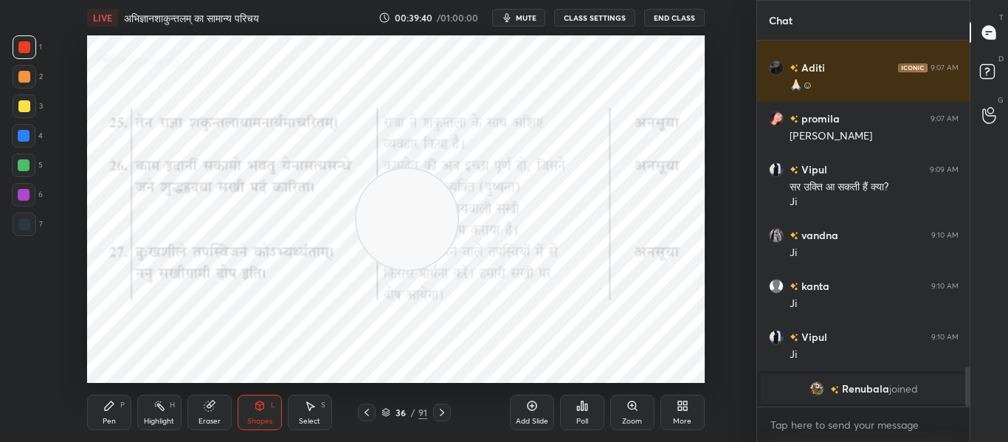
click at [399, 226] on video at bounding box center [406, 219] width 101 height 101
click at [385, 416] on icon at bounding box center [385, 415] width 7 height 2
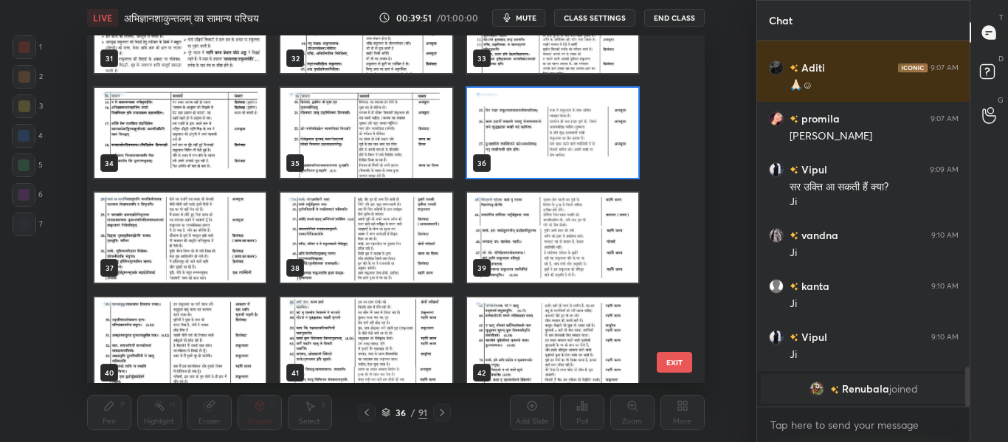
scroll to position [1057, 0]
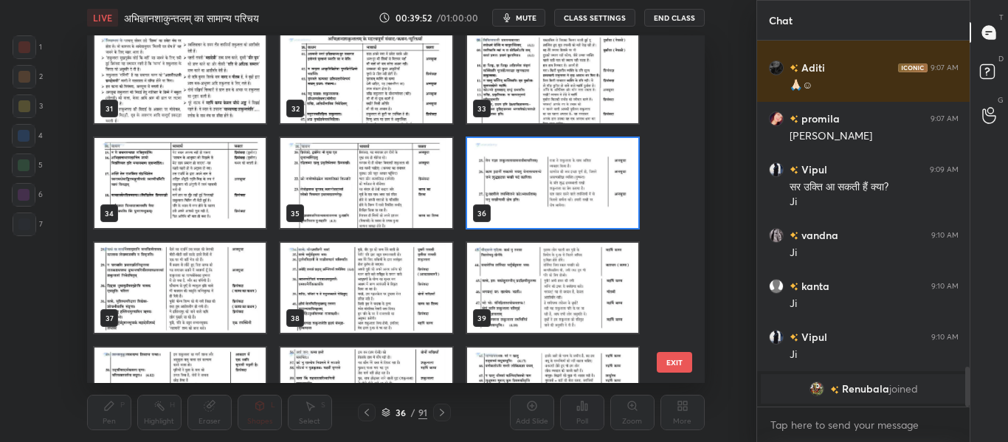
click at [535, 191] on img "grid" at bounding box center [551, 183] width 171 height 90
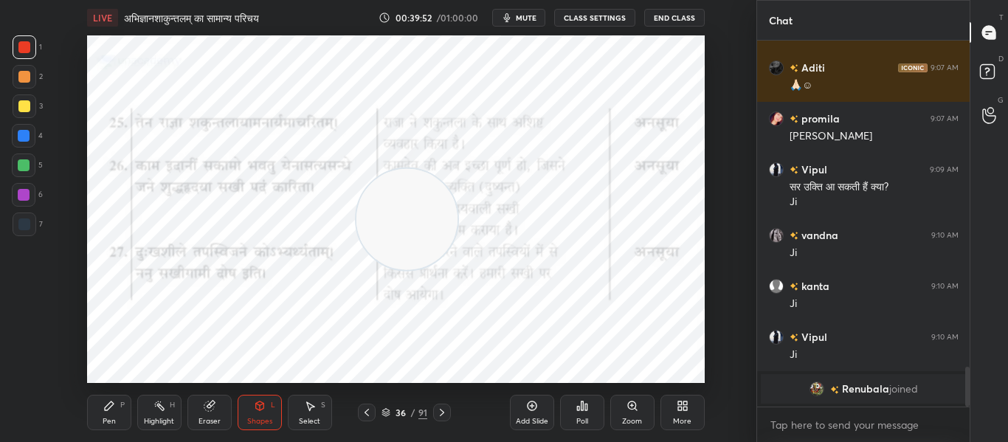
click at [535, 191] on img "grid" at bounding box center [551, 183] width 171 height 90
drag, startPoint x: 444, startPoint y: 408, endPoint x: 441, endPoint y: 392, distance: 16.5
click at [445, 408] on icon at bounding box center [442, 413] width 12 height 12
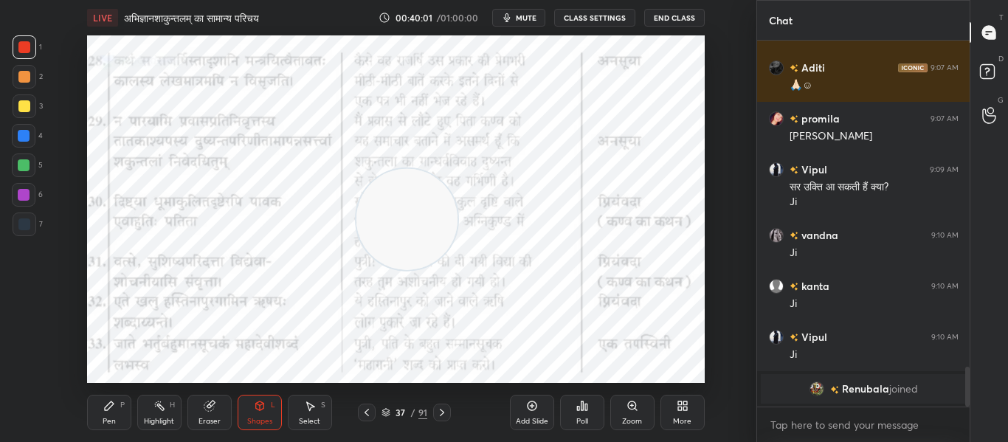
click at [449, 407] on div at bounding box center [442, 413] width 18 height 18
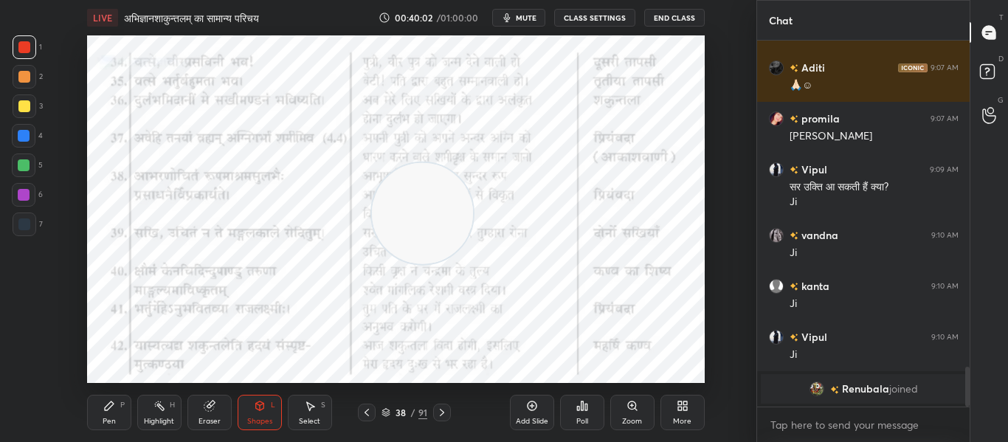
drag, startPoint x: 390, startPoint y: 247, endPoint x: 407, endPoint y: 211, distance: 39.9
click at [409, 239] on video at bounding box center [422, 213] width 101 height 101
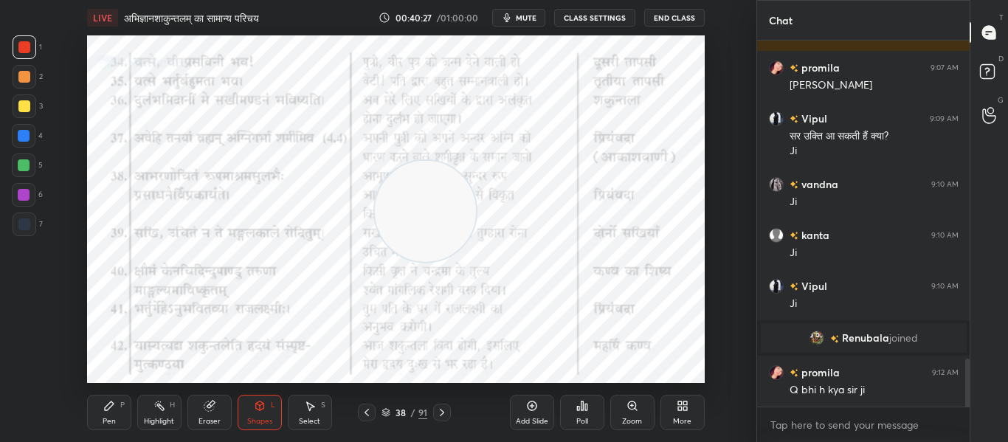
click at [386, 416] on icon at bounding box center [386, 412] width 9 height 9
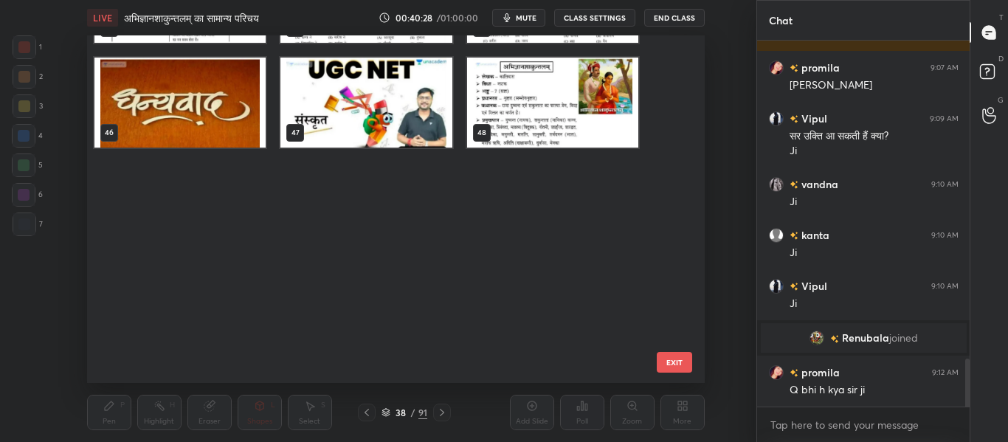
scroll to position [1604, 0]
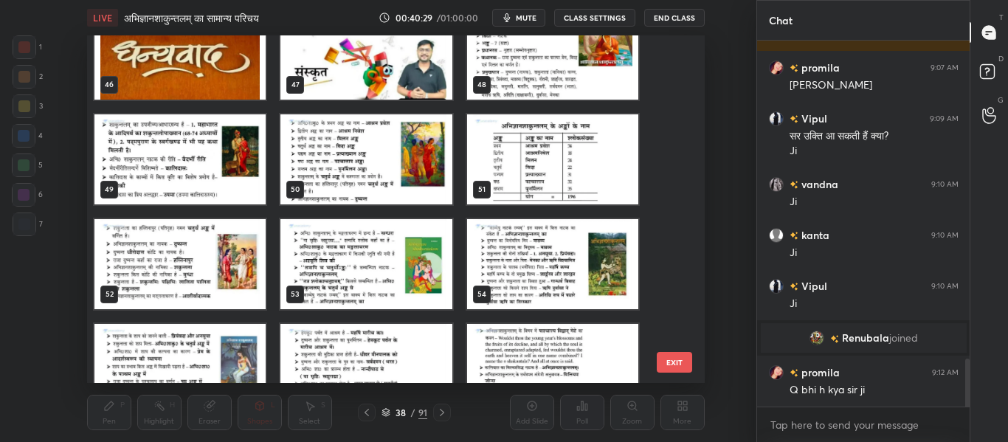
click at [216, 70] on img "grid" at bounding box center [179, 55] width 171 height 90
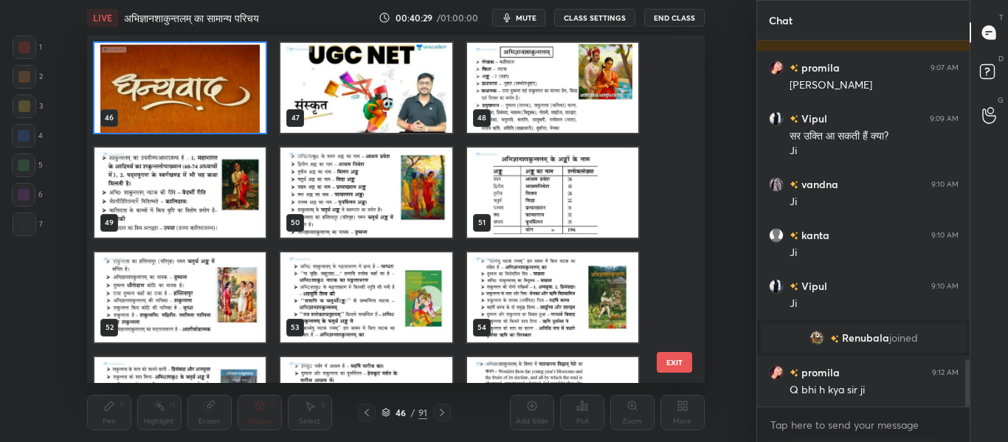
scroll to position [2466, 0]
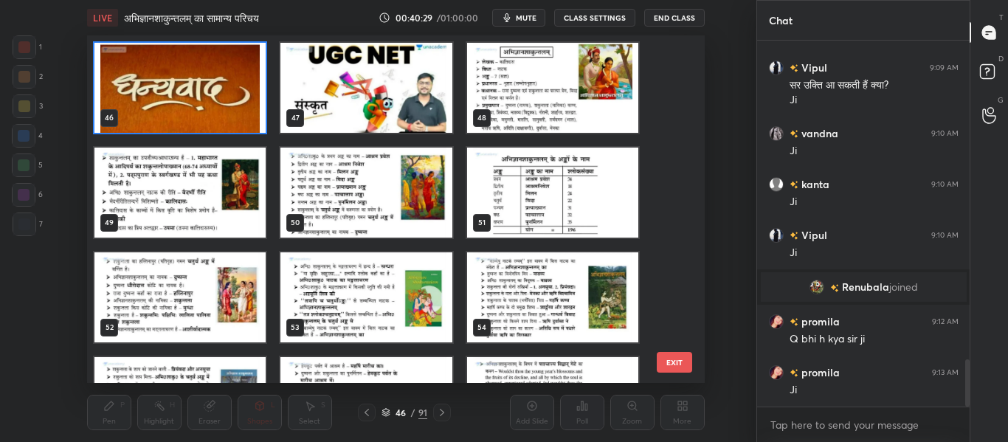
click at [216, 70] on div "40 41 42 43 44 45 46 47 48 49 50 51 52 53 54 55 56 57" at bounding box center [383, 209] width 592 height 348
click at [213, 70] on img "grid" at bounding box center [179, 88] width 171 height 90
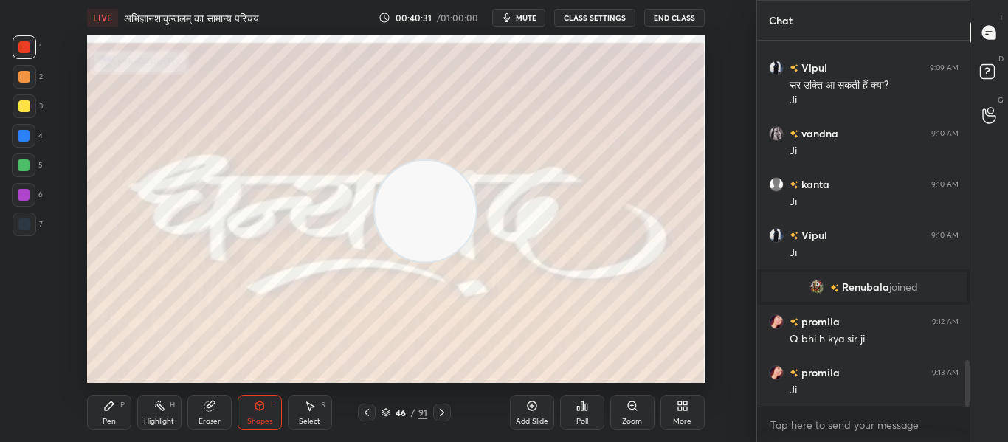
scroll to position [2517, 0]
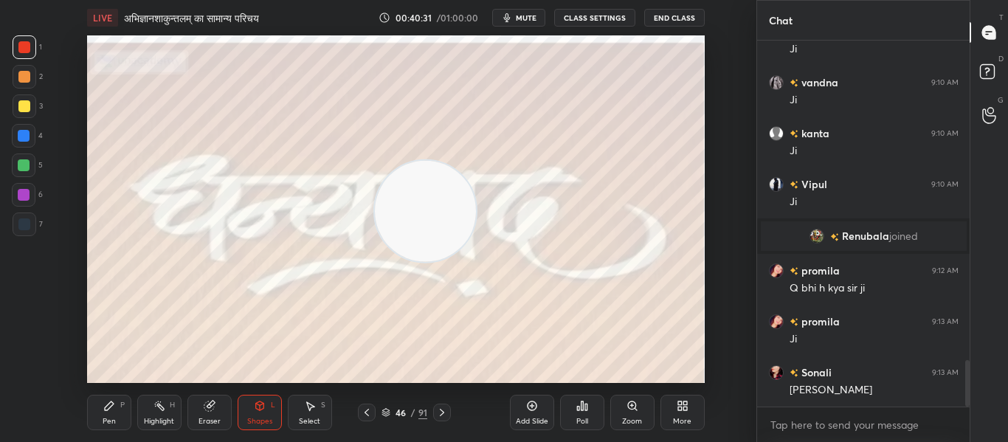
click at [213, 70] on img "grid" at bounding box center [179, 88] width 171 height 90
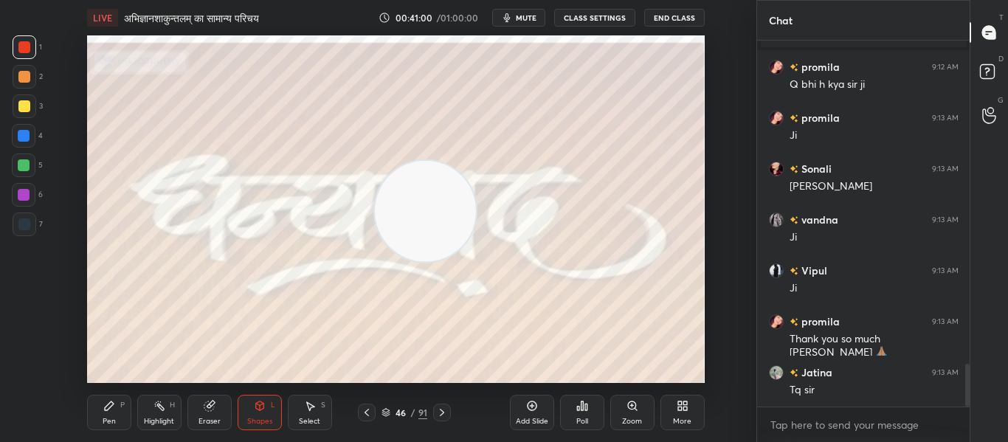
scroll to position [2772, 0]
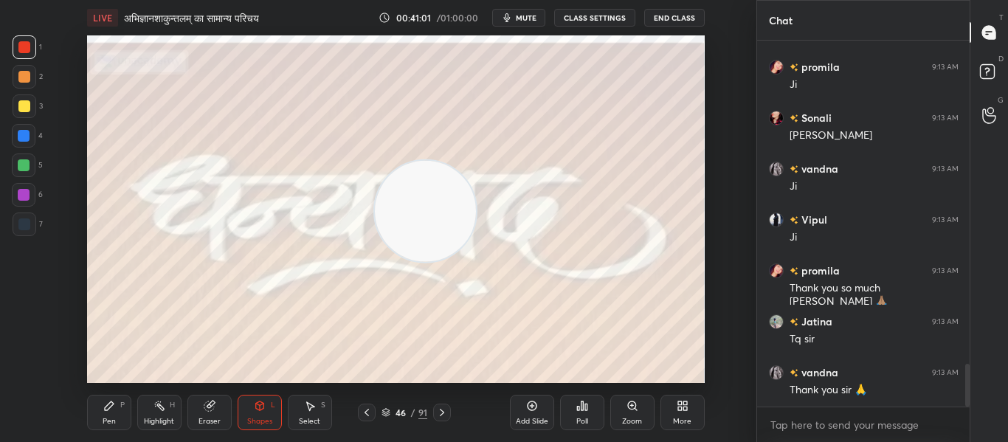
click at [670, 18] on button "End Class" at bounding box center [674, 18] width 61 height 18
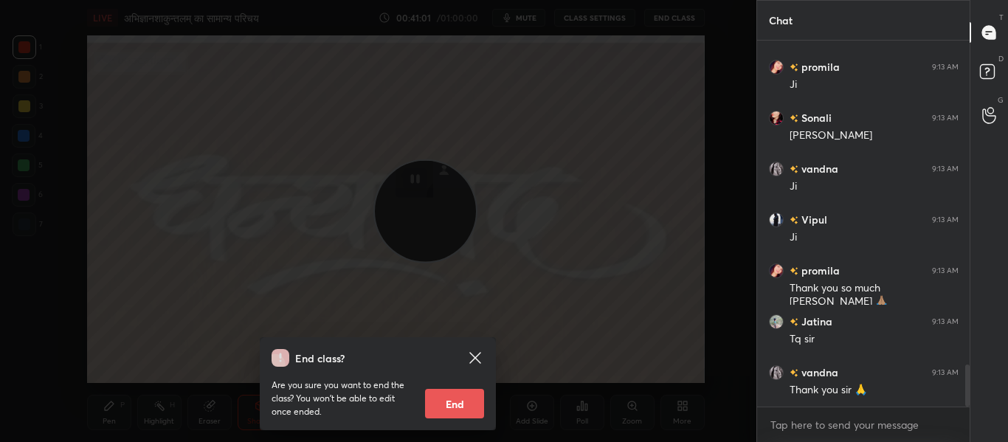
scroll to position [2823, 0]
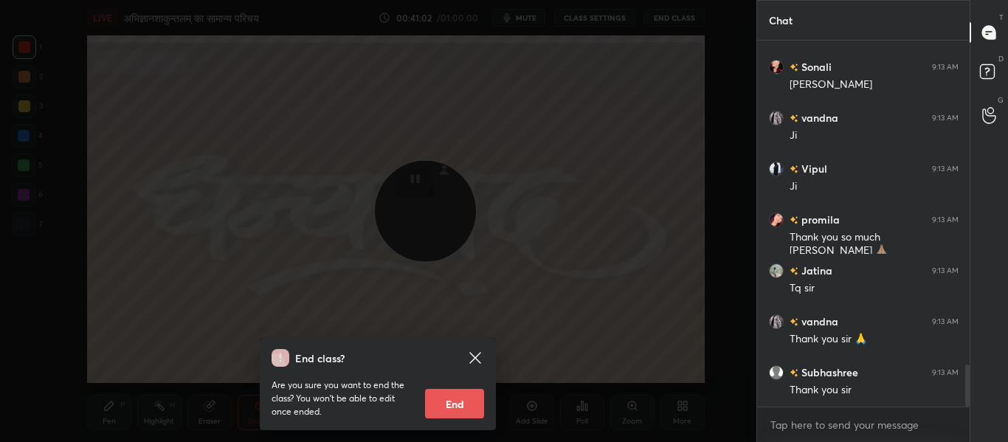
click at [545, 267] on div "End class? Are you sure you want to end the class? You won’t be able to edit on…" at bounding box center [378, 221] width 756 height 442
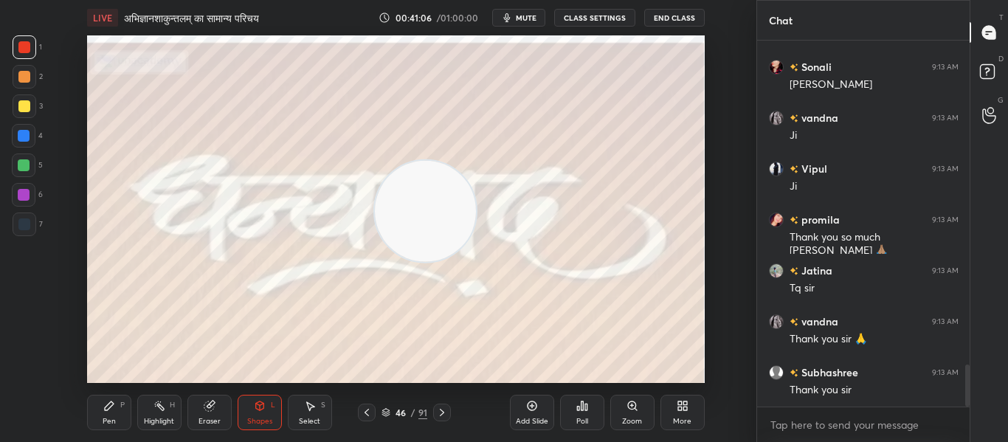
click at [510, 18] on icon "button" at bounding box center [506, 17] width 7 height 9
click at [676, 10] on button "End Class" at bounding box center [674, 18] width 61 height 18
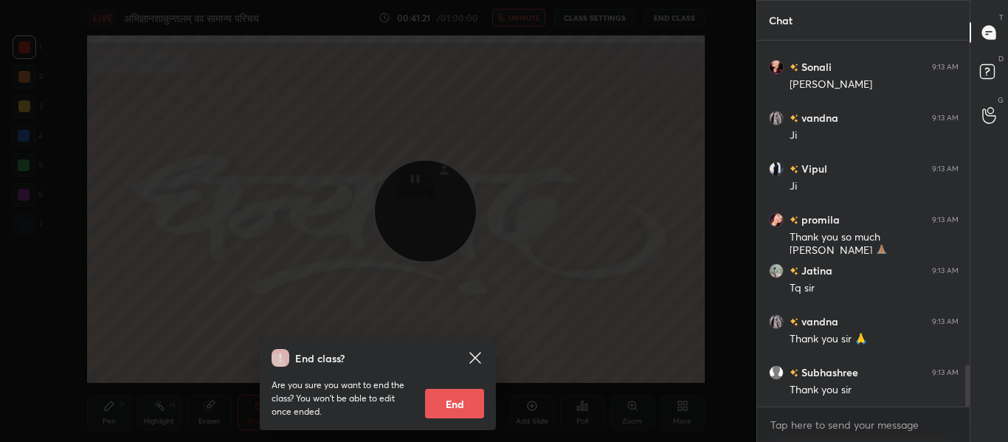
click at [456, 407] on button "End" at bounding box center [454, 404] width 59 height 30
type textarea "x"
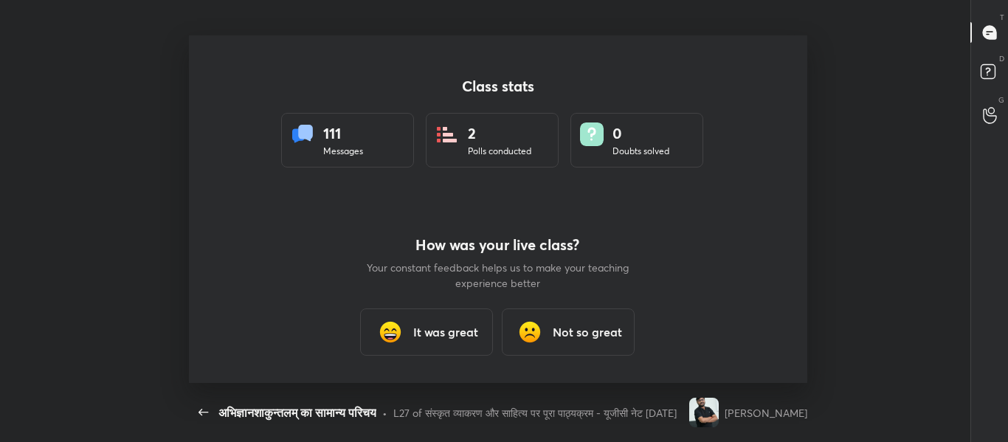
scroll to position [0, 0]
click at [437, 333] on h3 "It was great" at bounding box center [446, 332] width 65 height 18
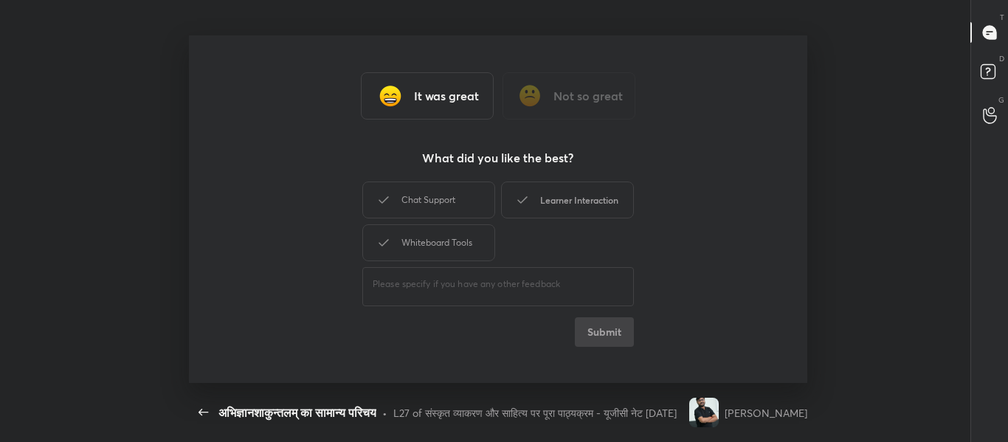
drag, startPoint x: 454, startPoint y: 194, endPoint x: 544, endPoint y: 195, distance: 90.0
click at [455, 195] on div "Chat Support" at bounding box center [428, 200] width 133 height 37
click at [545, 195] on div "Learner Interaction" at bounding box center [567, 200] width 133 height 37
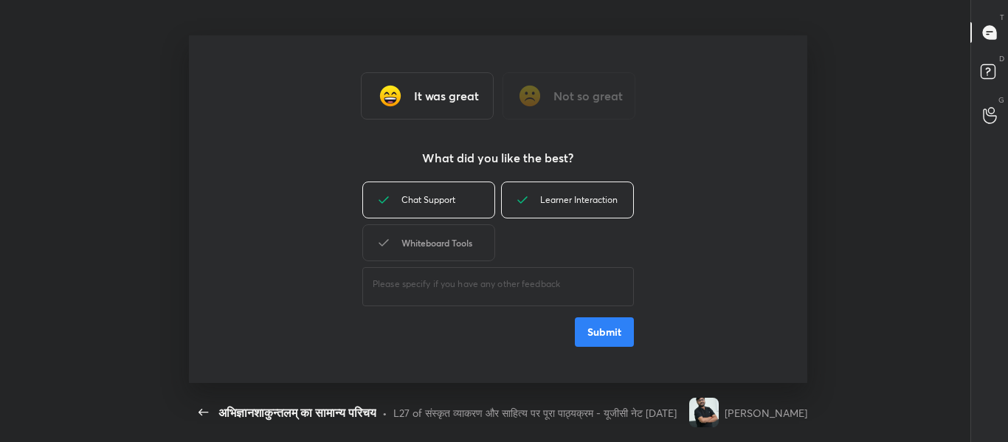
click at [448, 243] on div "Whiteboard Tools" at bounding box center [428, 242] width 133 height 37
click at [620, 332] on button "Submit" at bounding box center [604, 332] width 59 height 30
